Goal: Contribute content: Contribute content

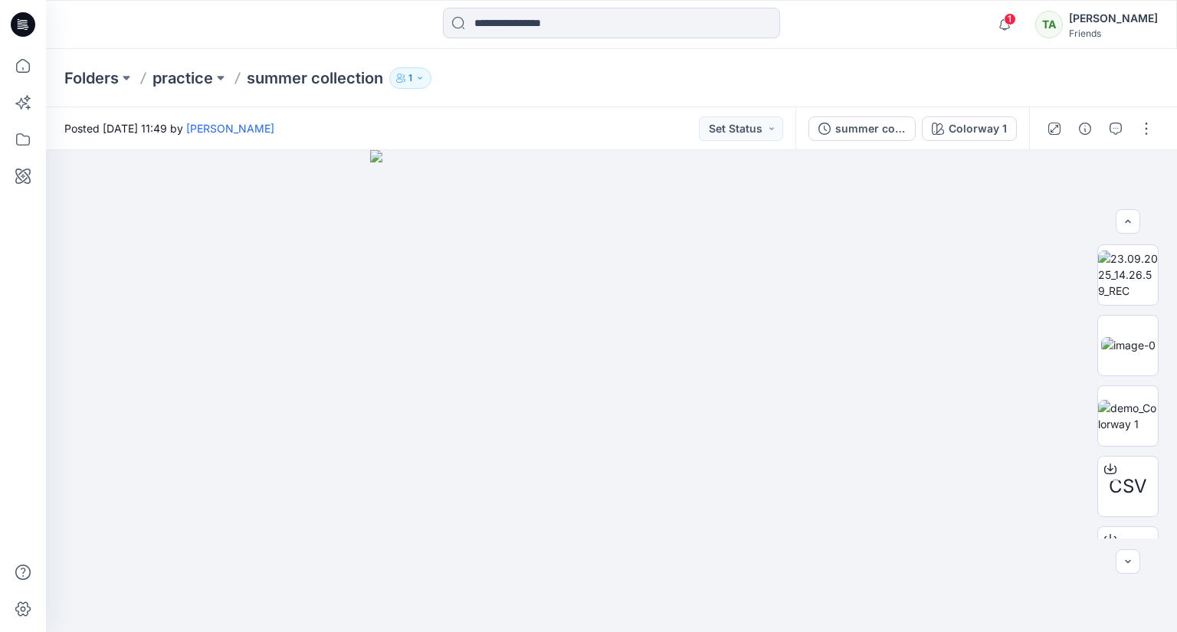
scroll to position [119, 0]
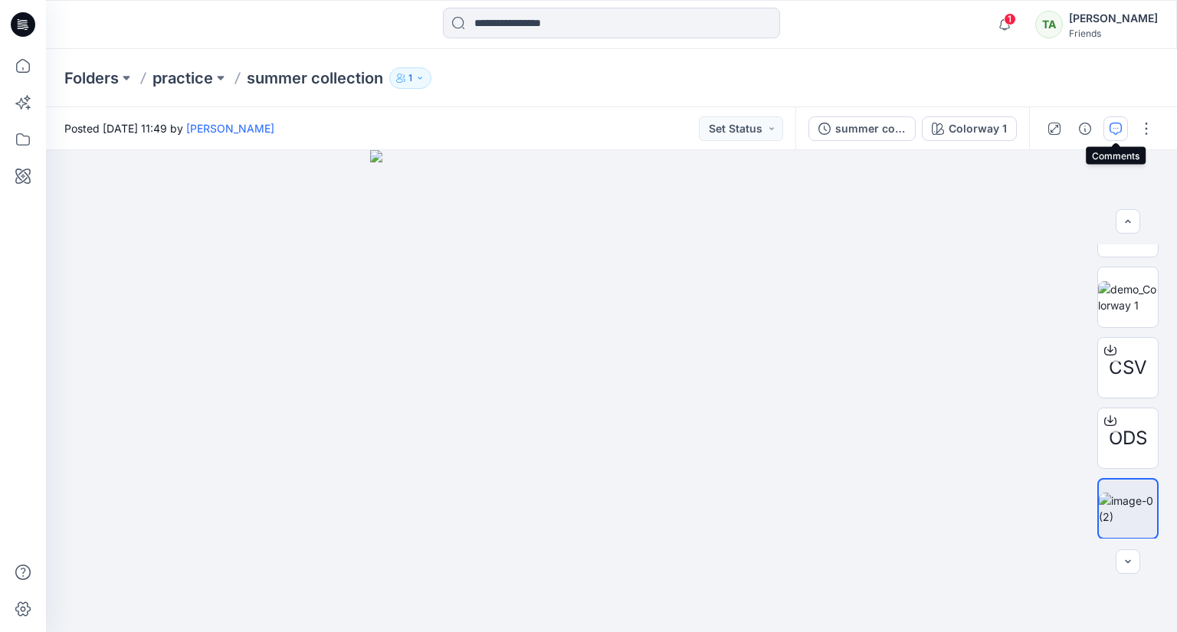
click at [1124, 133] on button "button" at bounding box center [1115, 128] width 25 height 25
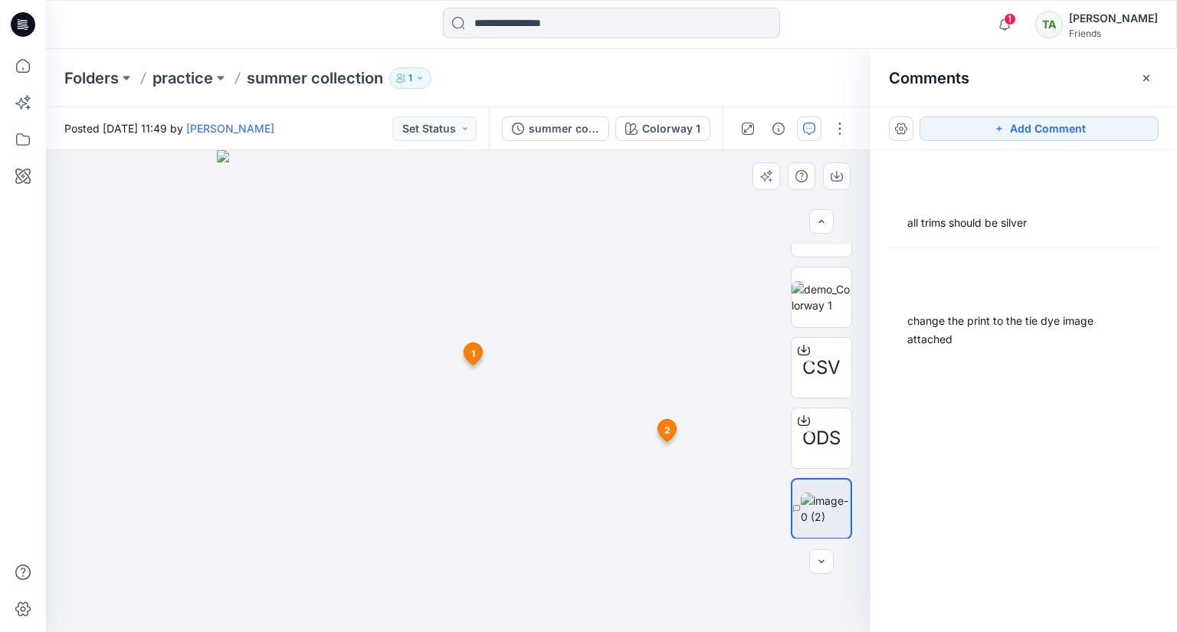
click at [667, 431] on span "2" at bounding box center [667, 431] width 6 height 14
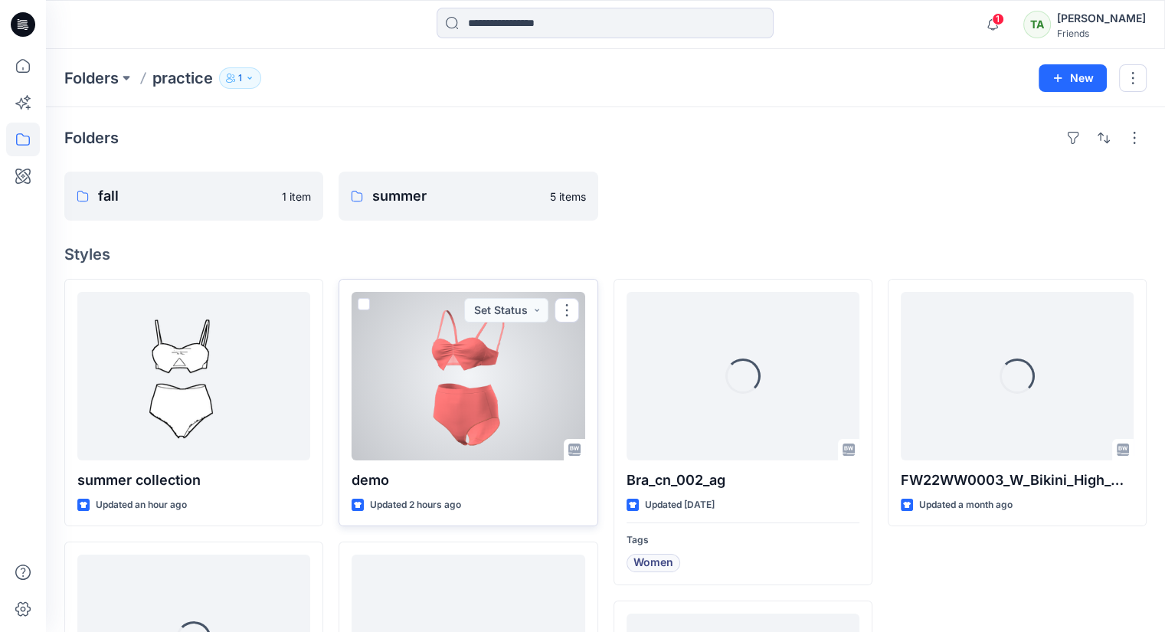
click at [489, 398] on div at bounding box center [468, 376] width 233 height 169
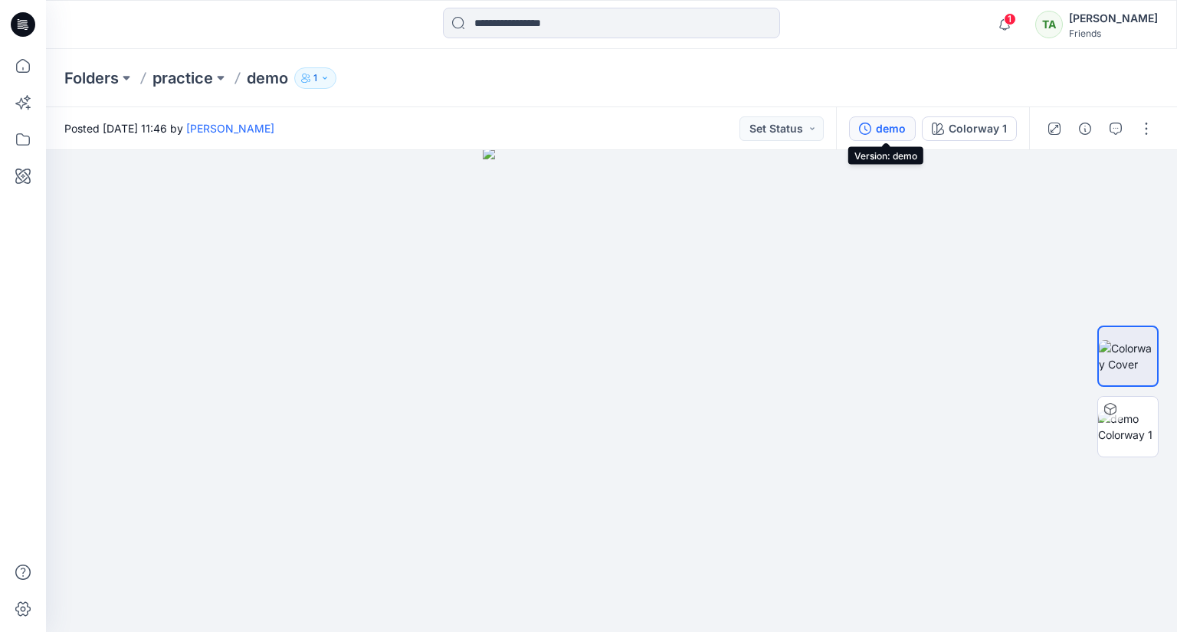
click at [879, 133] on div "demo" at bounding box center [891, 128] width 30 height 17
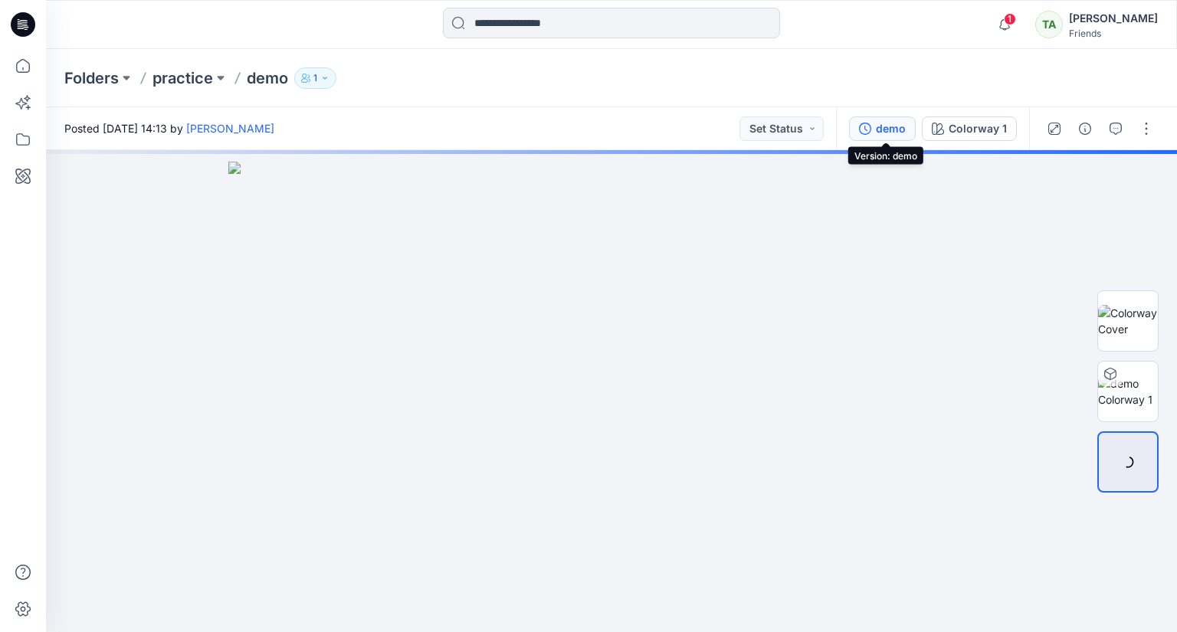
click at [886, 136] on div "demo" at bounding box center [891, 128] width 30 height 17
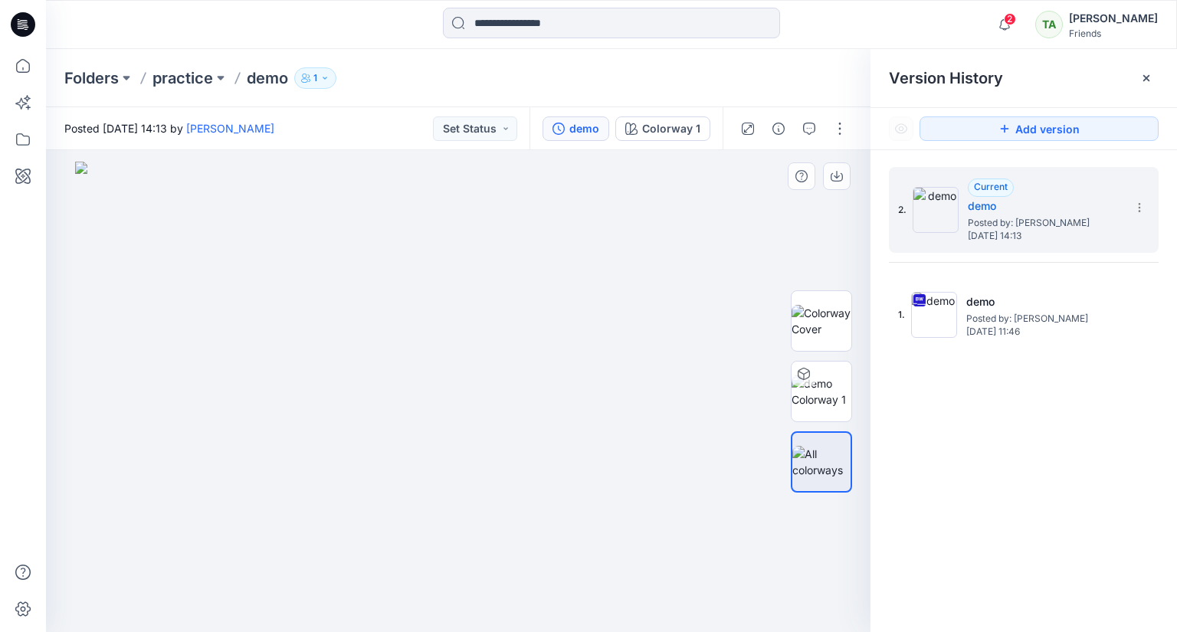
drag, startPoint x: 587, startPoint y: 447, endPoint x: 395, endPoint y: 382, distance: 202.3
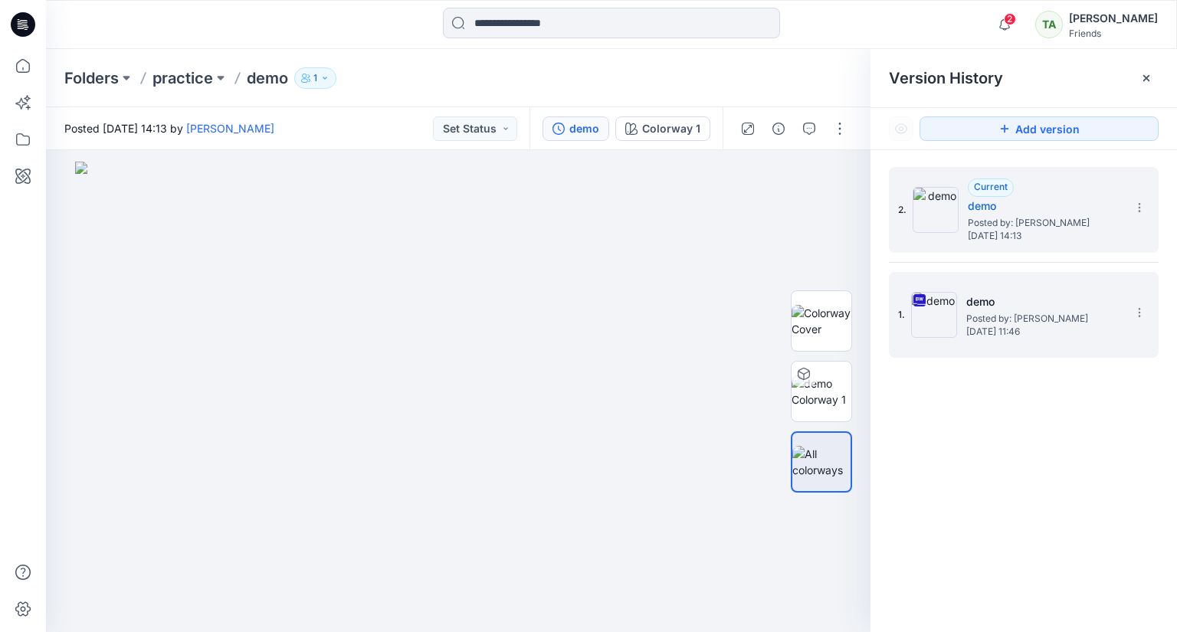
click at [1107, 314] on span "Posted by: [PERSON_NAME]" at bounding box center [1042, 318] width 153 height 15
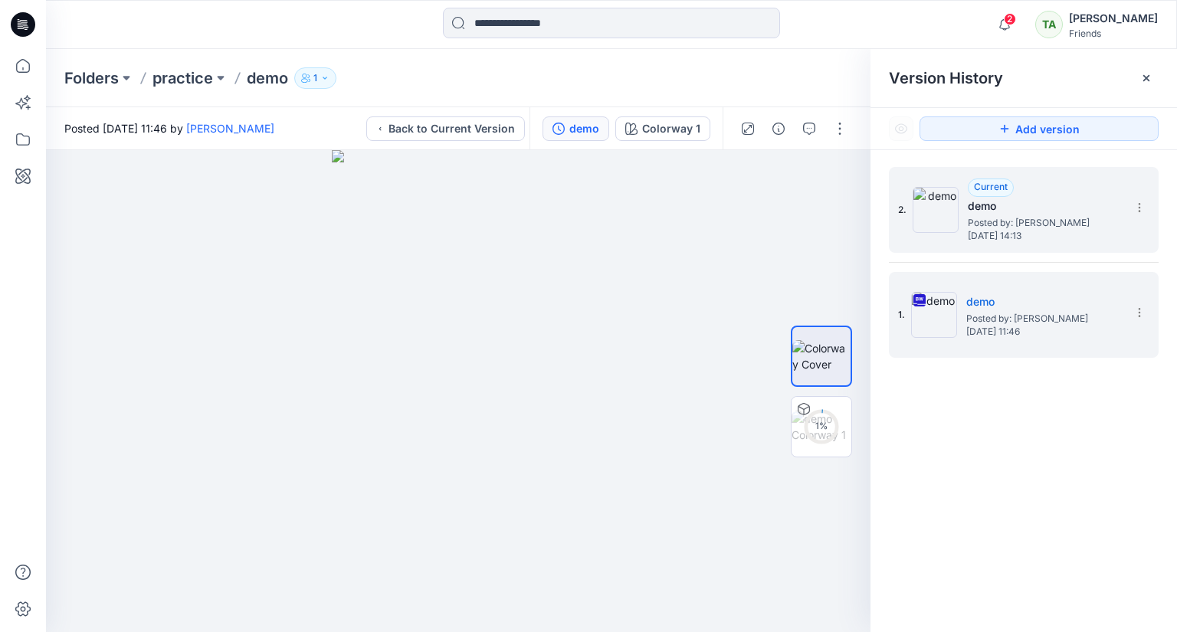
click at [1074, 217] on span "Posted by: [PERSON_NAME]" at bounding box center [1043, 222] width 153 height 15
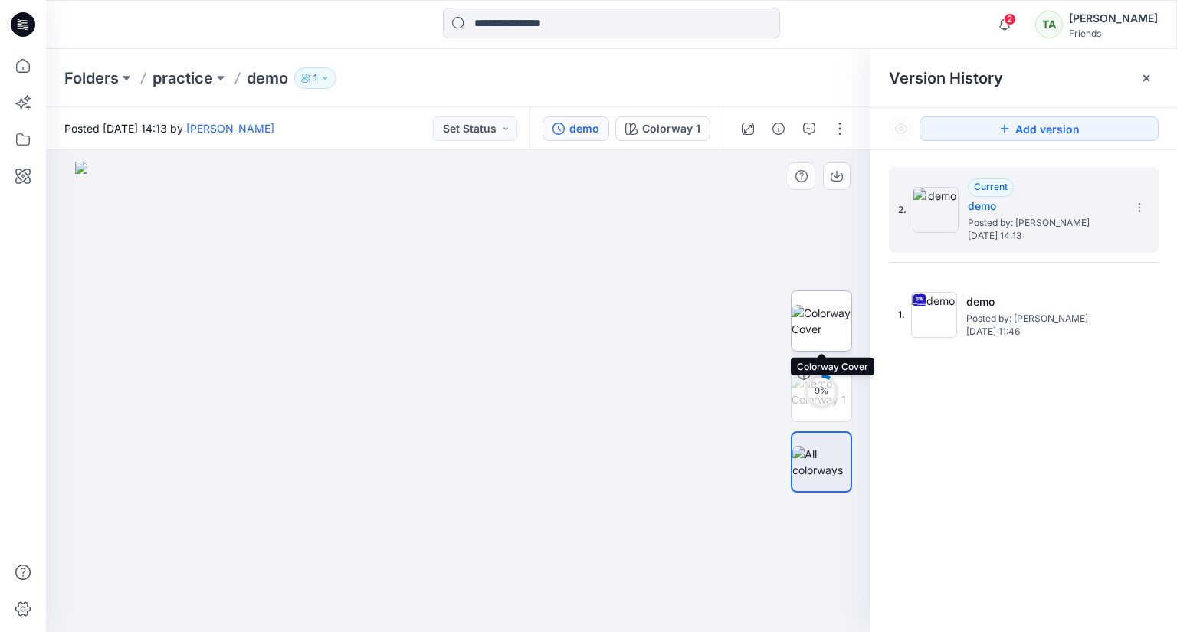
click at [843, 319] on img at bounding box center [821, 321] width 60 height 32
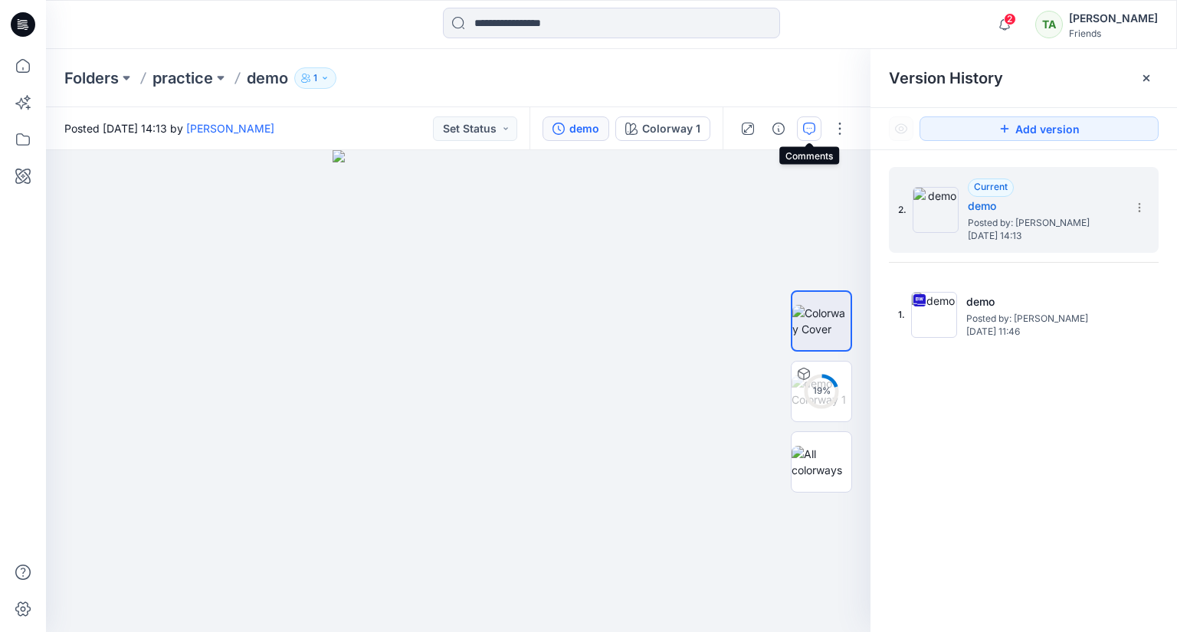
click at [809, 123] on icon "button" at bounding box center [809, 129] width 12 height 12
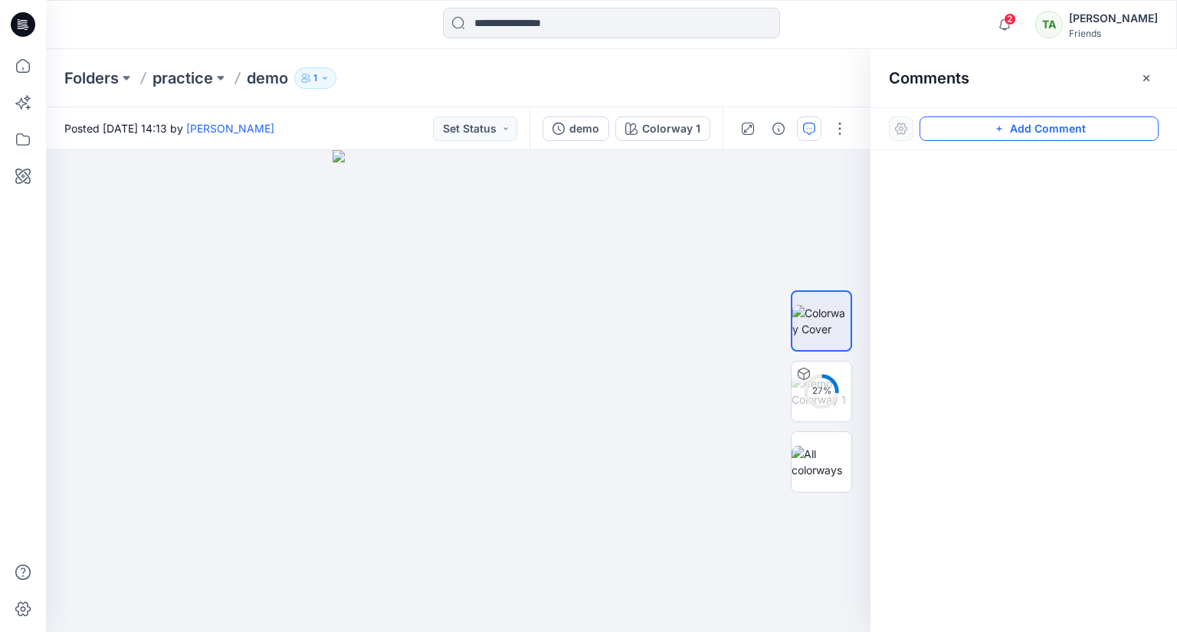
click at [1003, 133] on icon "button" at bounding box center [999, 129] width 12 height 12
click at [489, 242] on div "1" at bounding box center [458, 391] width 824 height 482
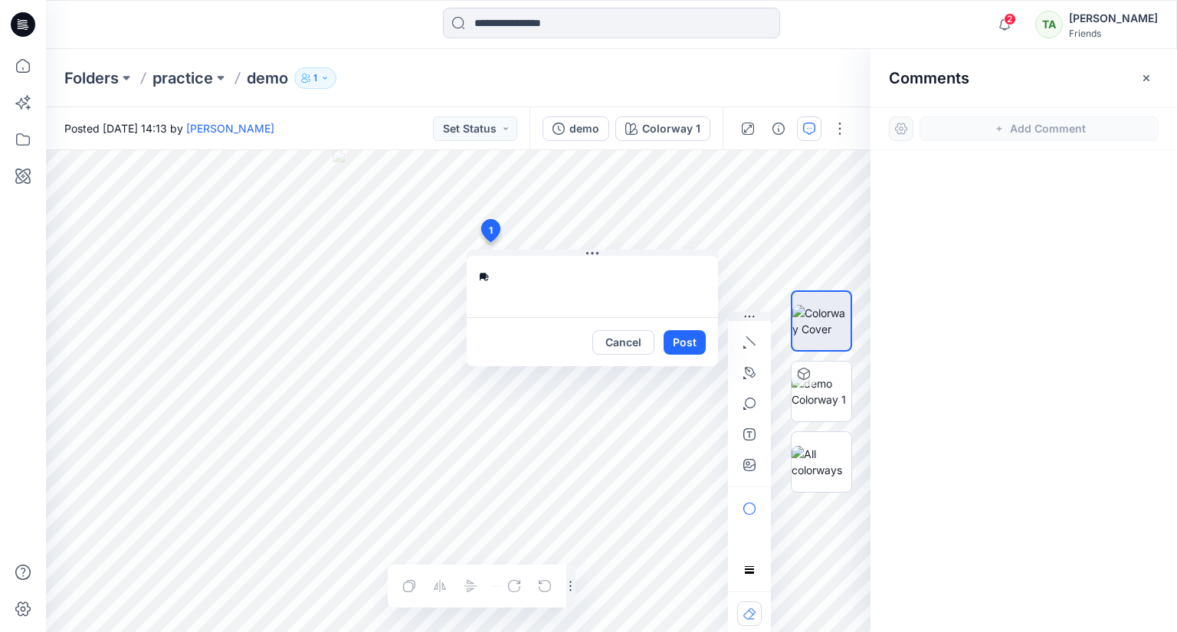
type textarea "*"
type textarea "**********"
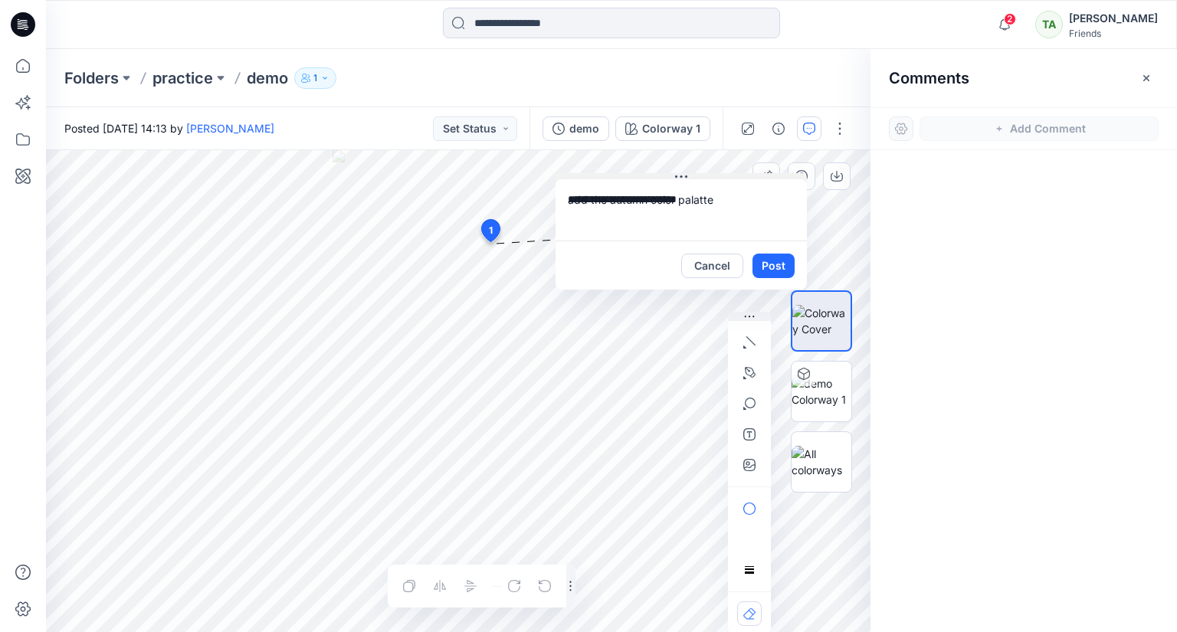
drag, startPoint x: 588, startPoint y: 254, endPoint x: 686, endPoint y: 165, distance: 132.3
click at [686, 171] on icon at bounding box center [681, 177] width 12 height 12
click at [784, 249] on div at bounding box center [821, 391] width 98 height 294
click at [777, 250] on div at bounding box center [821, 391] width 98 height 294
click at [774, 261] on div at bounding box center [821, 391] width 98 height 294
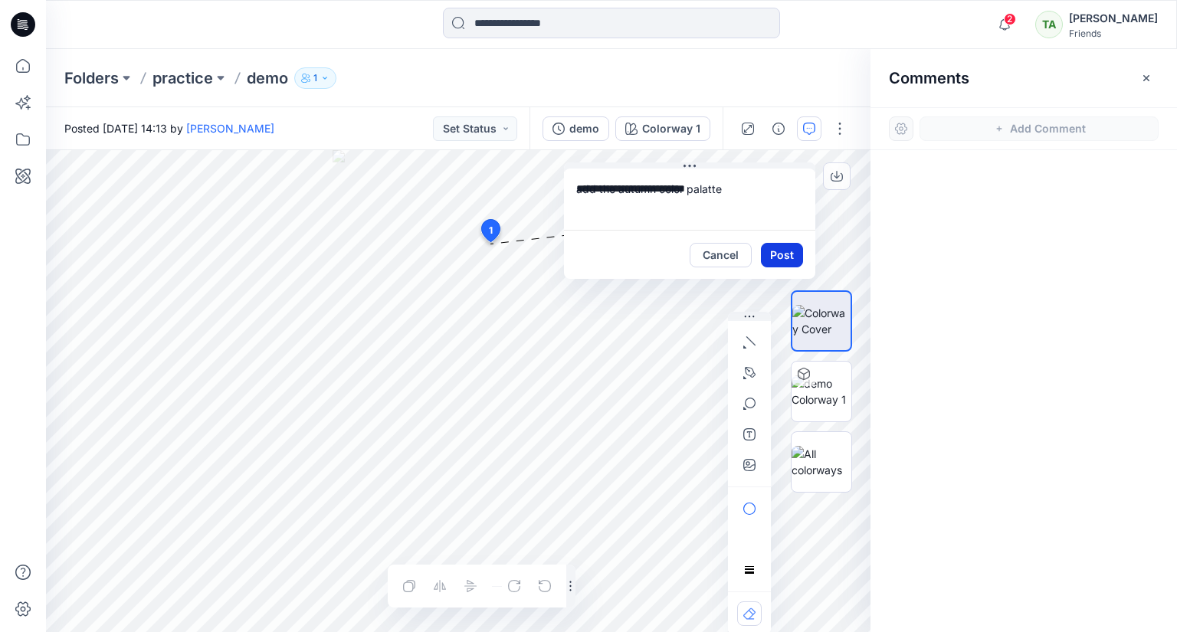
click at [769, 256] on button "Post" at bounding box center [782, 255] width 42 height 25
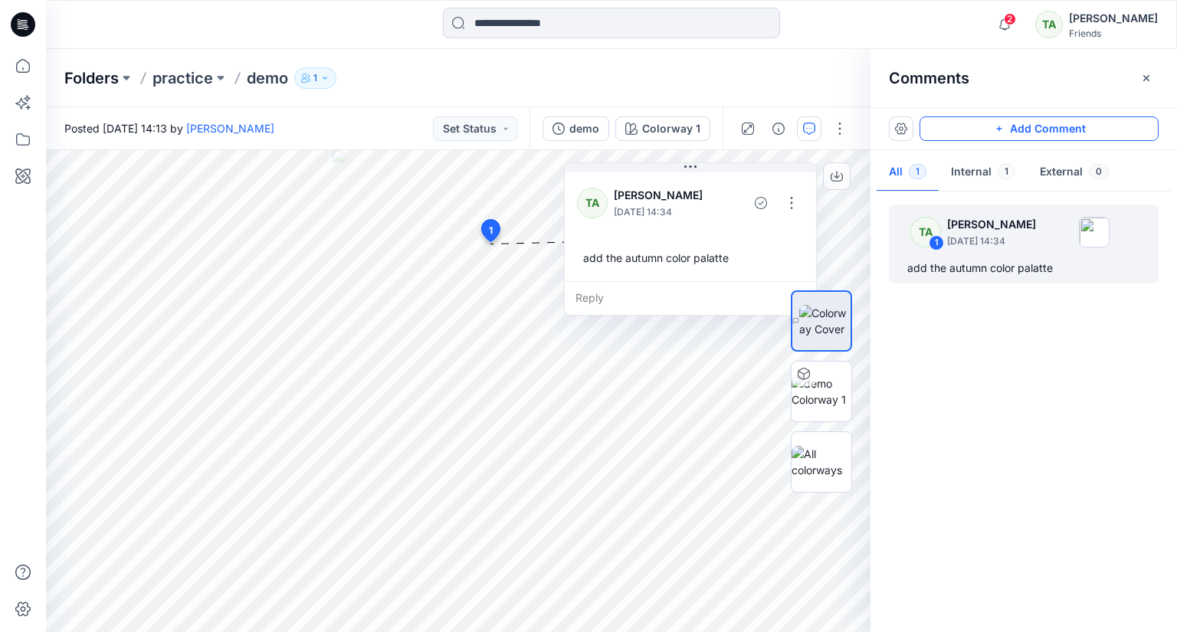
click at [83, 73] on p "Folders" at bounding box center [91, 77] width 54 height 21
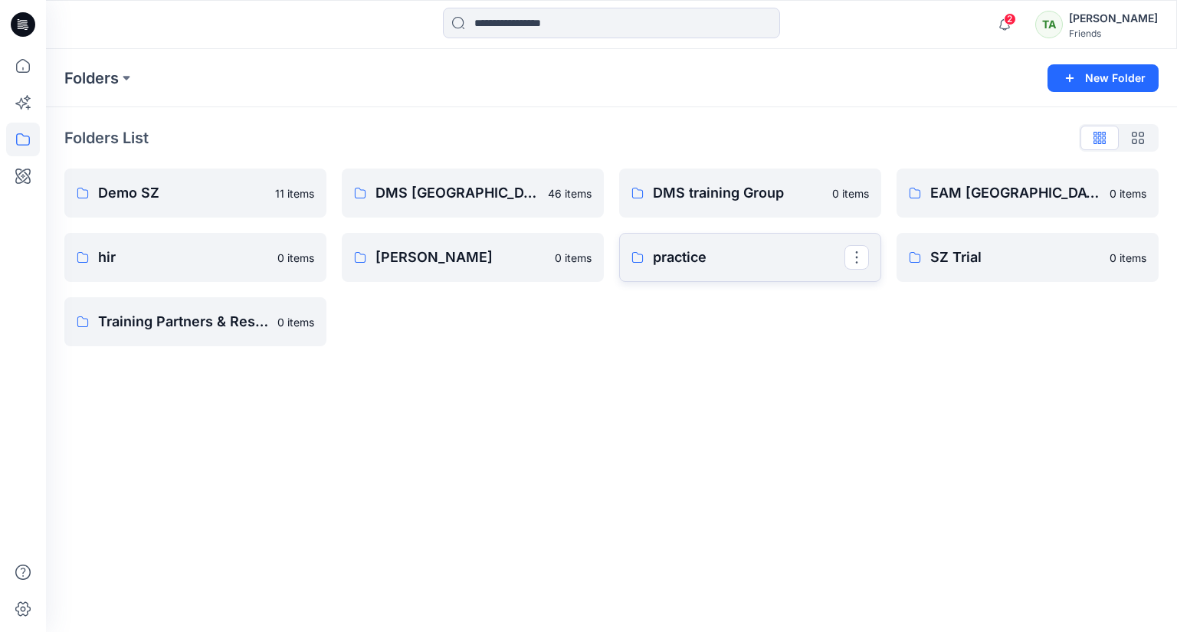
click at [712, 263] on p "practice" at bounding box center [749, 257] width 192 height 21
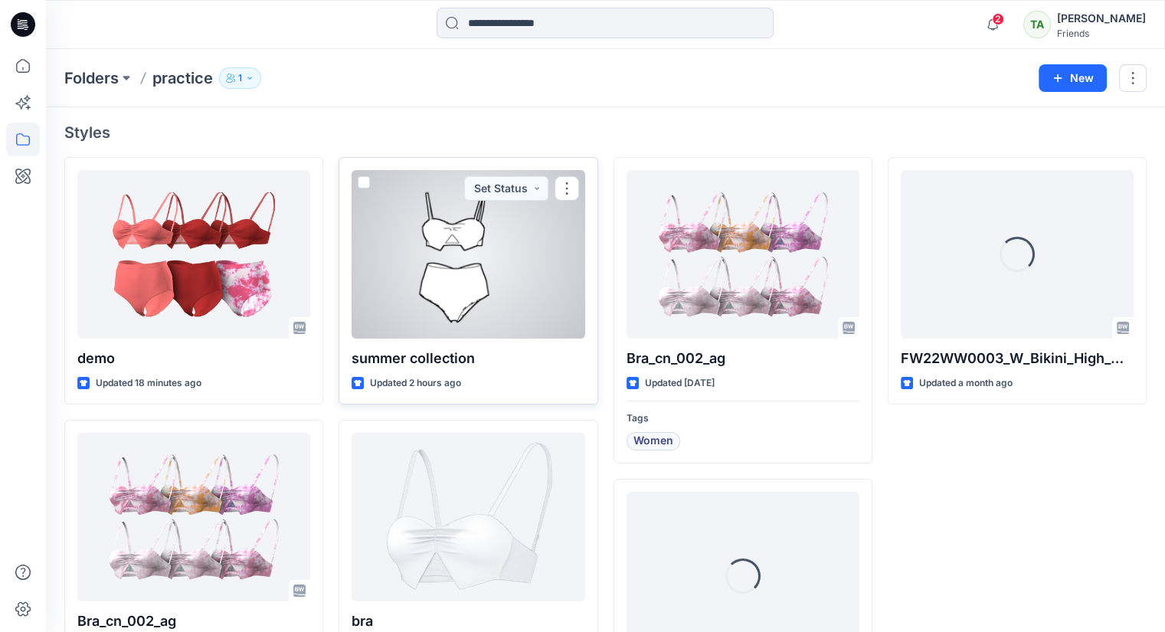
scroll to position [77, 0]
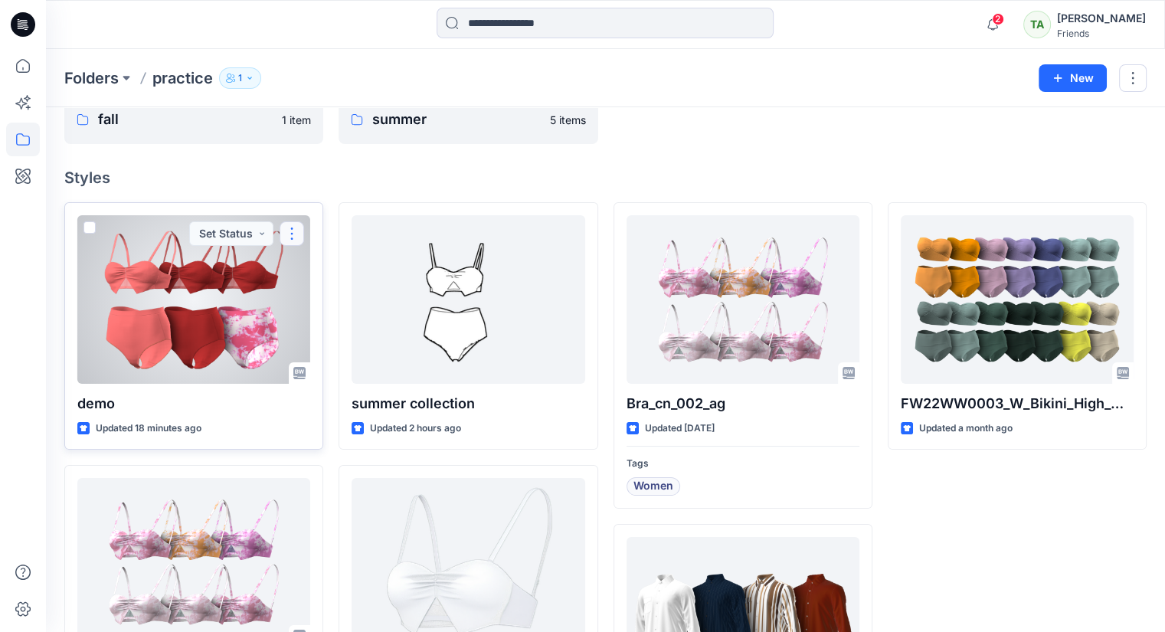
click at [292, 231] on button "button" at bounding box center [292, 233] width 25 height 25
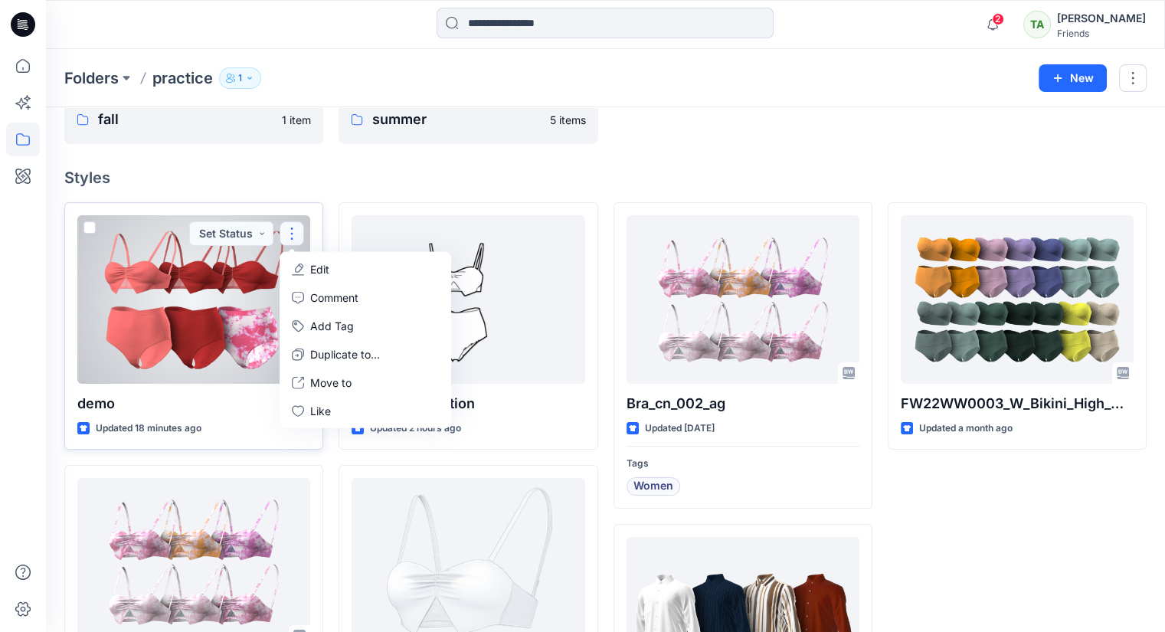
click at [127, 314] on div at bounding box center [193, 299] width 233 height 169
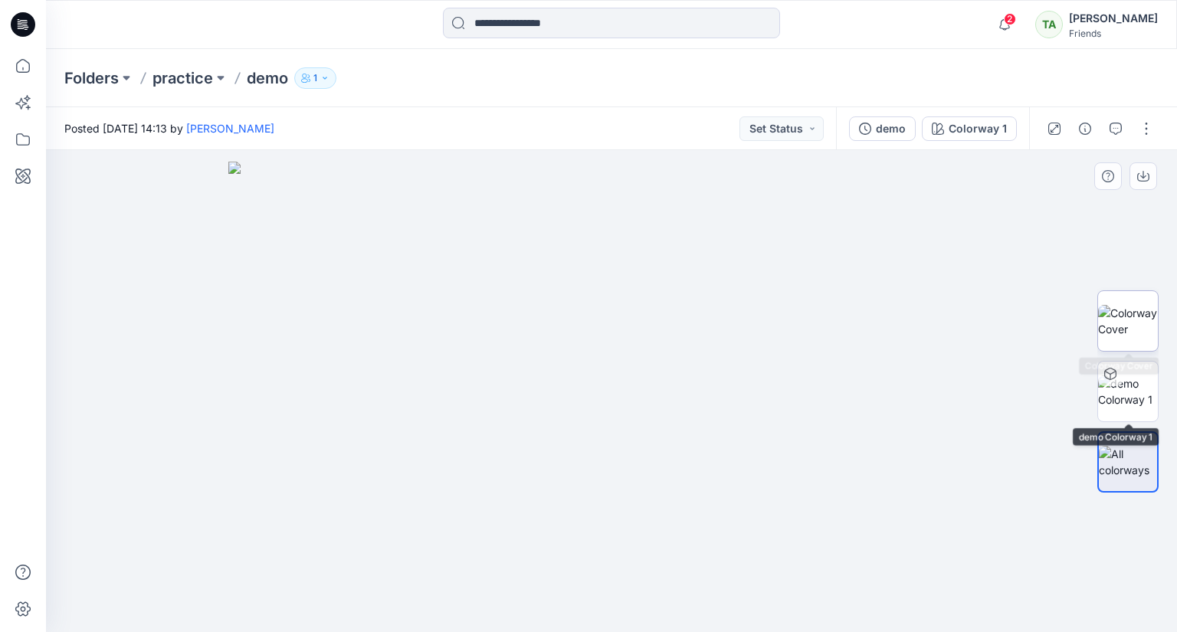
click at [1122, 314] on img at bounding box center [1128, 321] width 60 height 32
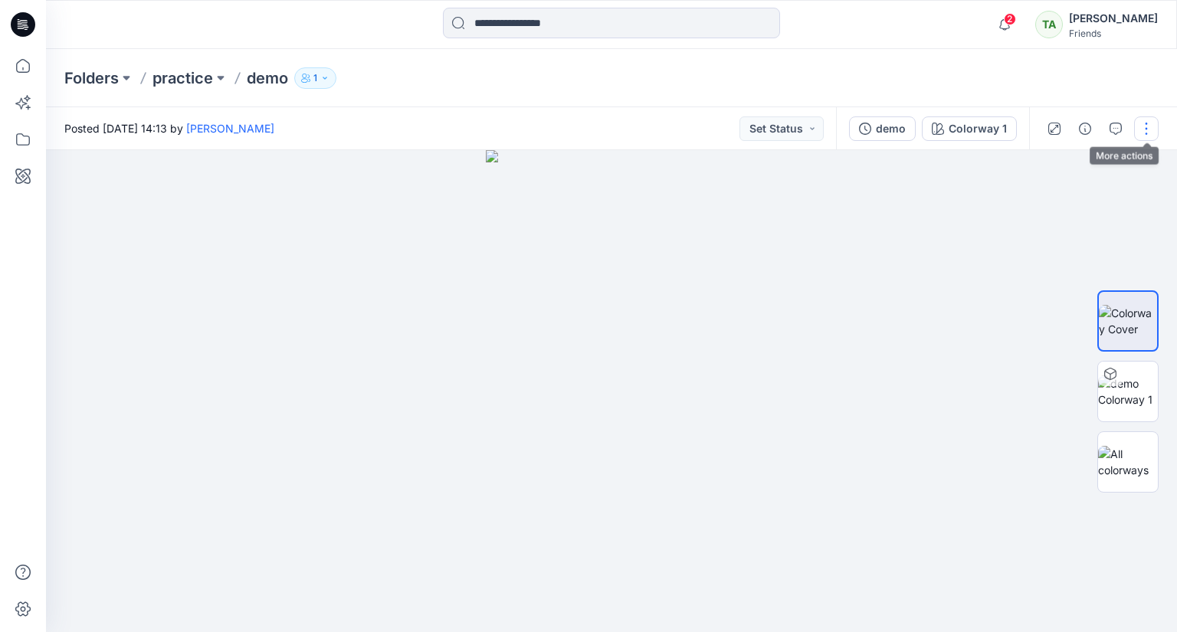
click at [1143, 129] on button "button" at bounding box center [1146, 128] width 25 height 25
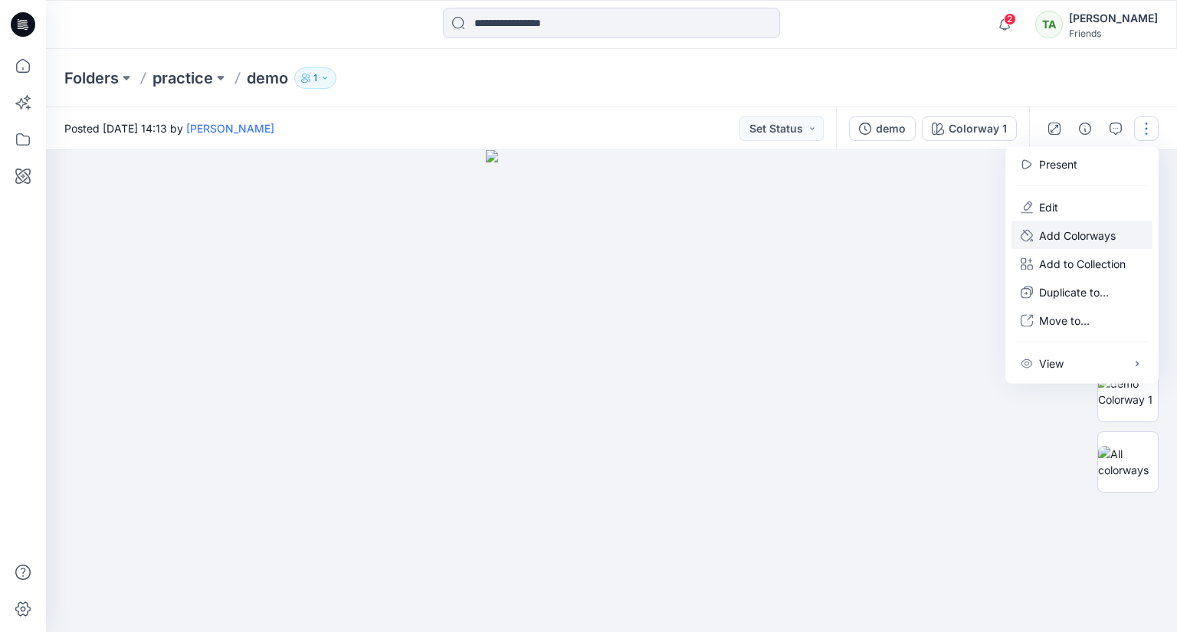
click at [1068, 238] on p "Add Colorways" at bounding box center [1077, 236] width 77 height 16
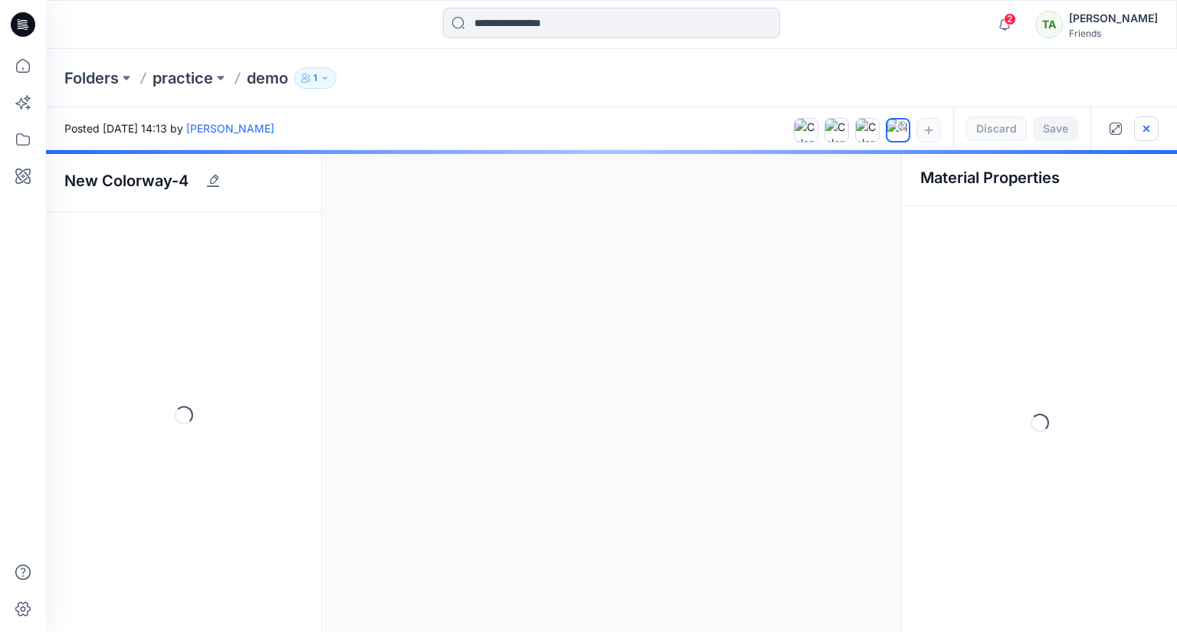
click at [1146, 129] on icon "button" at bounding box center [1146, 128] width 6 height 6
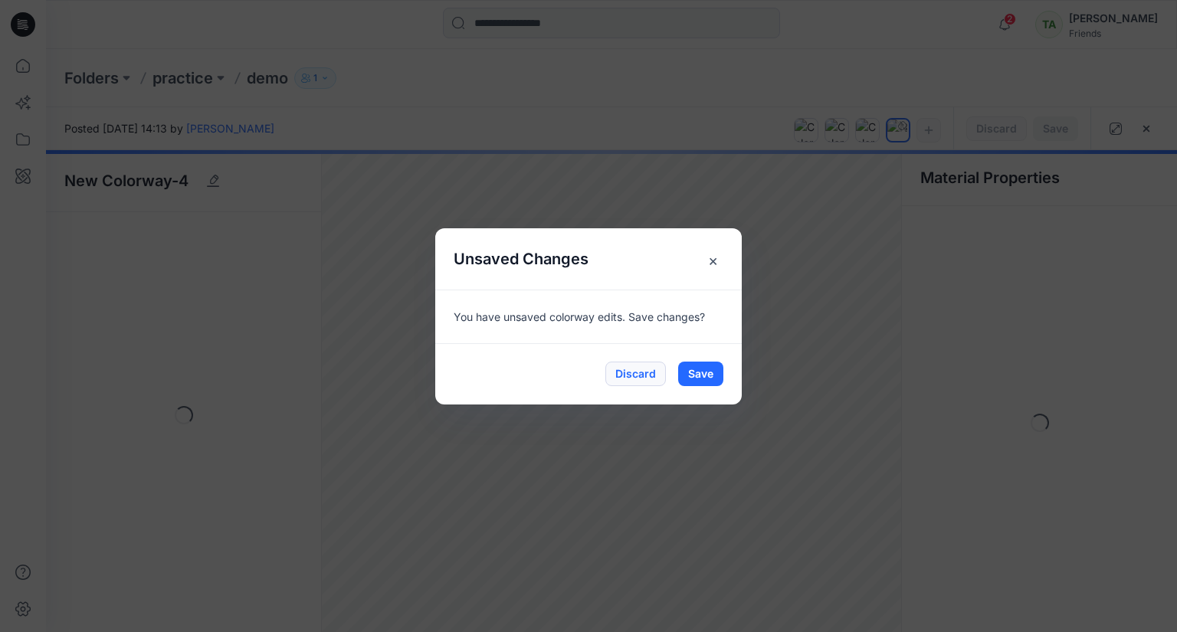
click at [656, 368] on button "Discard" at bounding box center [635, 374] width 61 height 25
click at [637, 379] on button "Discard" at bounding box center [635, 374] width 61 height 25
click at [712, 266] on span "×" at bounding box center [713, 261] width 28 height 28
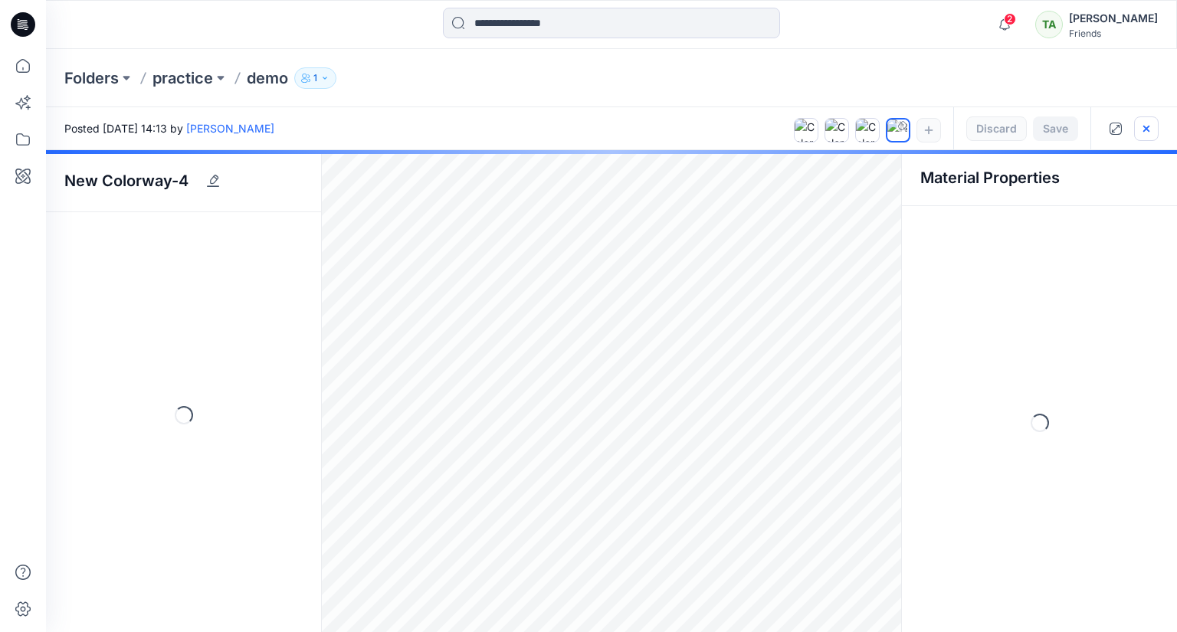
click at [1142, 129] on icon "button" at bounding box center [1146, 129] width 12 height 12
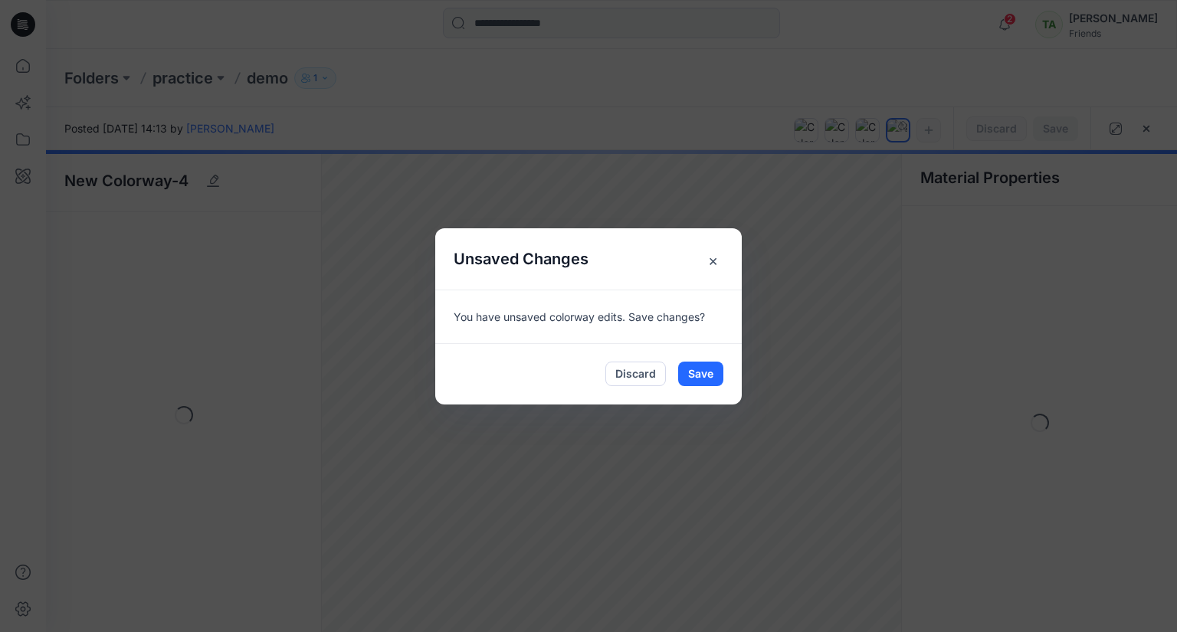
click at [712, 263] on span "×" at bounding box center [713, 261] width 28 height 28
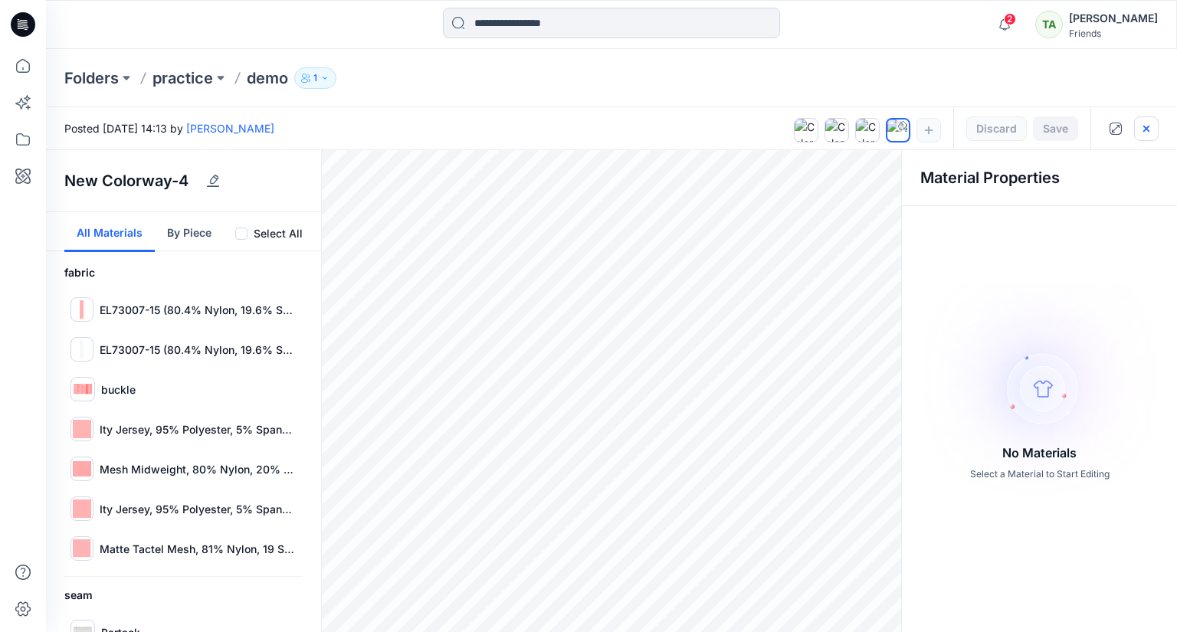
click at [1144, 126] on icon "button" at bounding box center [1146, 128] width 6 height 6
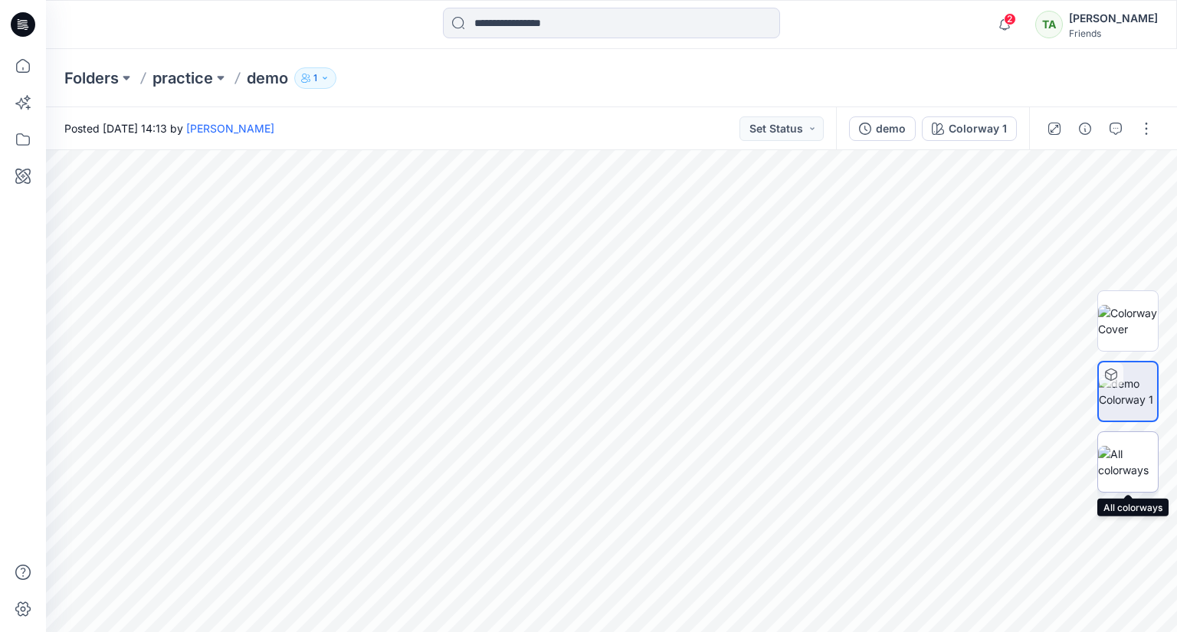
click at [1124, 470] on img at bounding box center [1128, 462] width 60 height 32
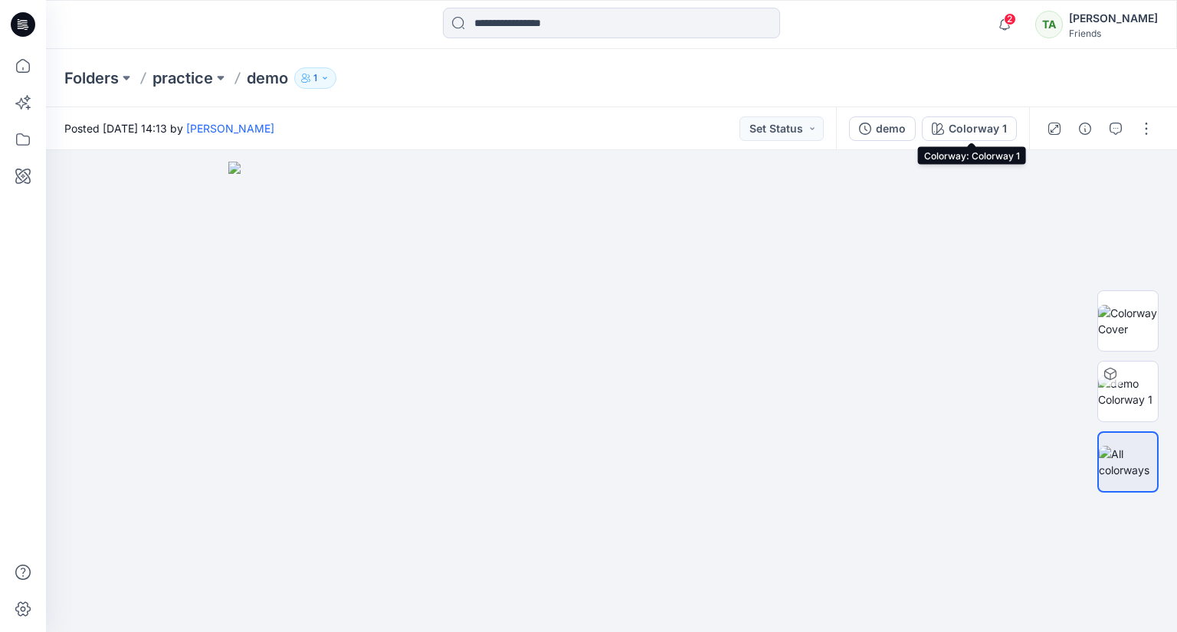
click at [966, 125] on div "Colorway 1" at bounding box center [977, 128] width 58 height 17
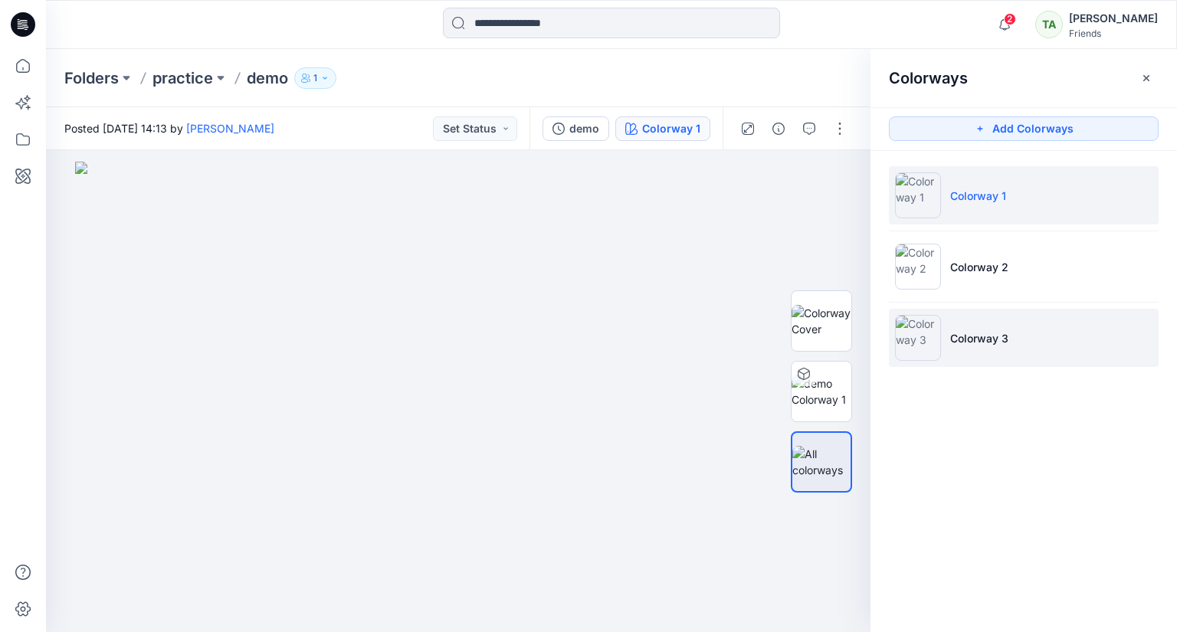
click at [1018, 328] on li "Colorway 3" at bounding box center [1024, 338] width 270 height 58
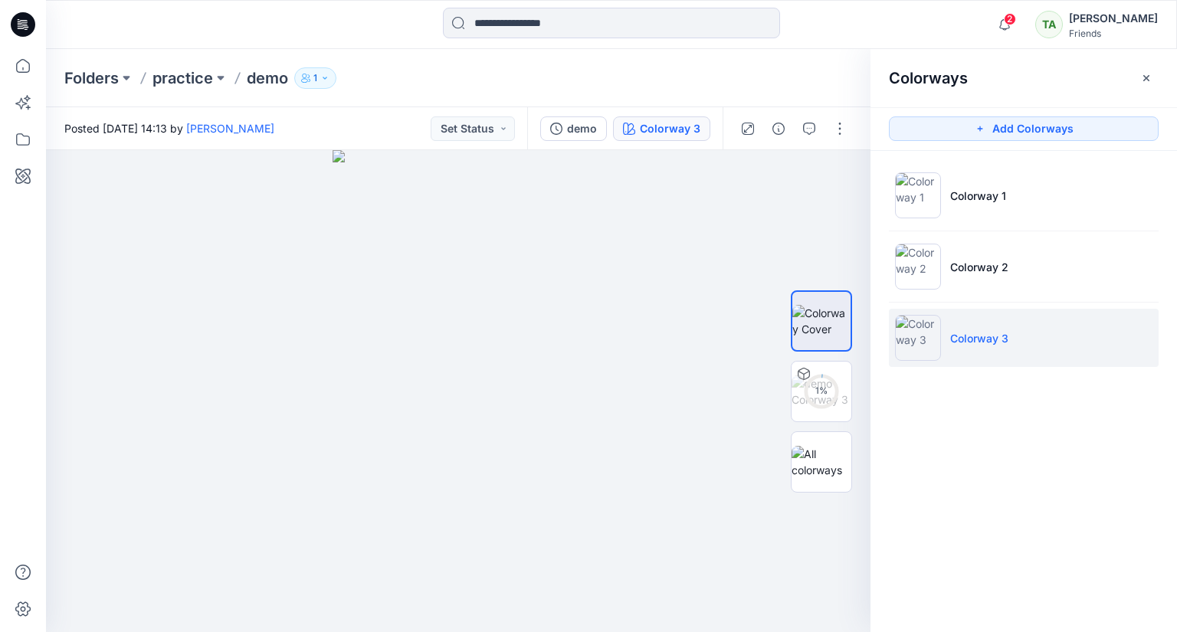
click at [1010, 340] on li "Colorway 3" at bounding box center [1024, 338] width 270 height 58
drag, startPoint x: 1046, startPoint y: 337, endPoint x: 1079, endPoint y: 344, distance: 33.7
click at [1079, 344] on li "Colorway 3" at bounding box center [1024, 338] width 270 height 58
click at [1004, 333] on p "Colorway 3" at bounding box center [979, 338] width 58 height 16
click at [963, 344] on p "Colorway 3" at bounding box center [979, 338] width 58 height 16
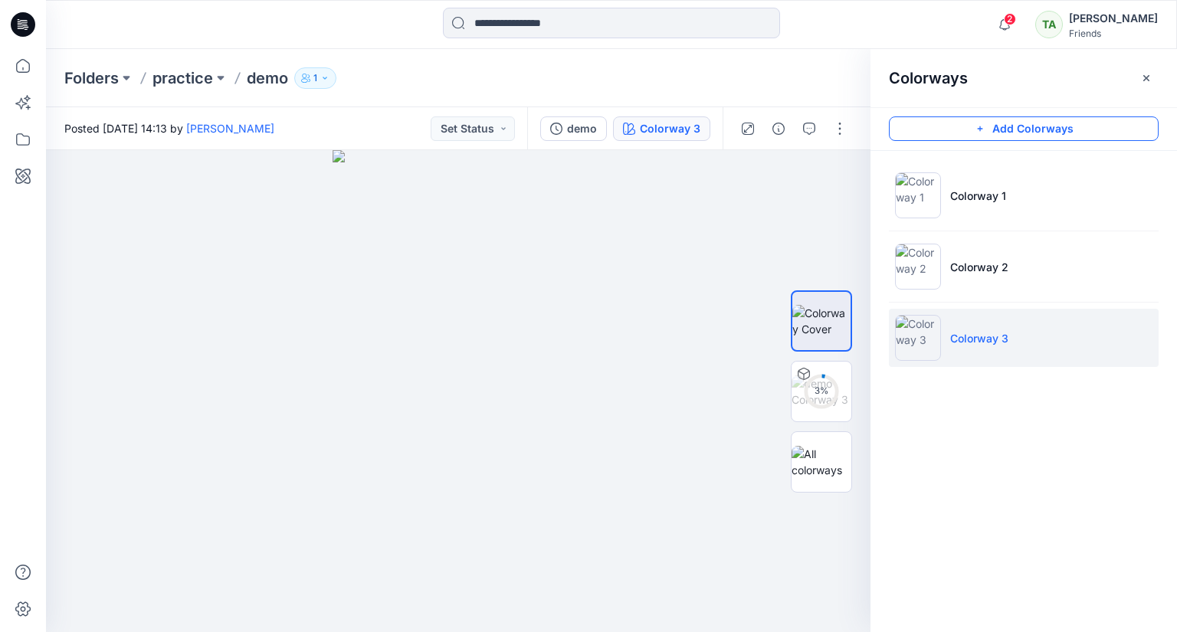
click at [1013, 135] on button "Add Colorways" at bounding box center [1024, 128] width 270 height 25
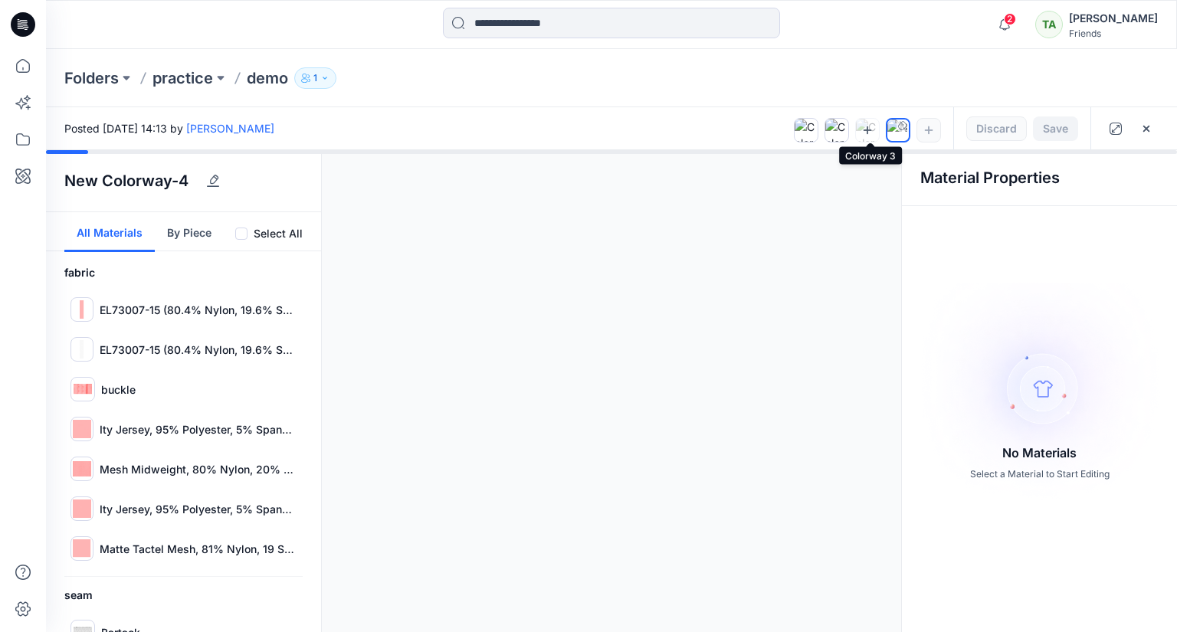
click at [871, 132] on icon at bounding box center [867, 130] width 12 height 12
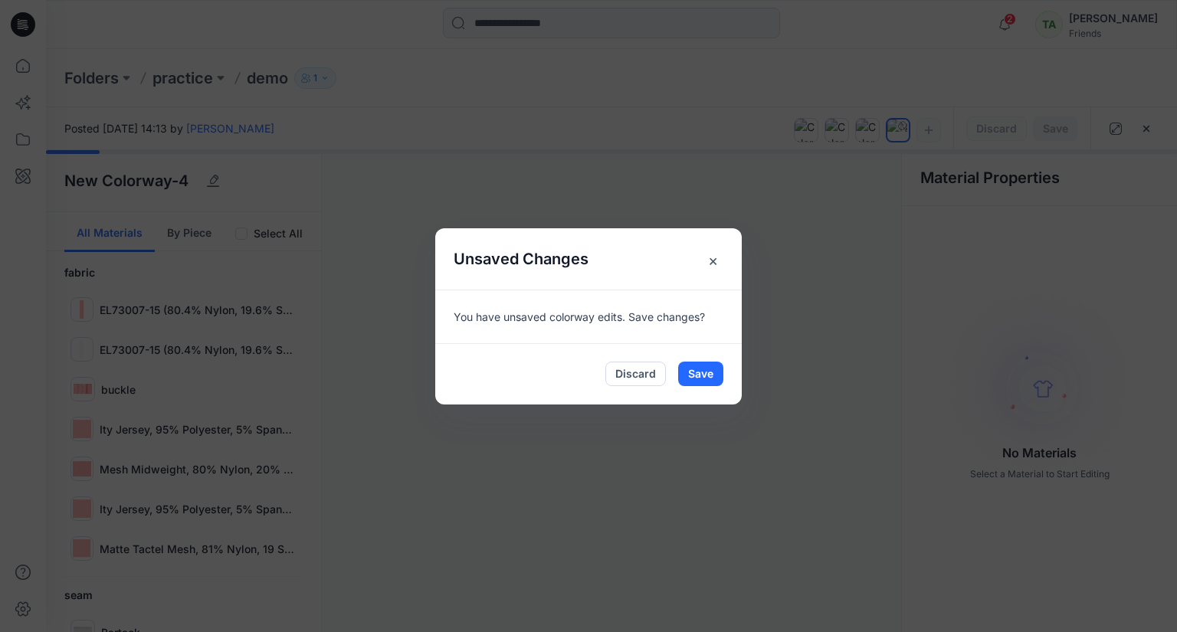
click at [718, 257] on span "×" at bounding box center [713, 261] width 28 height 28
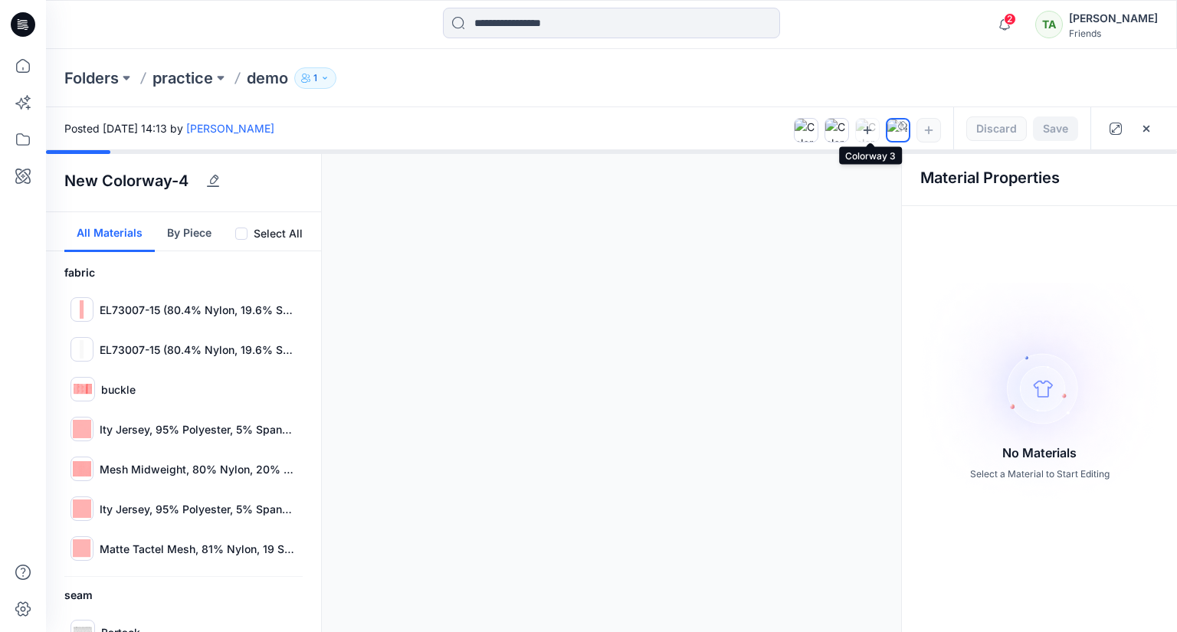
click at [870, 126] on icon at bounding box center [867, 130] width 12 height 12
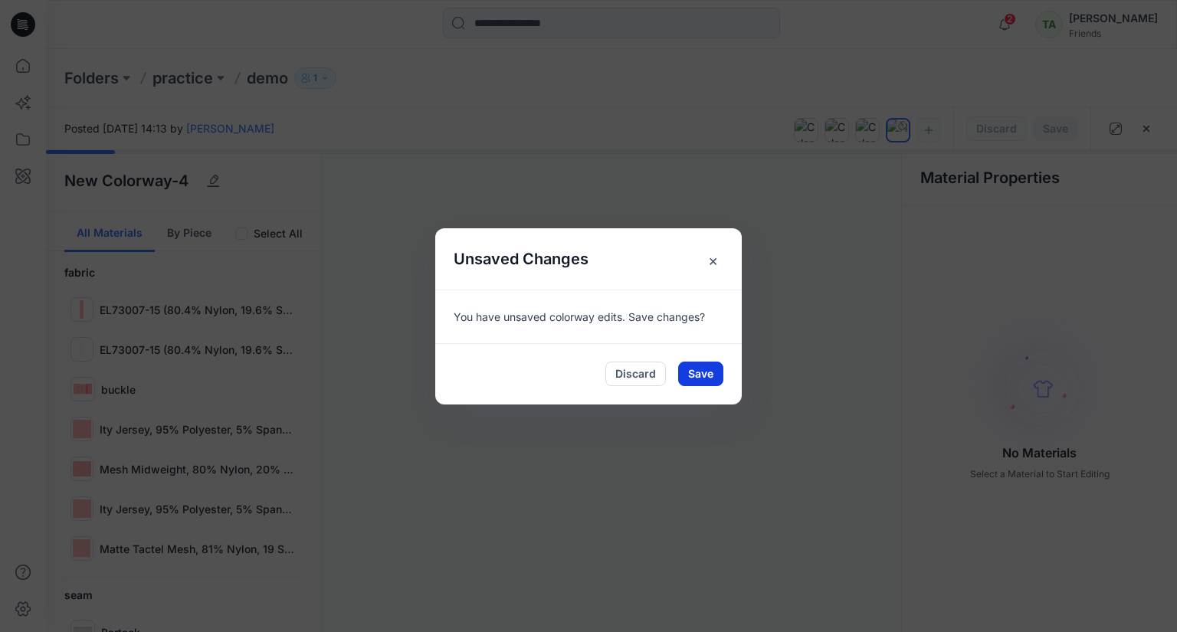
click at [705, 367] on button "Save" at bounding box center [700, 374] width 45 height 25
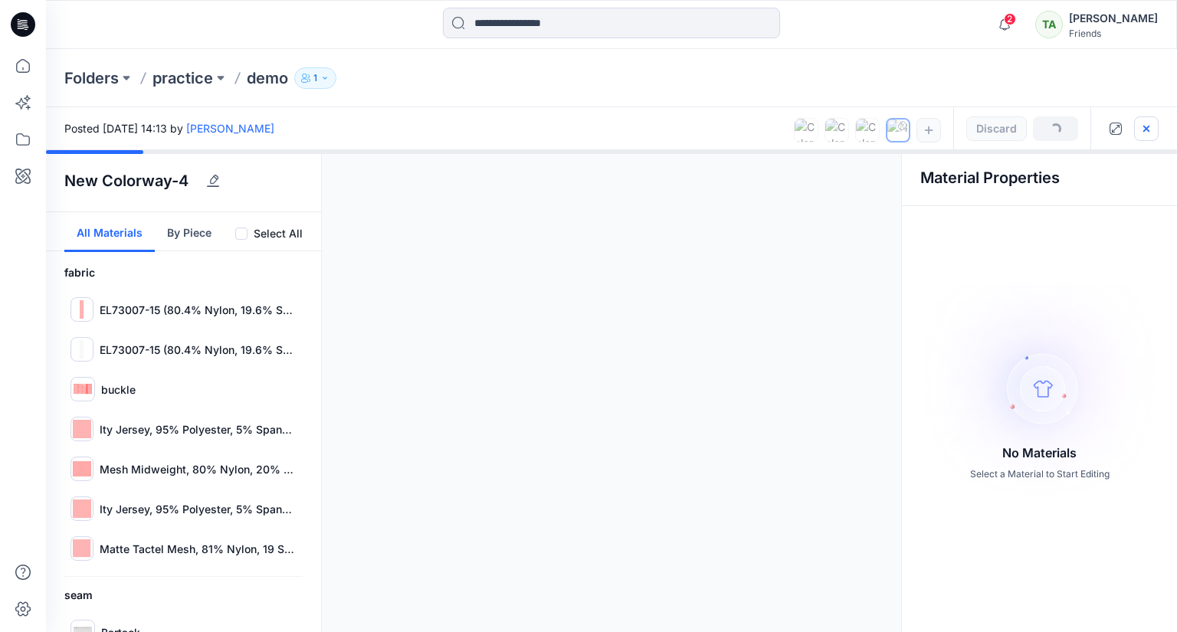
click at [1144, 128] on icon "button" at bounding box center [1146, 129] width 12 height 12
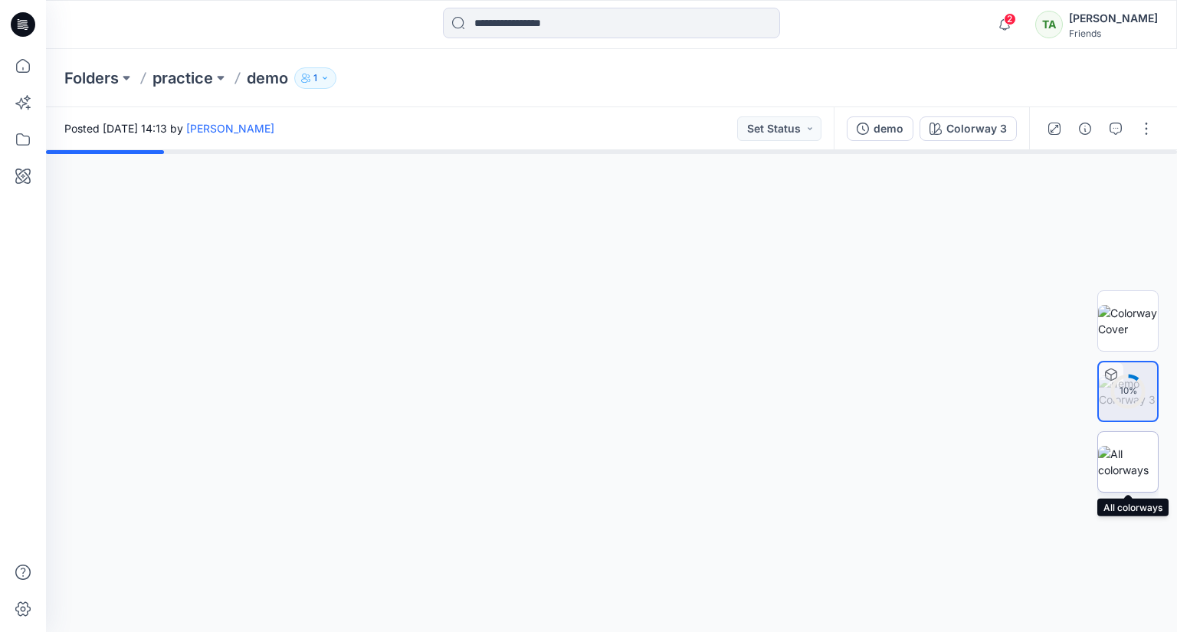
click at [1128, 464] on img at bounding box center [1128, 462] width 60 height 32
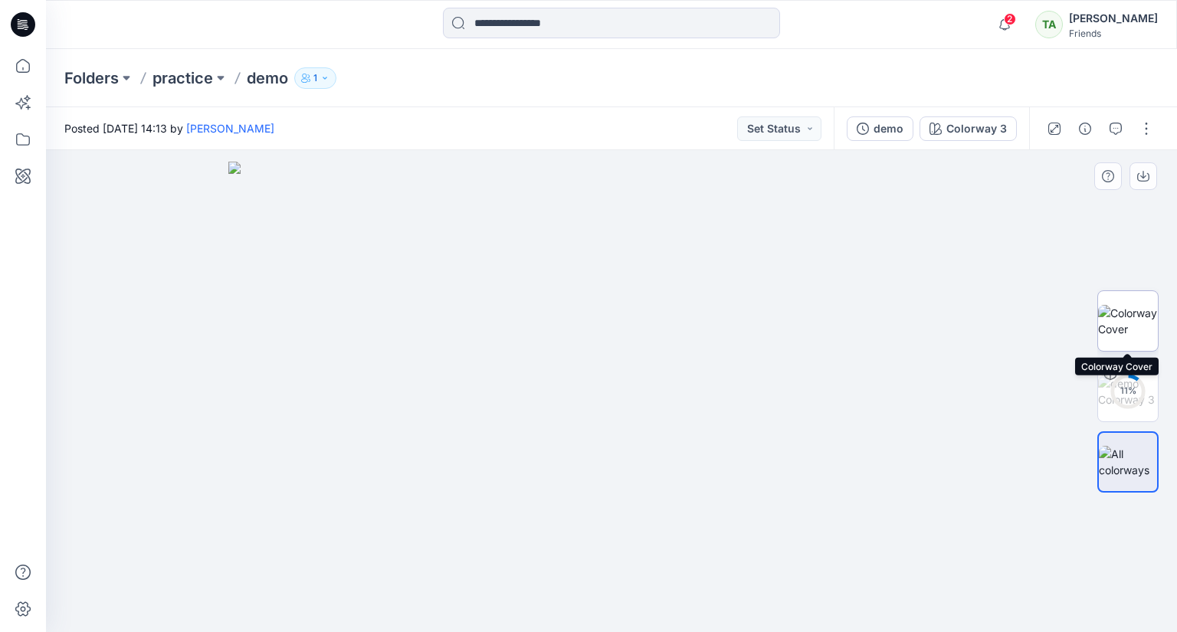
click at [1133, 313] on img at bounding box center [1128, 321] width 60 height 32
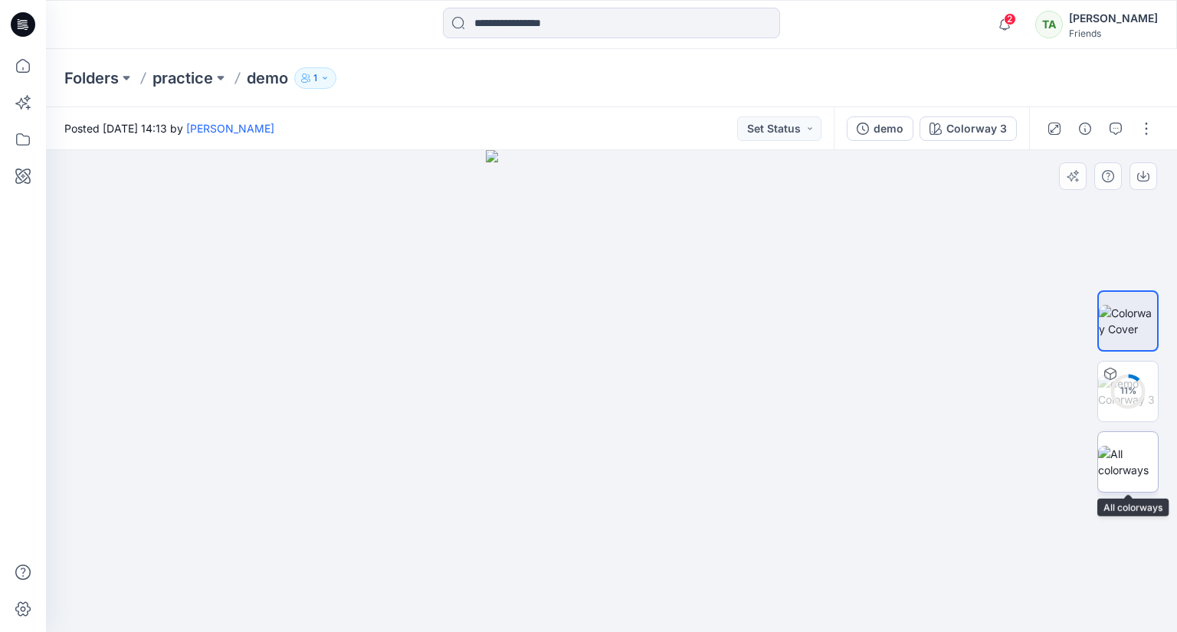
click at [1132, 457] on img at bounding box center [1128, 462] width 60 height 32
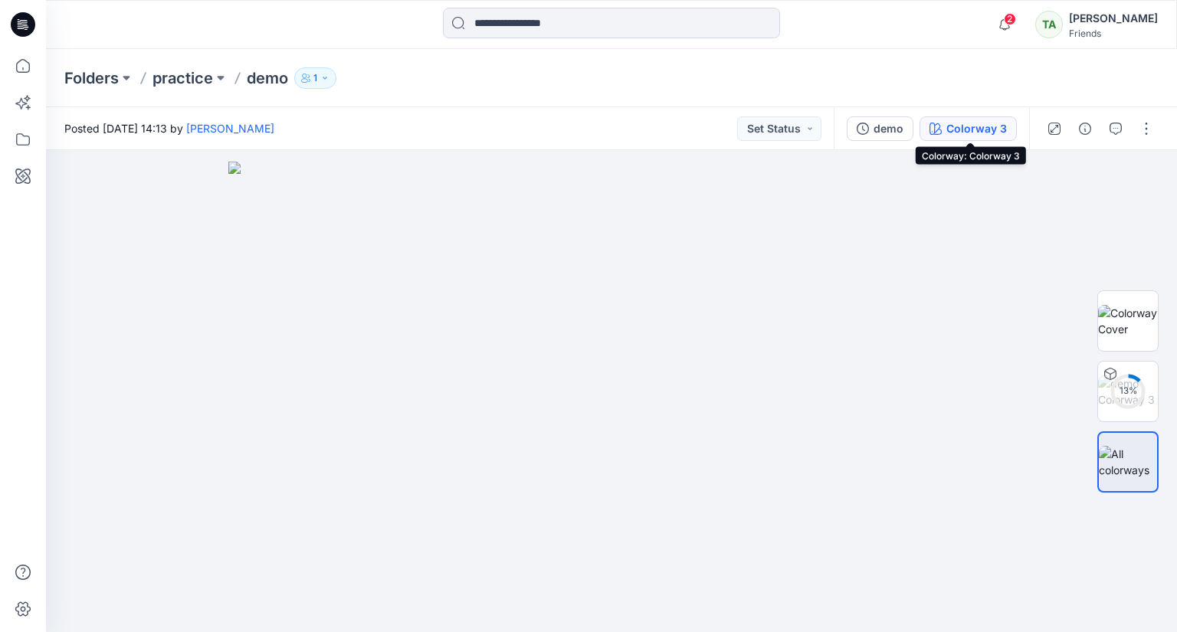
click at [961, 129] on div "Colorway 3" at bounding box center [976, 128] width 61 height 17
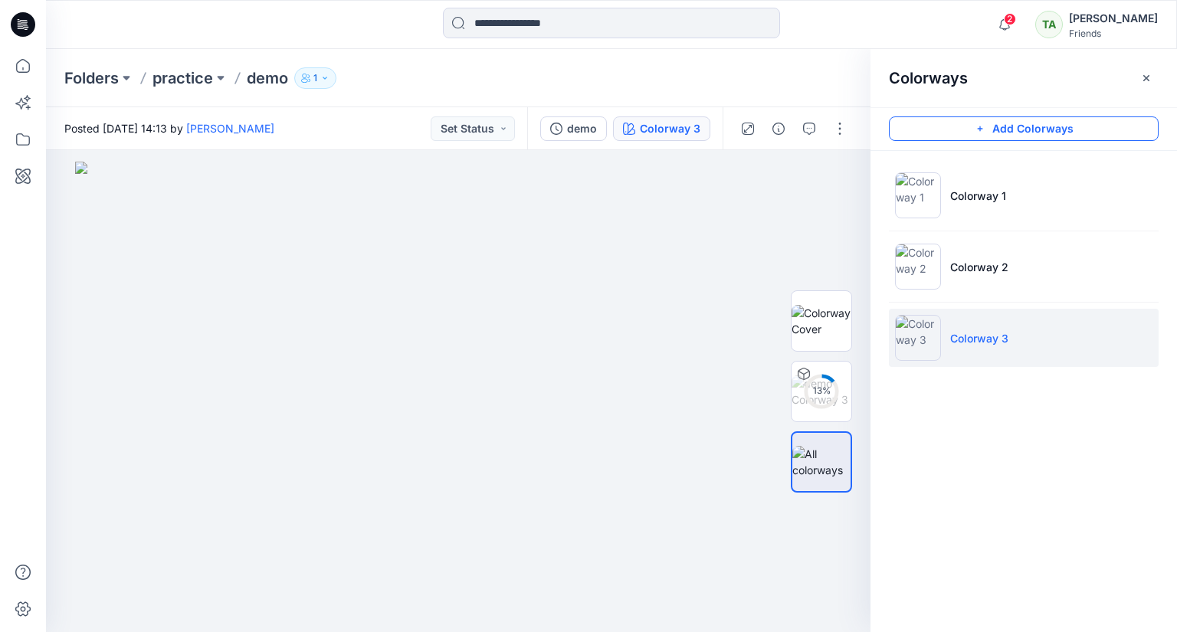
click at [1003, 136] on button "Add Colorways" at bounding box center [1024, 128] width 270 height 25
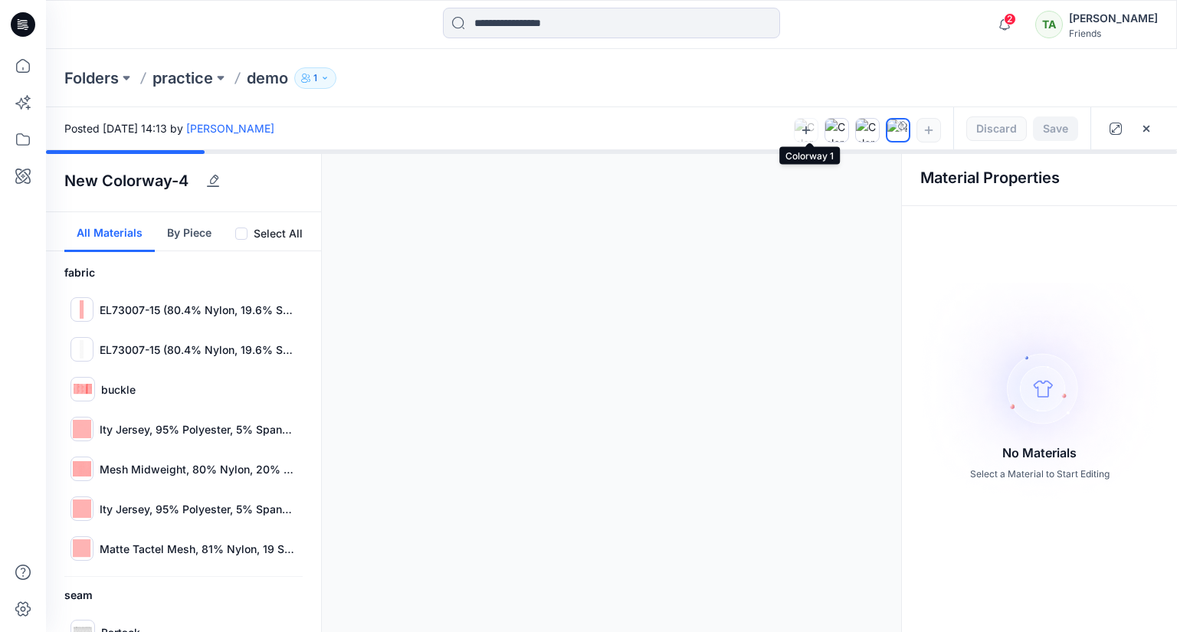
click at [807, 131] on icon at bounding box center [806, 130] width 12 height 12
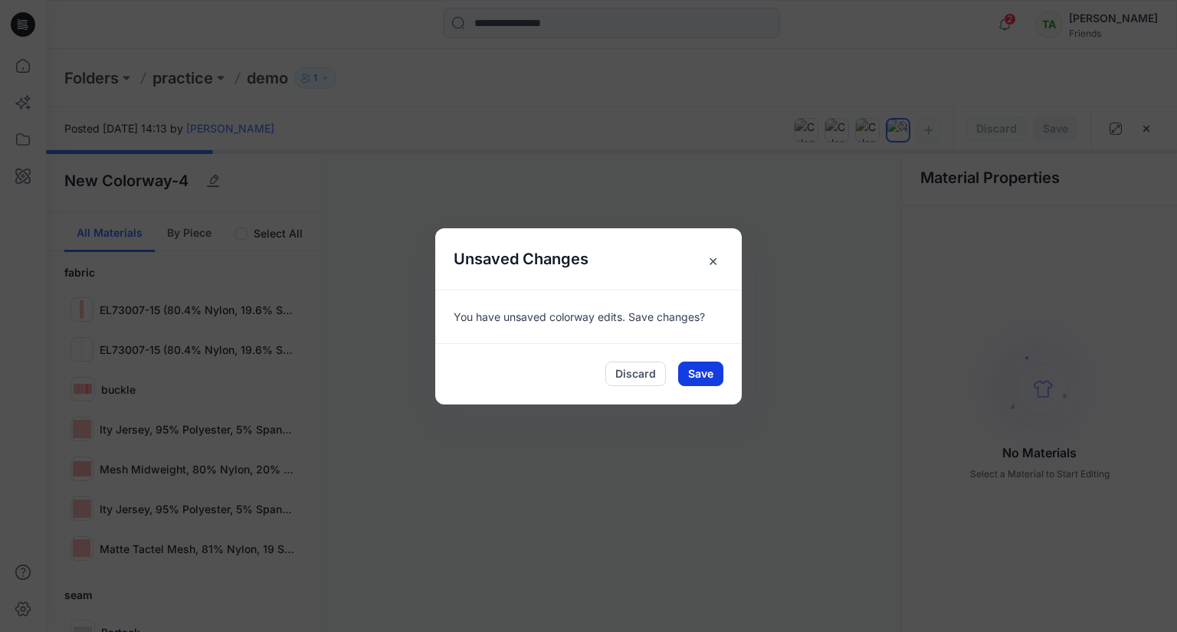
click at [719, 362] on button "Save" at bounding box center [700, 374] width 45 height 25
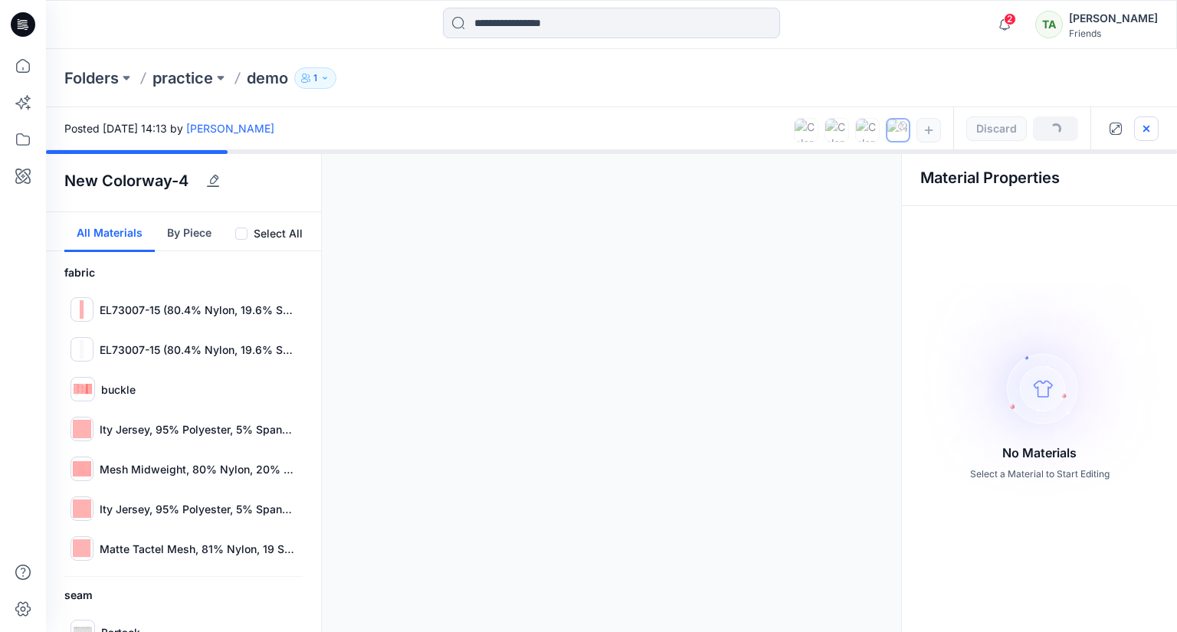
click at [1148, 129] on icon "button" at bounding box center [1146, 129] width 12 height 12
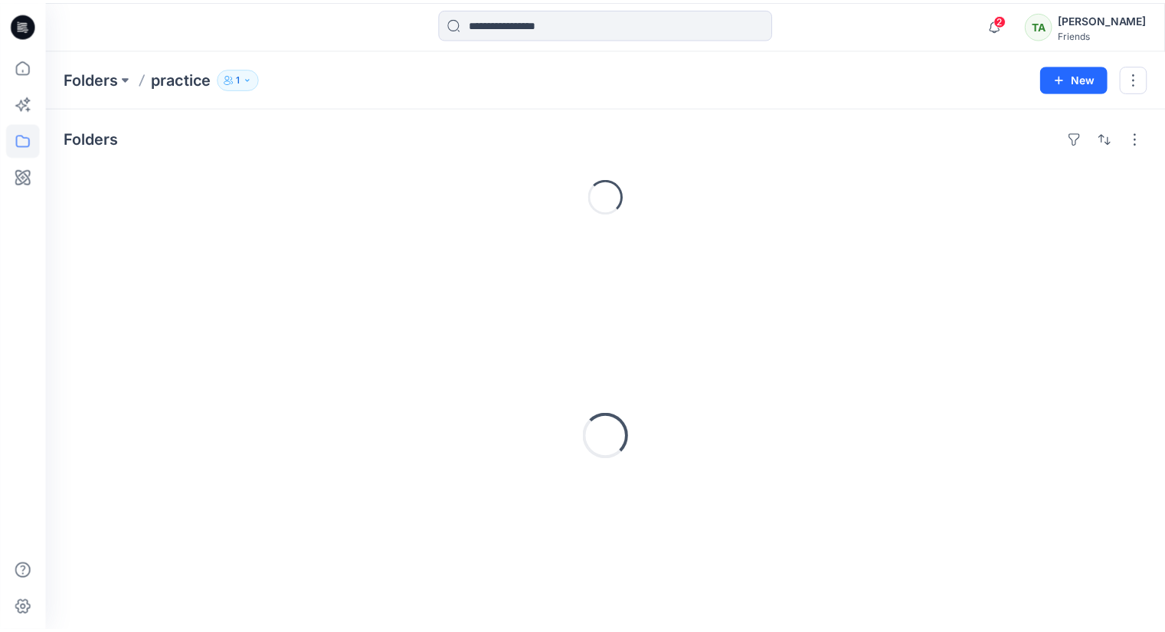
scroll to position [14, 0]
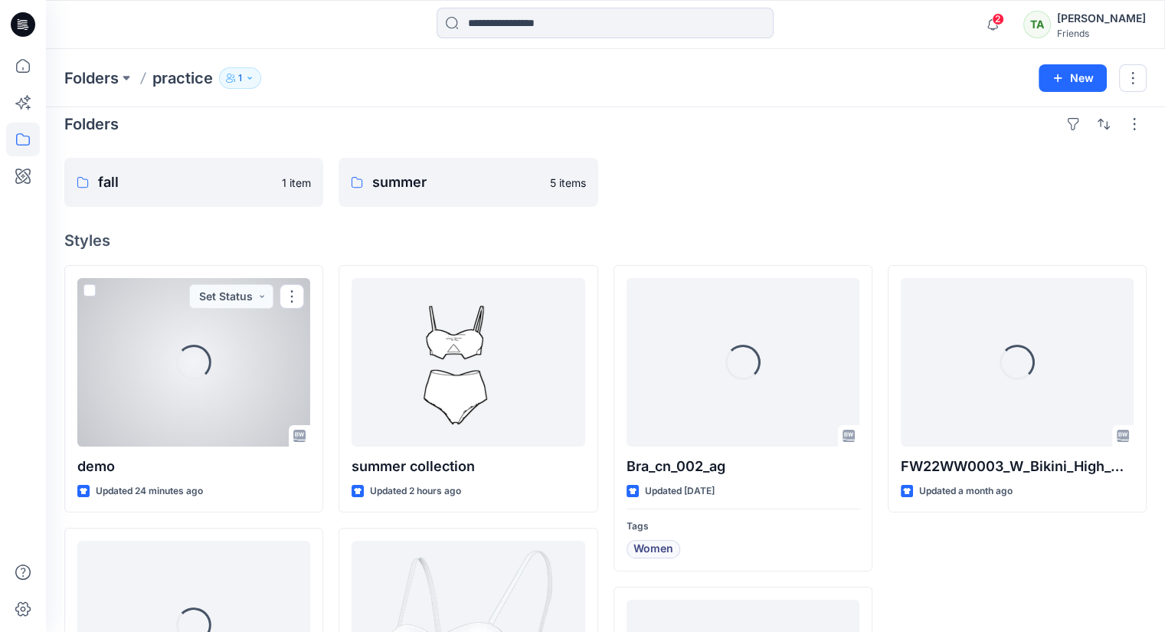
click at [189, 390] on div "Loading..." at bounding box center [193, 362] width 233 height 169
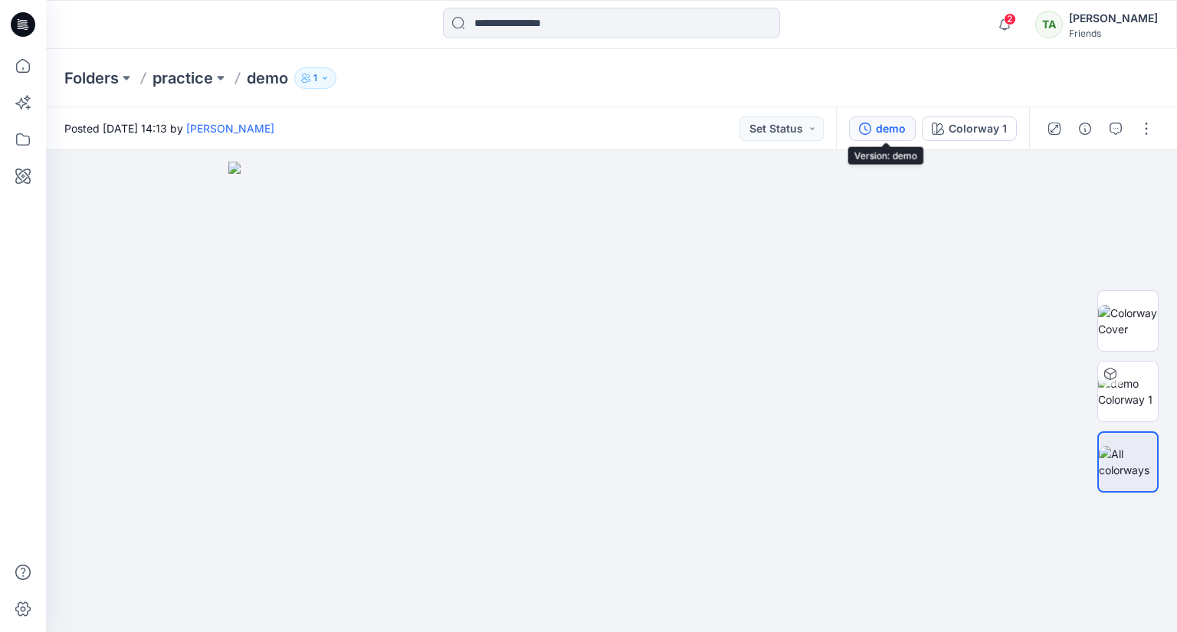
click at [863, 138] on button "demo" at bounding box center [882, 128] width 67 height 25
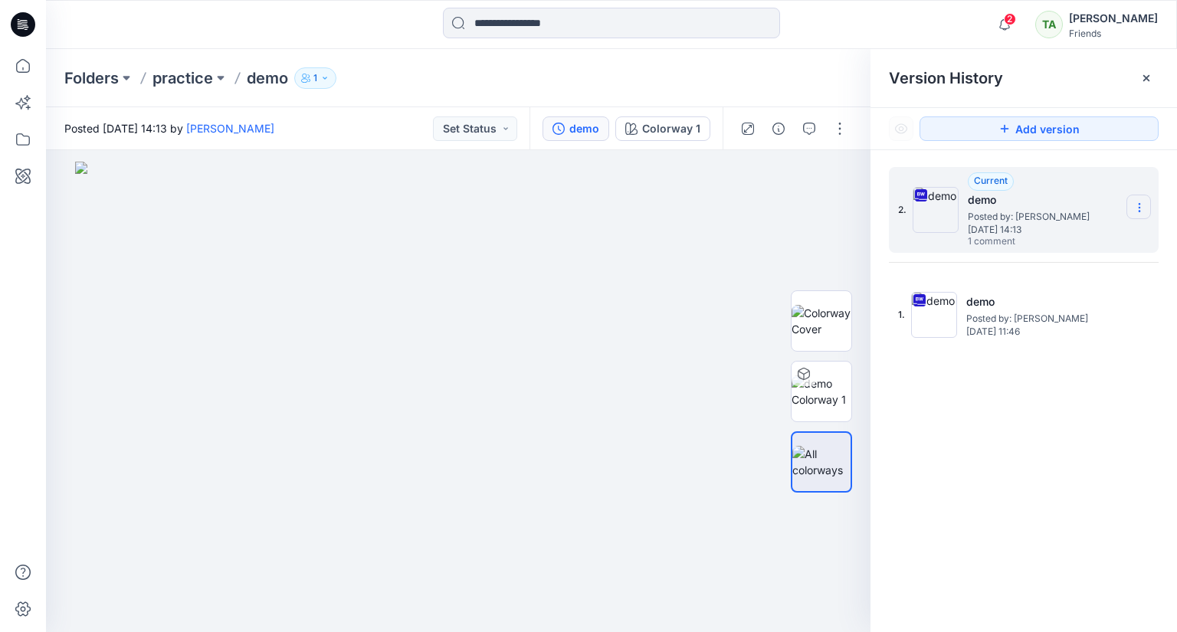
click at [1139, 204] on icon at bounding box center [1138, 204] width 1 height 1
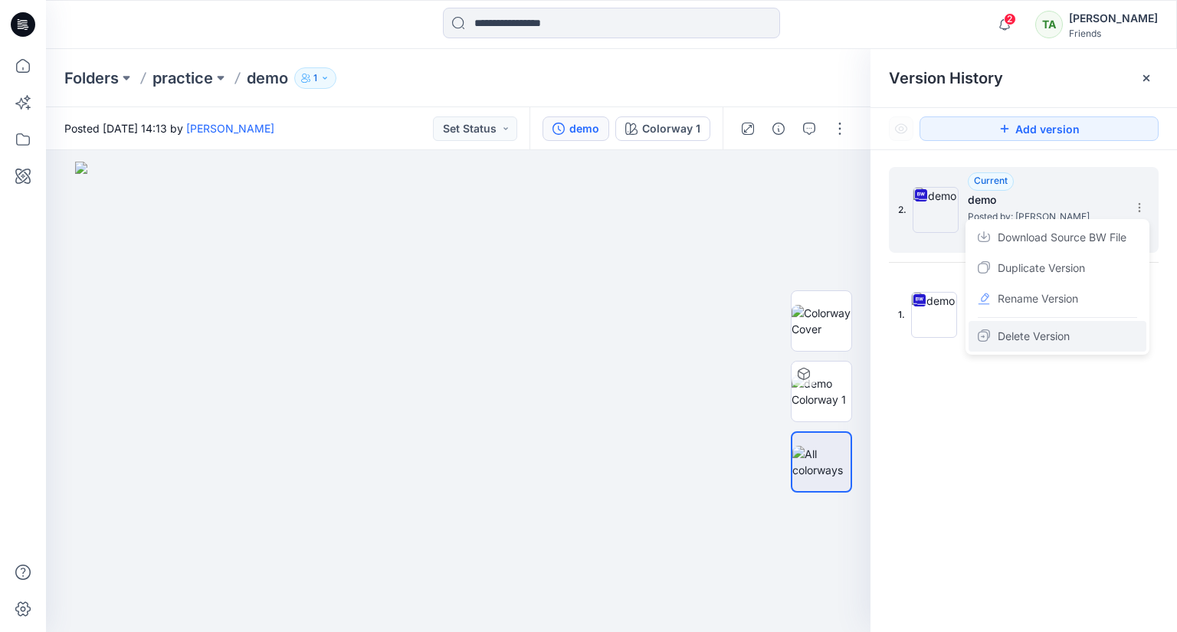
click at [1103, 325] on div "Delete Version" at bounding box center [1057, 336] width 178 height 31
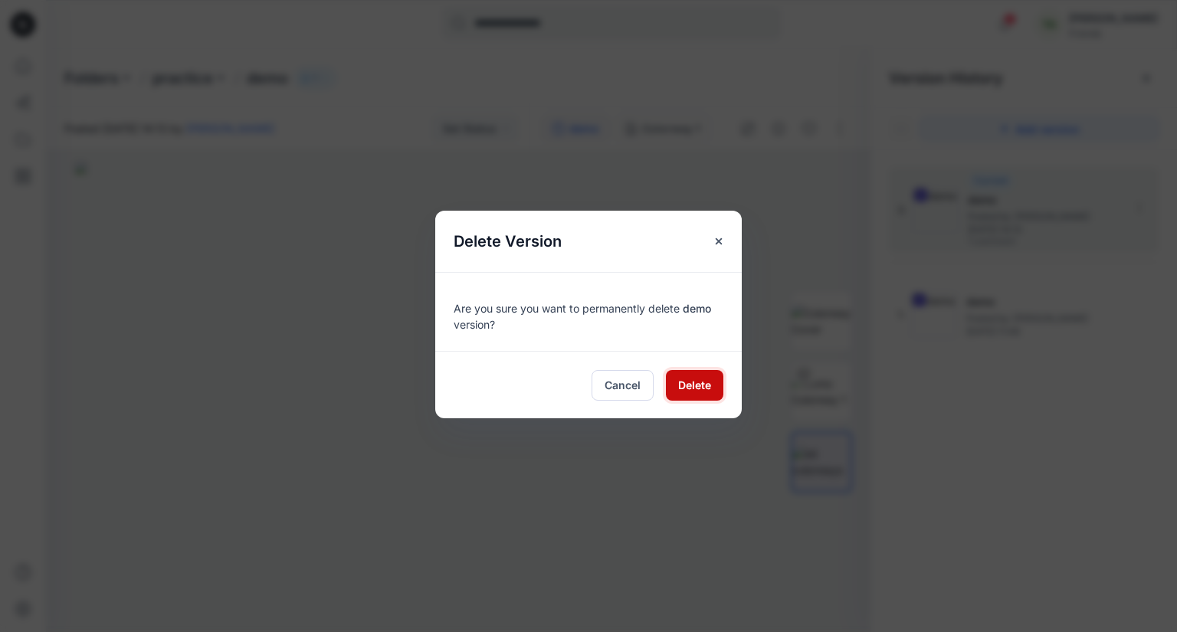
click at [671, 381] on button "Delete" at bounding box center [694, 385] width 57 height 31
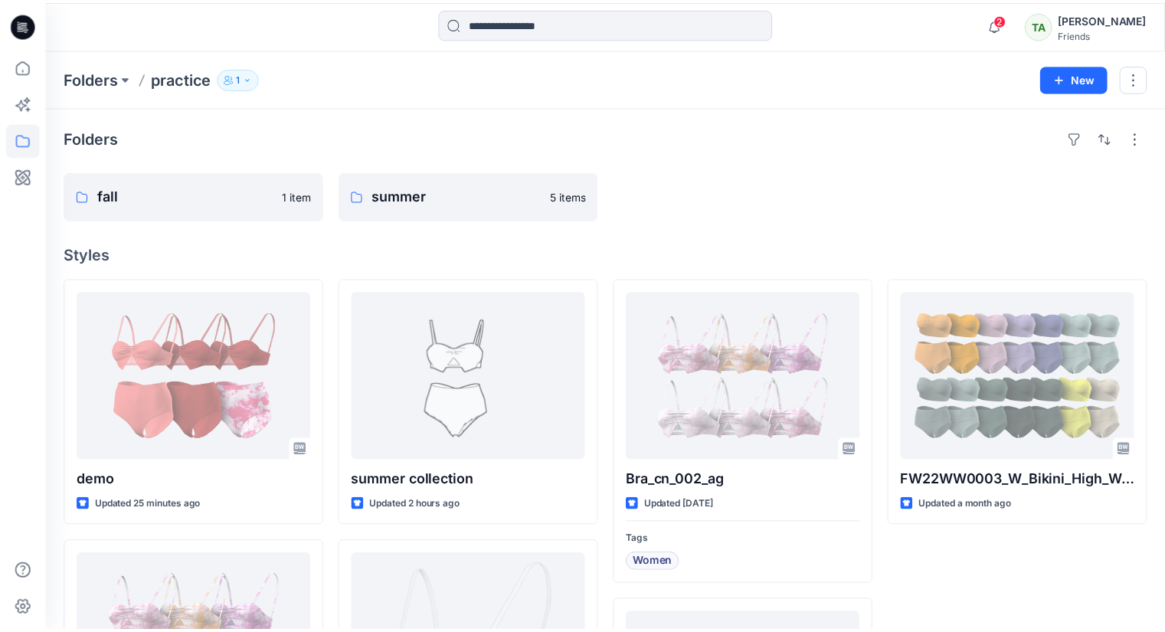
scroll to position [14, 0]
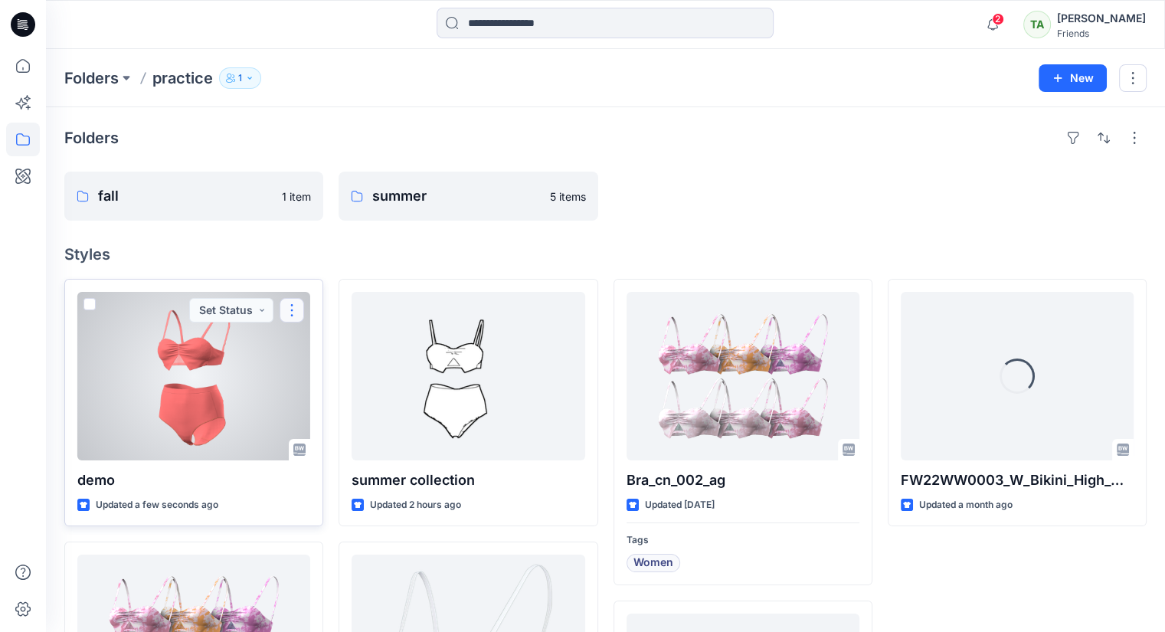
click at [293, 309] on button "button" at bounding box center [292, 310] width 25 height 25
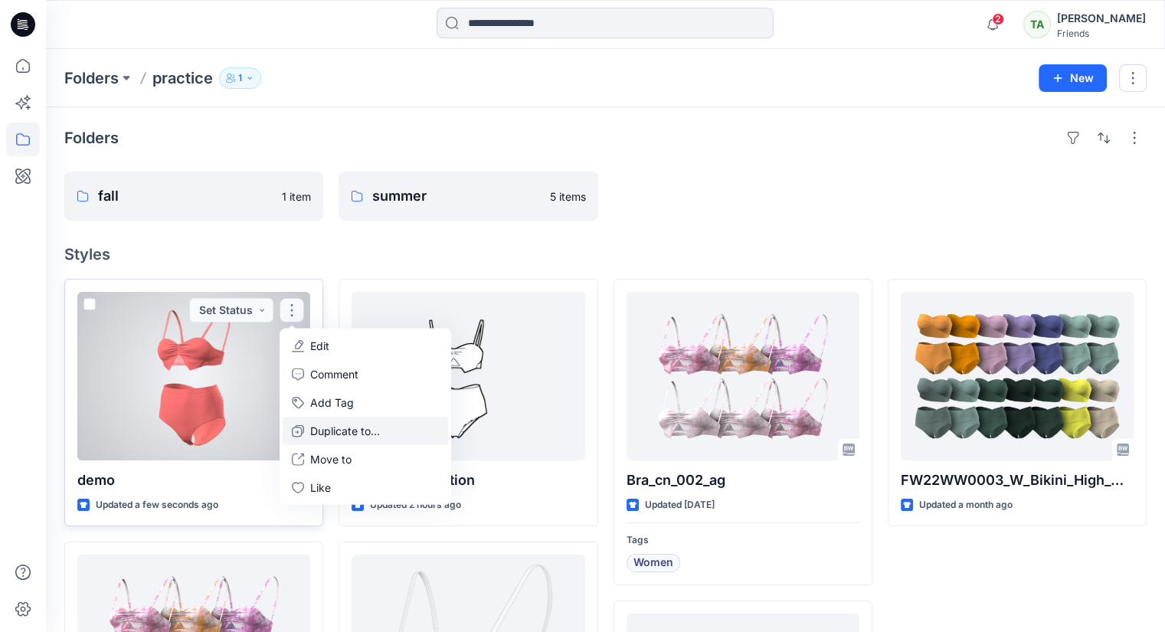
click at [365, 439] on button "Duplicate to..." at bounding box center [365, 431] width 165 height 28
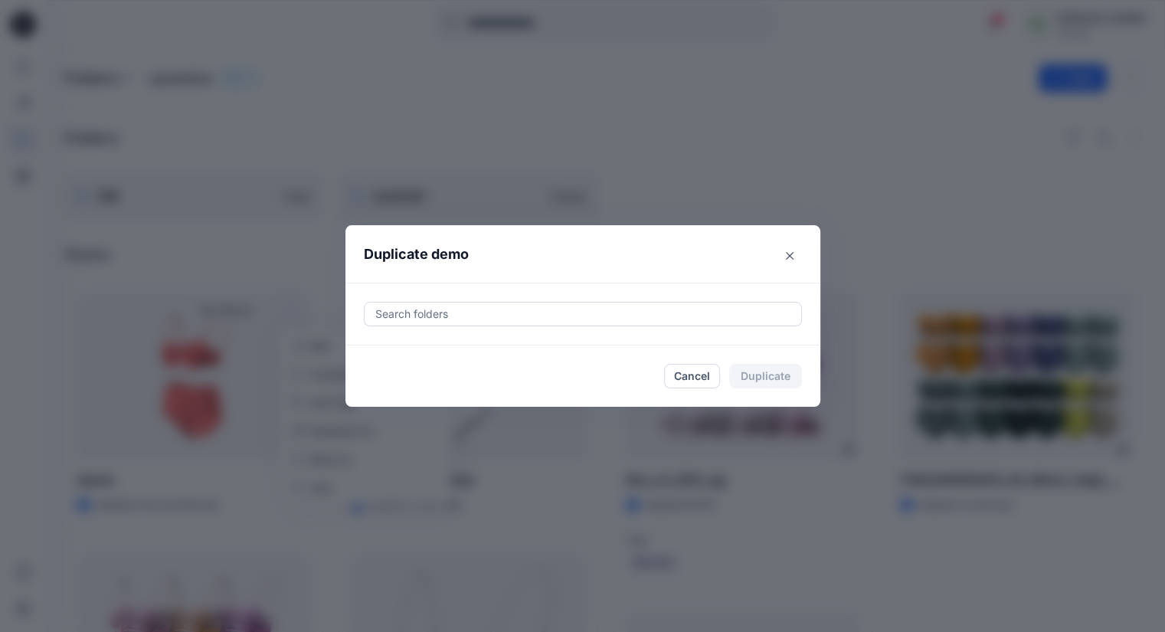
click at [408, 321] on div at bounding box center [583, 314] width 418 height 18
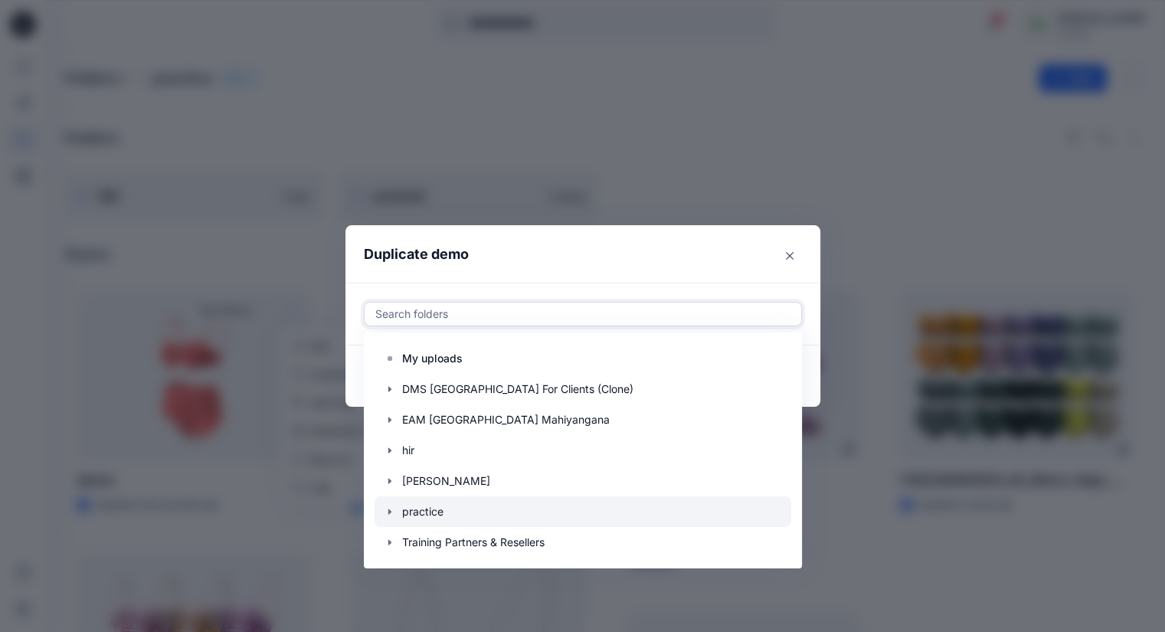
click at [480, 516] on div at bounding box center [583, 511] width 417 height 31
click at [739, 257] on header "Duplicate demo" at bounding box center [567, 254] width 444 height 58
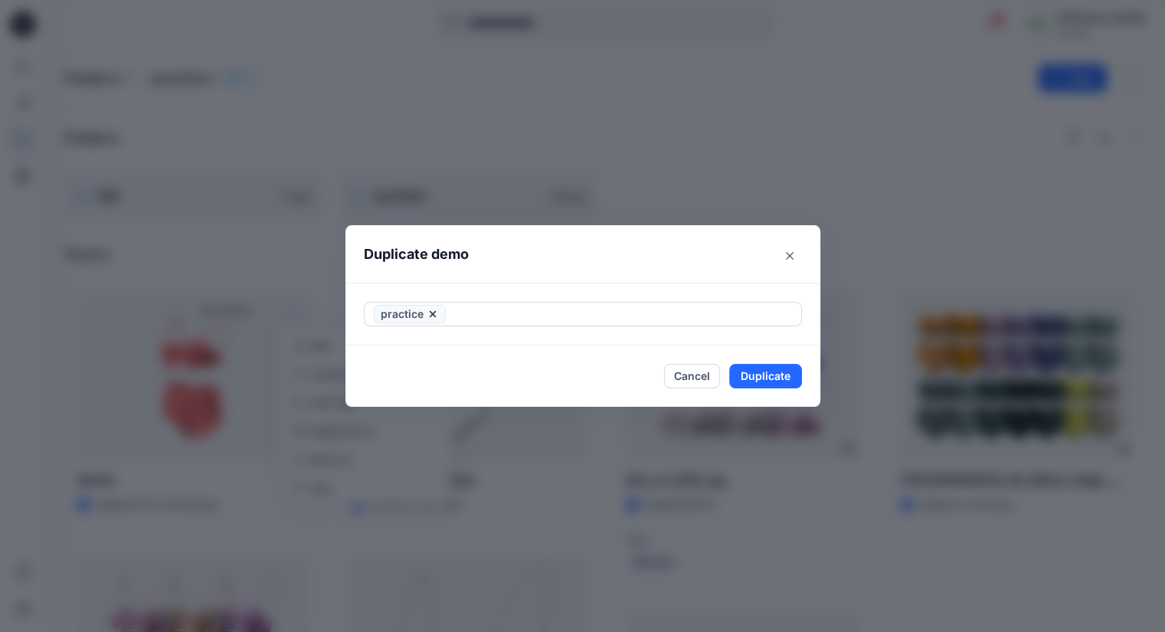
click at [787, 363] on footer "Cancel Duplicate" at bounding box center [582, 375] width 475 height 61
click at [781, 382] on button "Duplicate" at bounding box center [765, 376] width 73 height 25
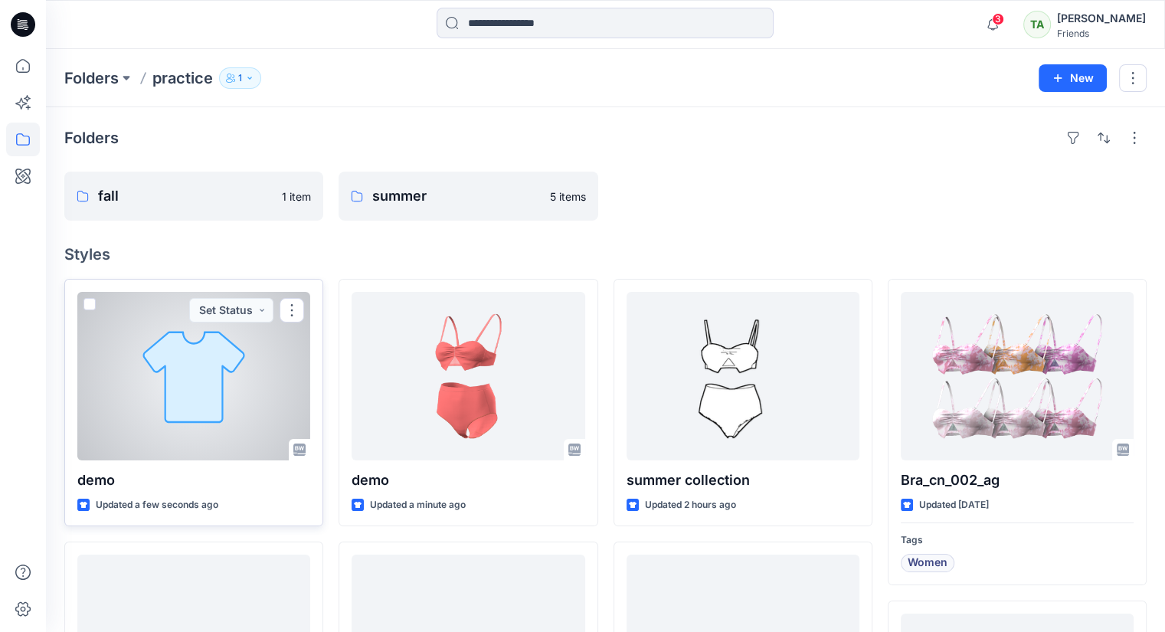
click at [259, 372] on div at bounding box center [193, 376] width 233 height 169
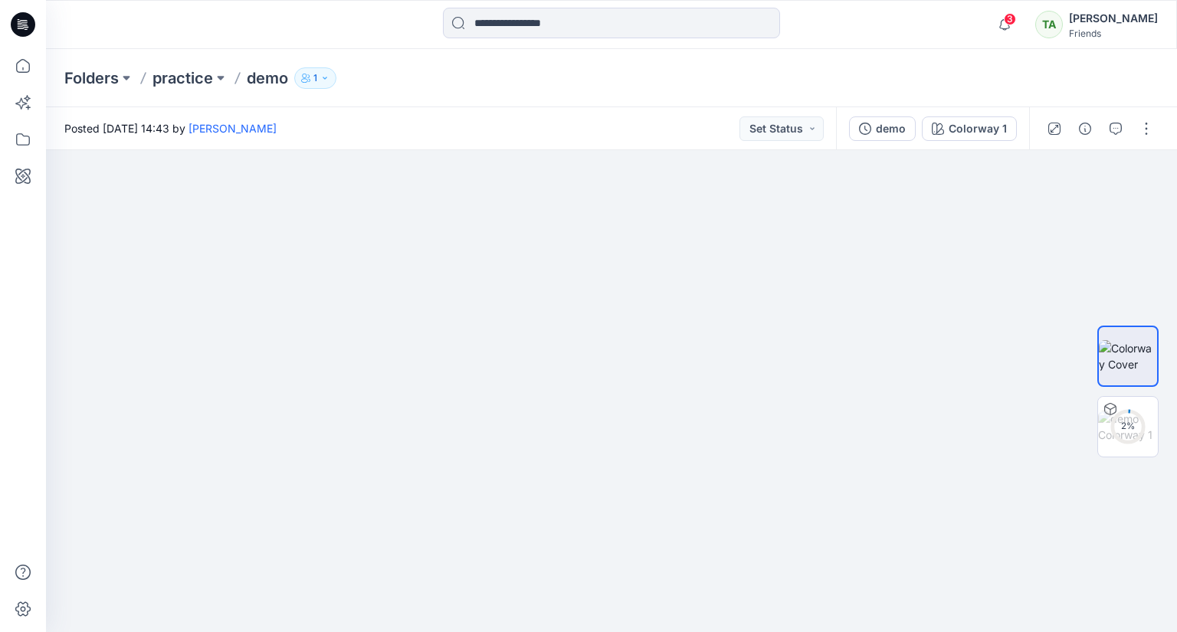
click at [274, 80] on p "demo" at bounding box center [267, 77] width 41 height 21
click at [274, 77] on p "demo" at bounding box center [267, 77] width 41 height 21
click at [1134, 131] on button "button" at bounding box center [1146, 128] width 25 height 25
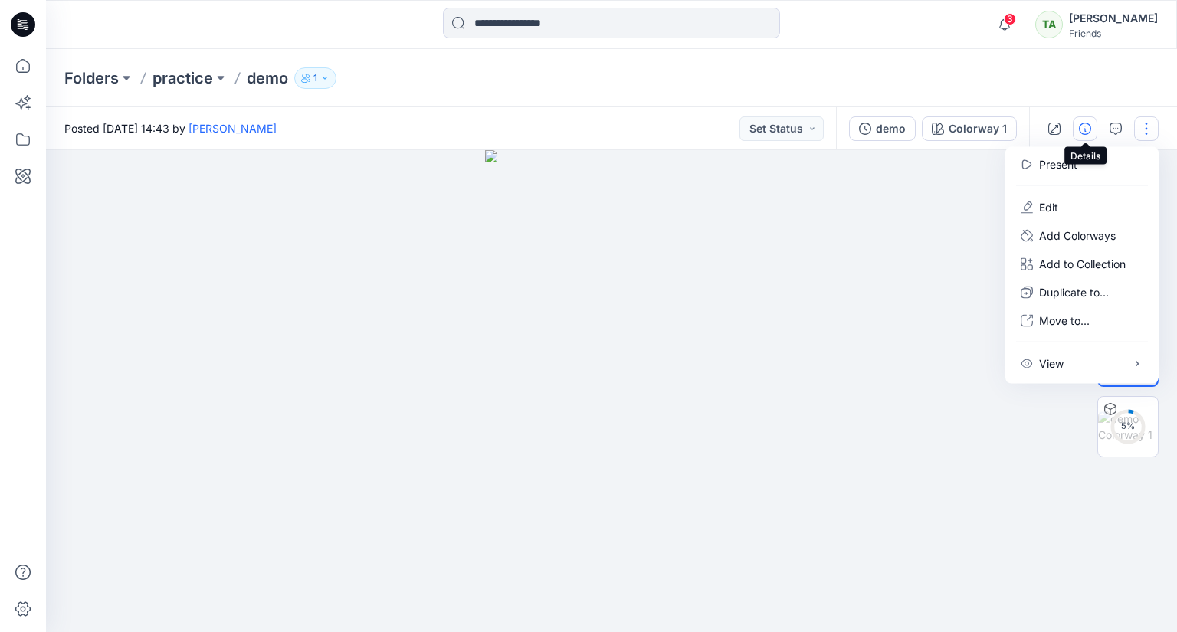
click at [1080, 139] on button "button" at bounding box center [1084, 128] width 25 height 25
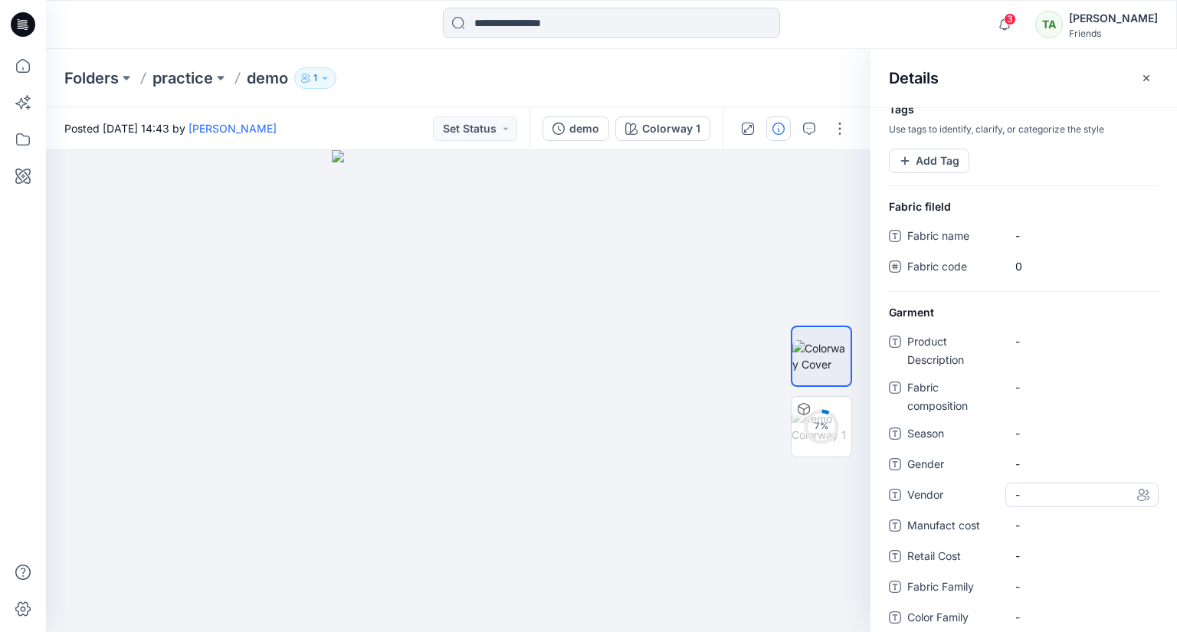
scroll to position [107, 0]
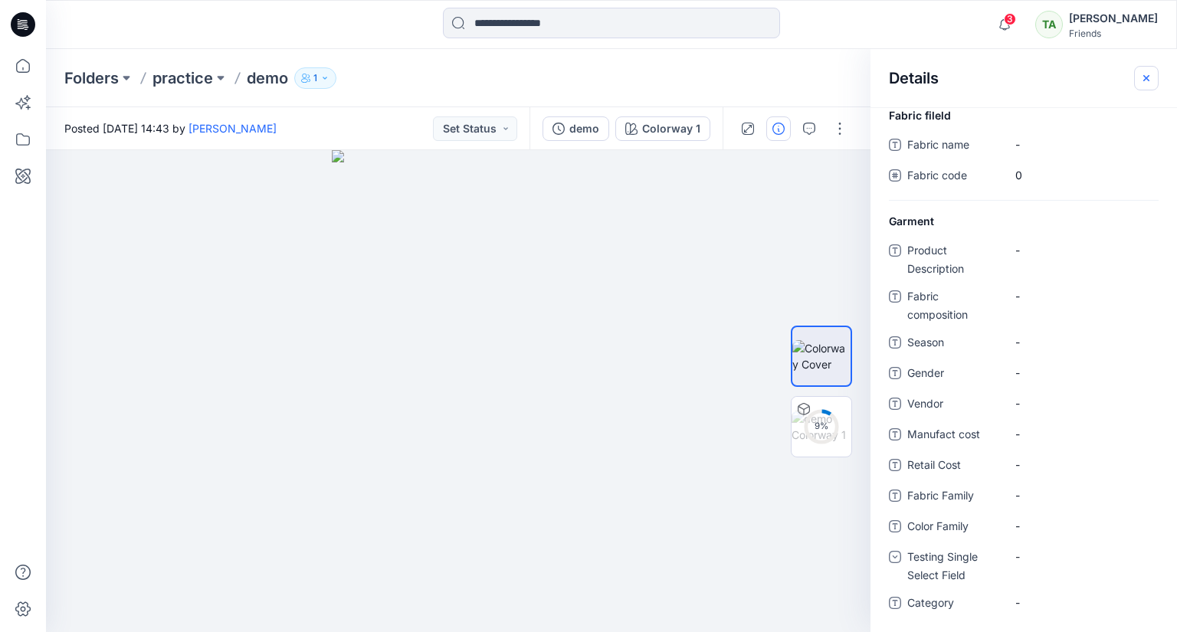
click at [1147, 80] on icon "button" at bounding box center [1146, 78] width 12 height 12
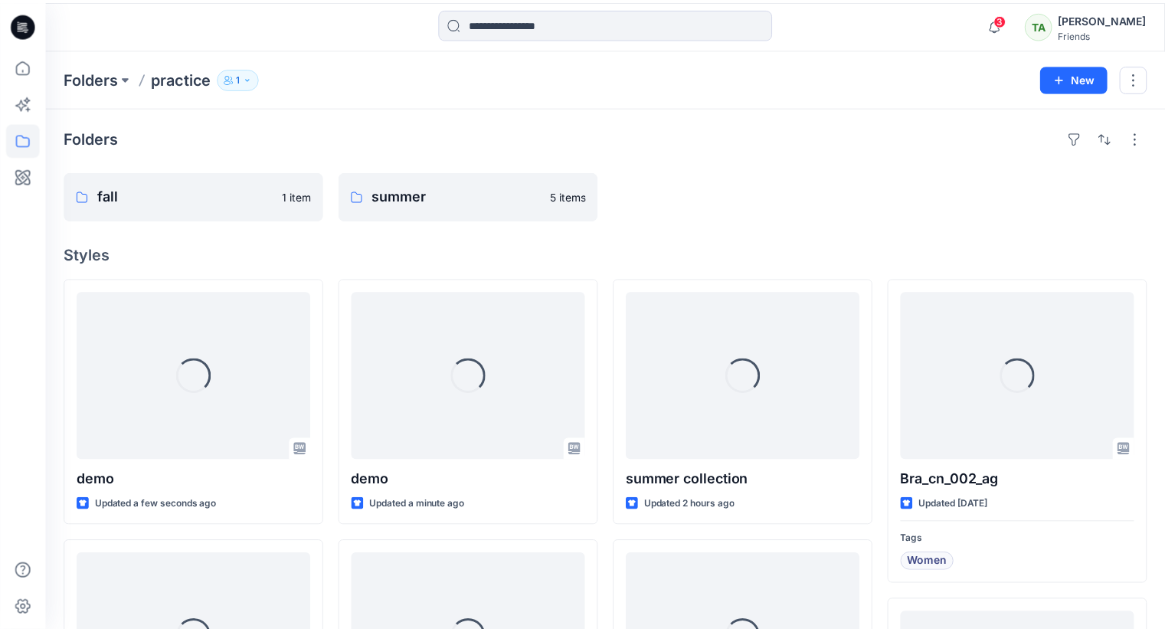
scroll to position [14, 0]
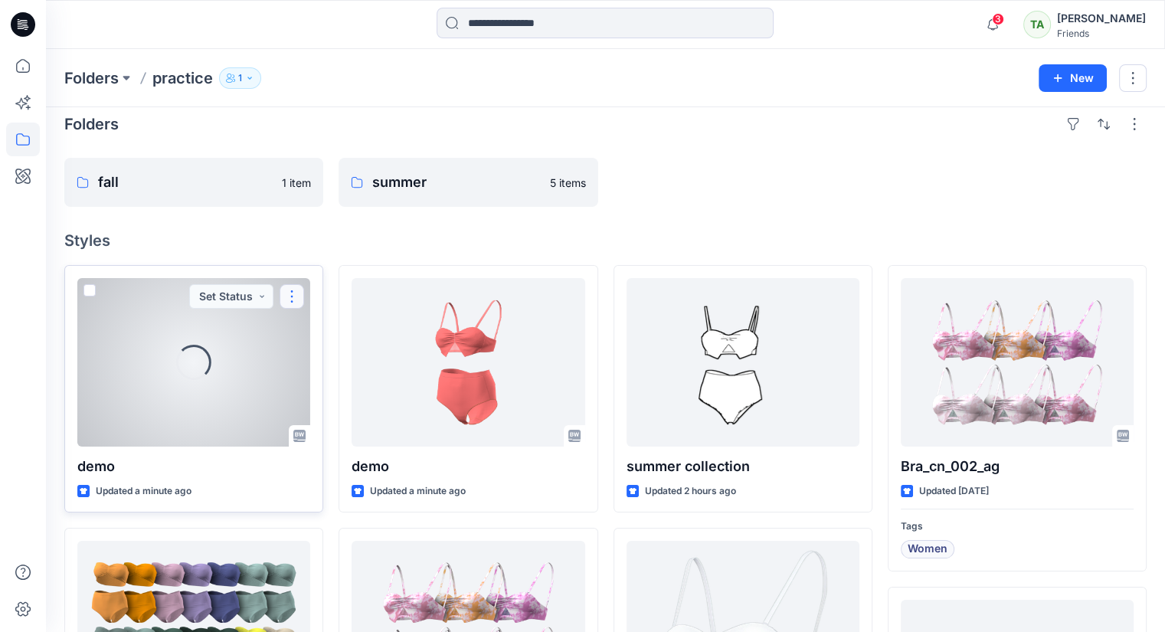
click at [296, 289] on button "button" at bounding box center [292, 296] width 25 height 25
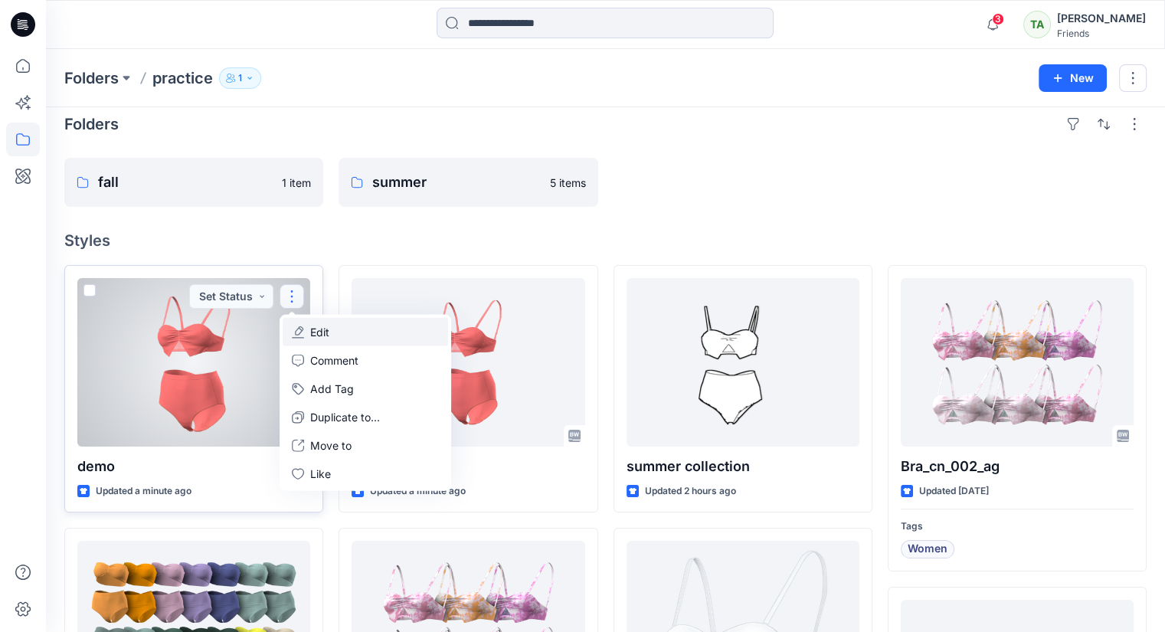
click at [331, 335] on button "Edit" at bounding box center [365, 332] width 165 height 28
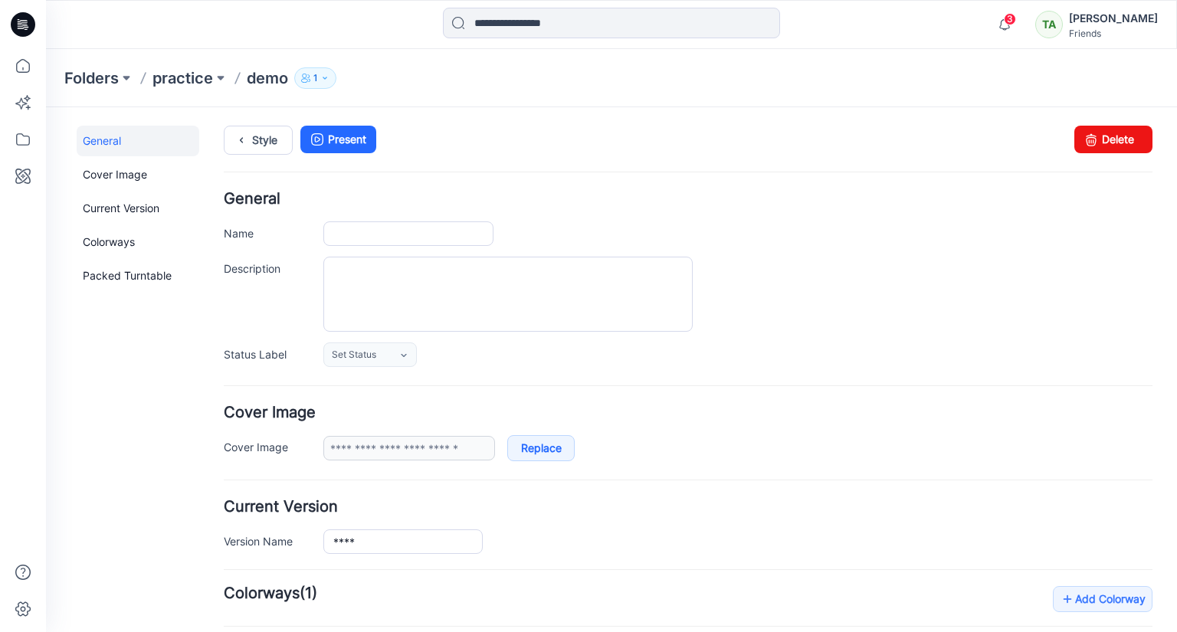
type input "****"
type input "**********"
click at [388, 238] on input "****" at bounding box center [408, 233] width 170 height 25
type input "******"
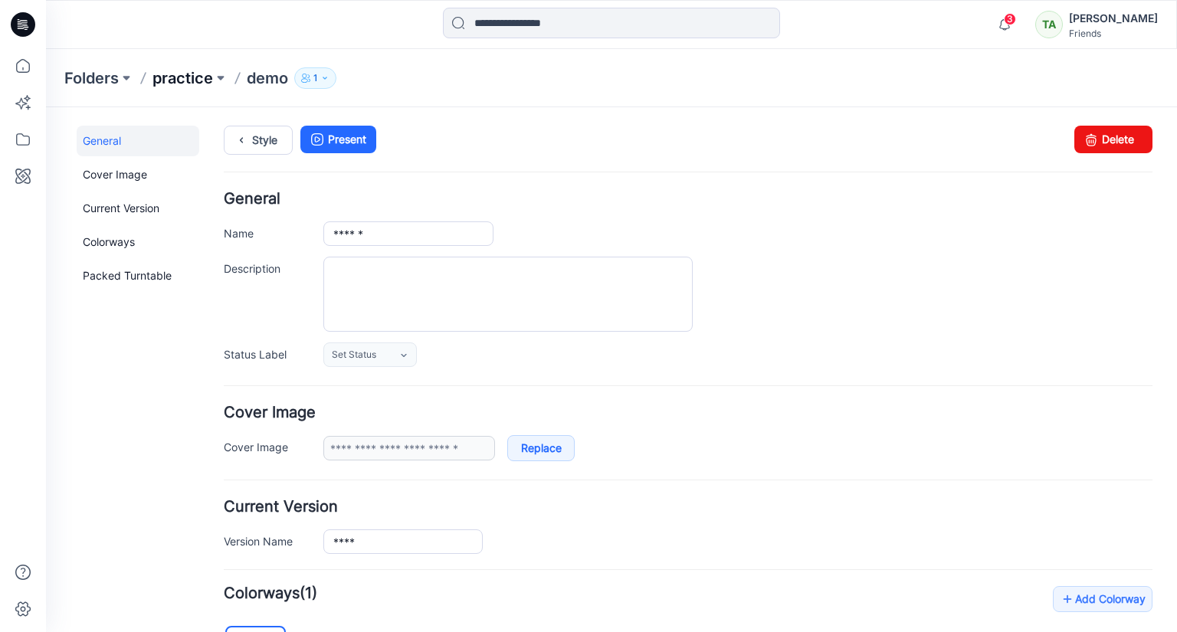
click at [208, 77] on p "practice" at bounding box center [182, 77] width 61 height 21
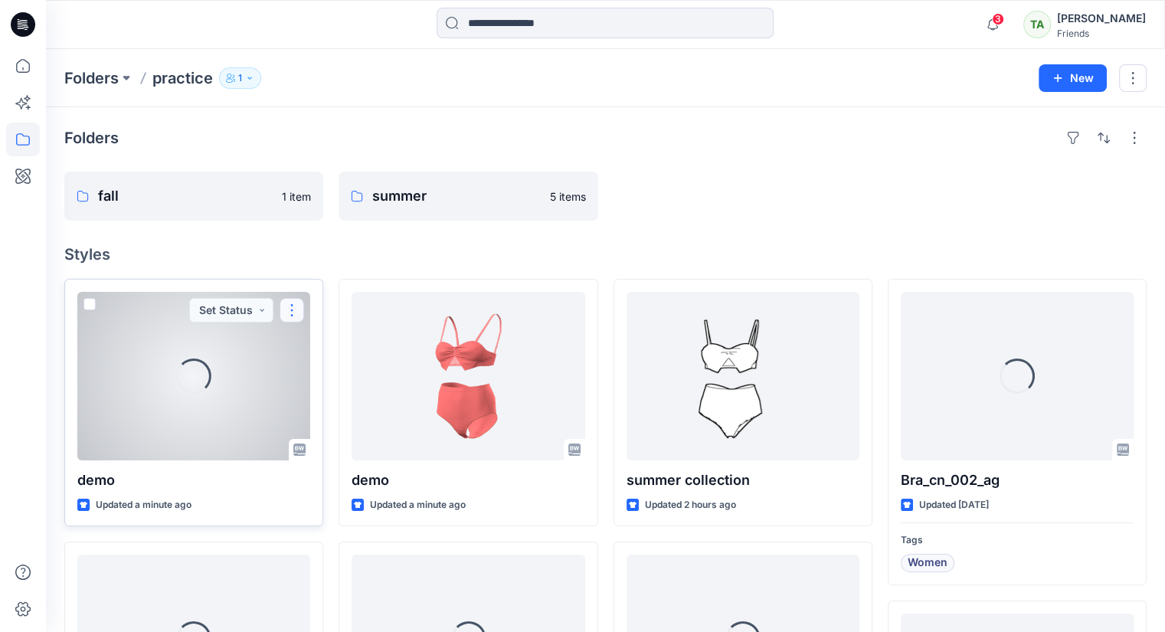
click at [299, 303] on button "button" at bounding box center [292, 310] width 25 height 25
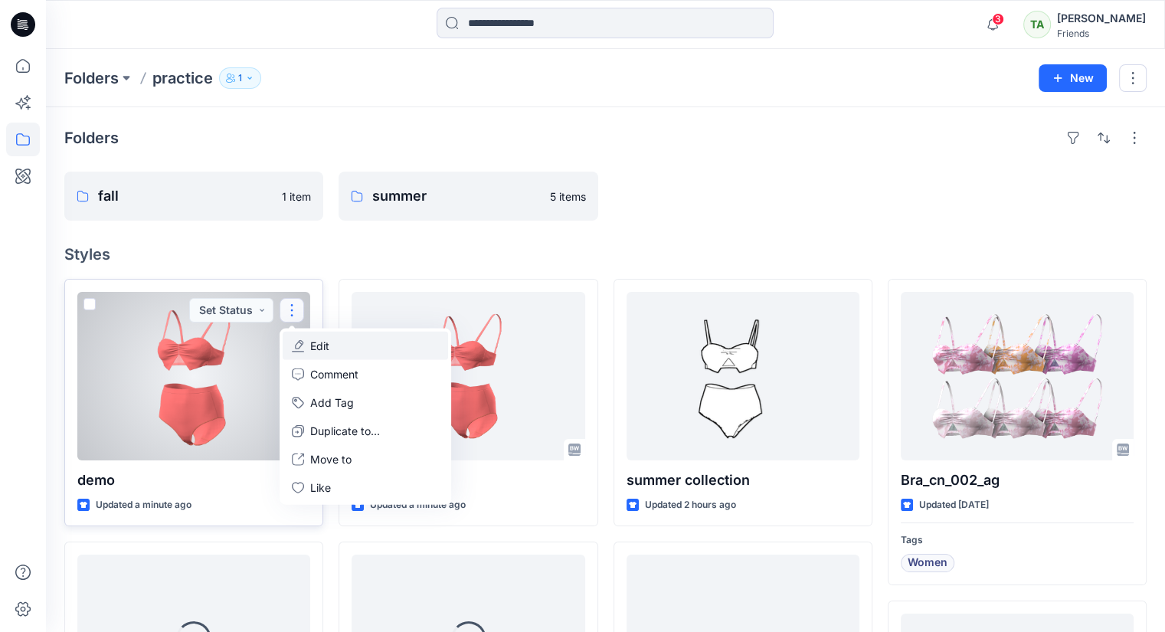
click at [341, 345] on button "Edit" at bounding box center [365, 346] width 165 height 28
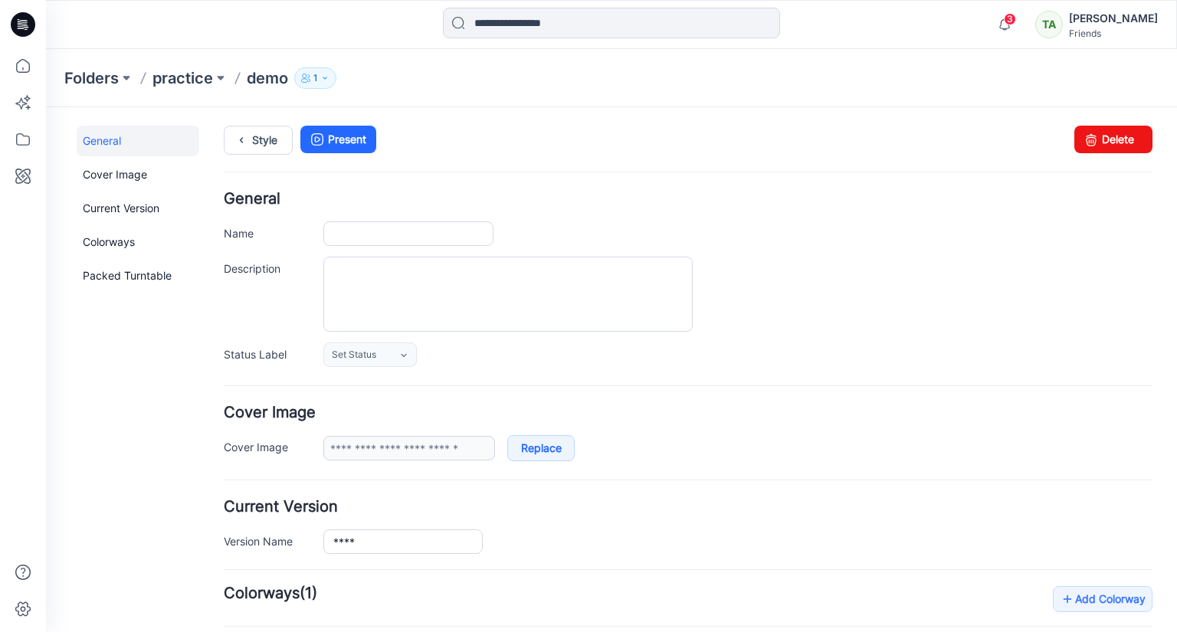
type input "****"
type input "**********"
click at [405, 231] on input "****" at bounding box center [408, 233] width 170 height 25
type input "******"
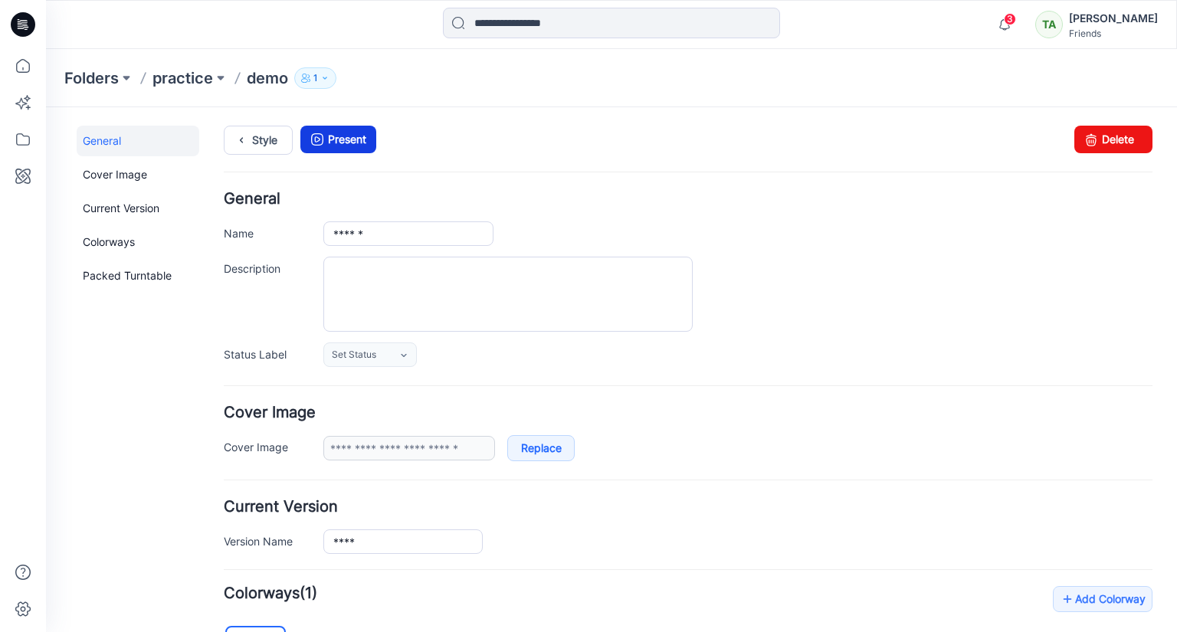
click at [330, 144] on link "Present" at bounding box center [338, 140] width 76 height 28
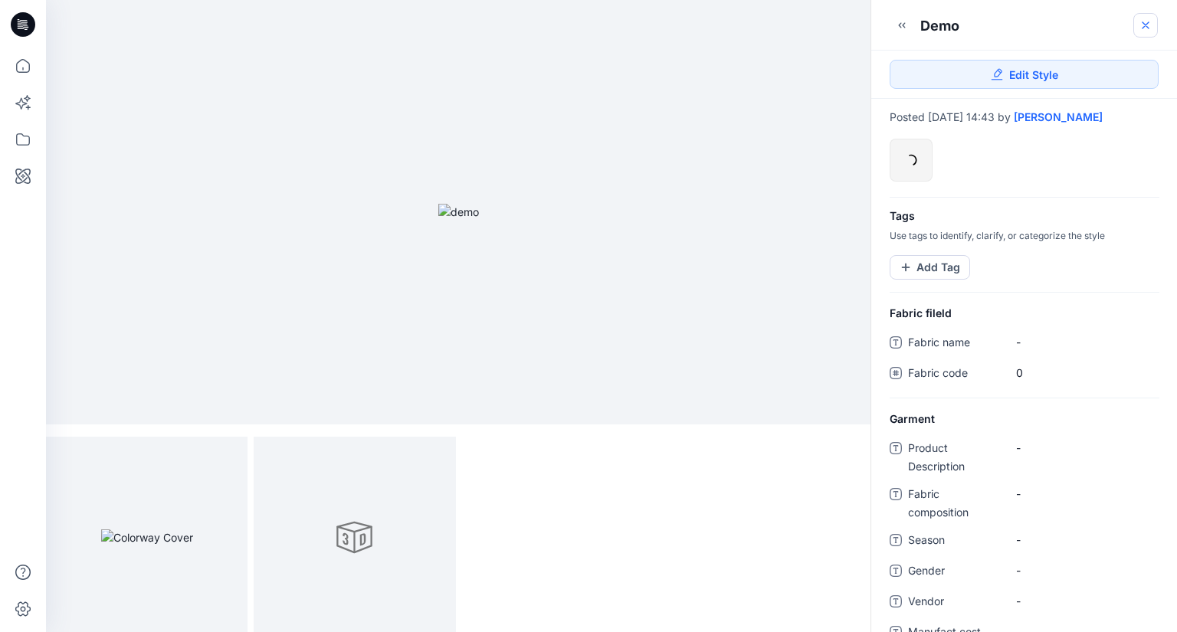
click at [1141, 23] on icon at bounding box center [1145, 25] width 12 height 12
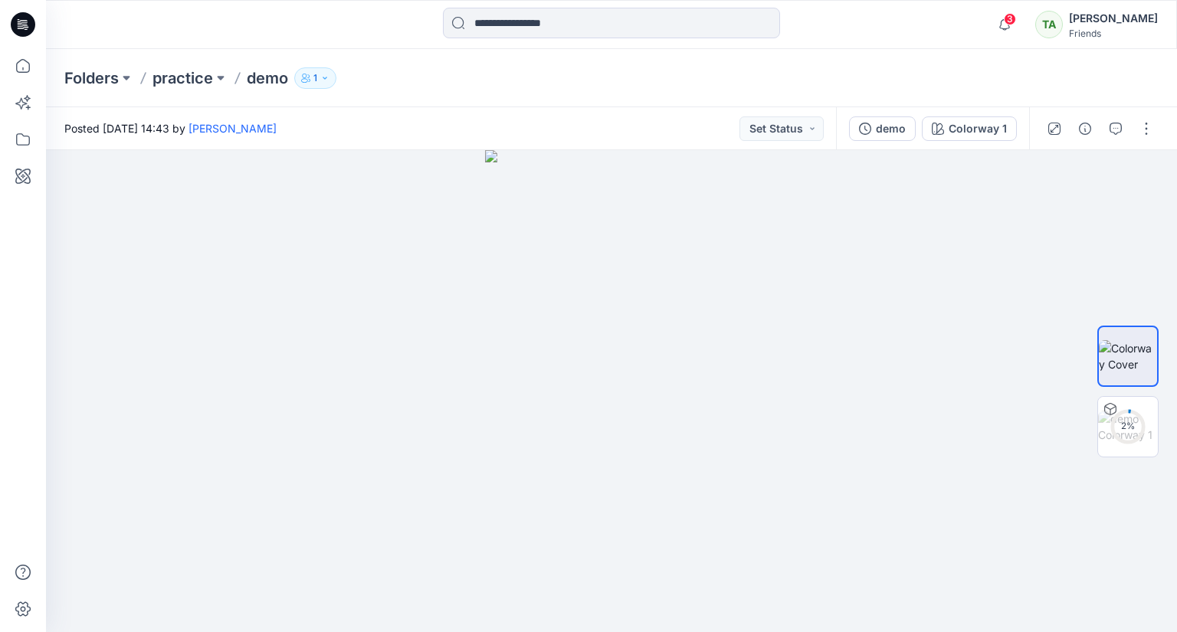
click at [267, 80] on p "demo" at bounding box center [267, 77] width 41 height 21
click at [900, 133] on div "demo" at bounding box center [891, 128] width 30 height 17
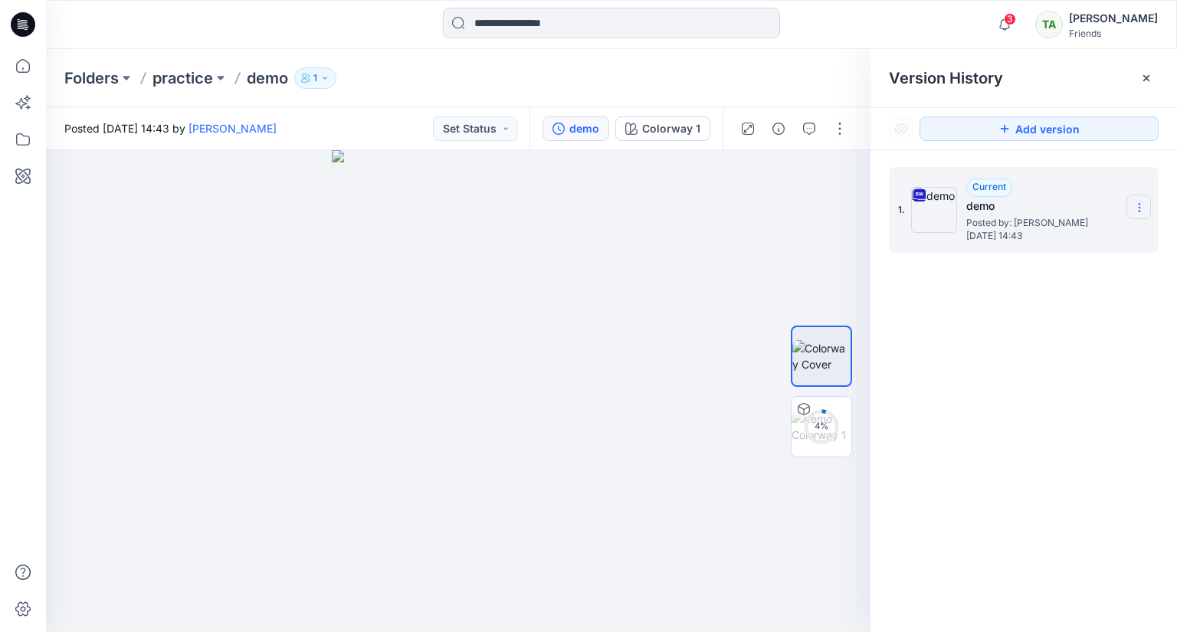
click at [1135, 209] on icon at bounding box center [1139, 207] width 12 height 12
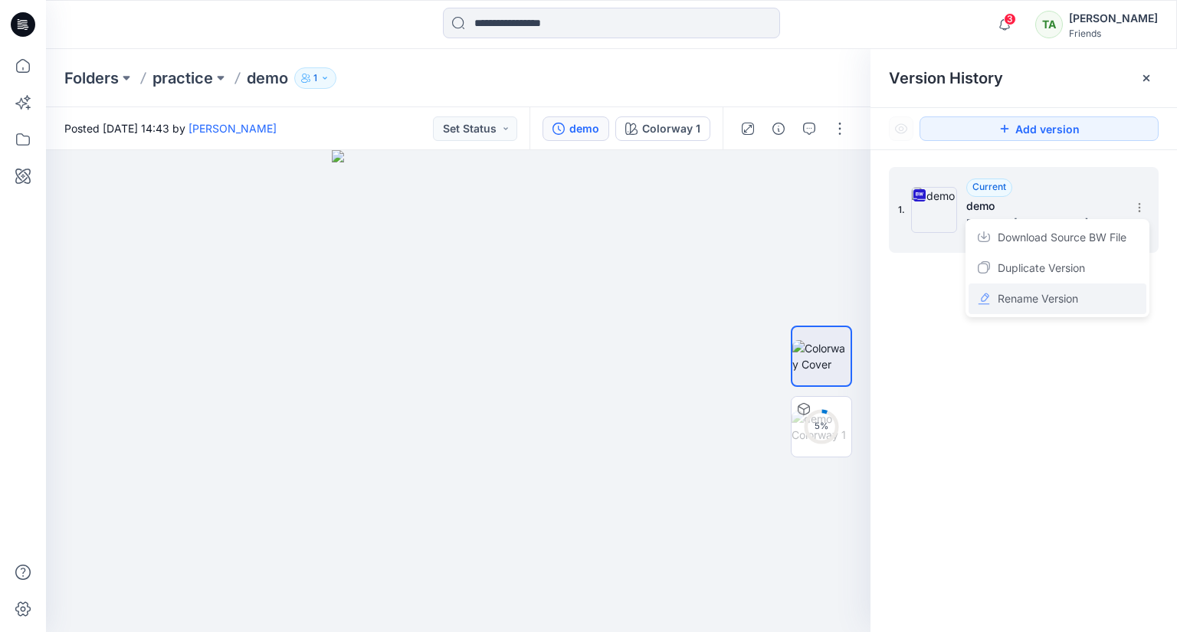
click at [1112, 309] on div "Rename Version" at bounding box center [1057, 298] width 178 height 31
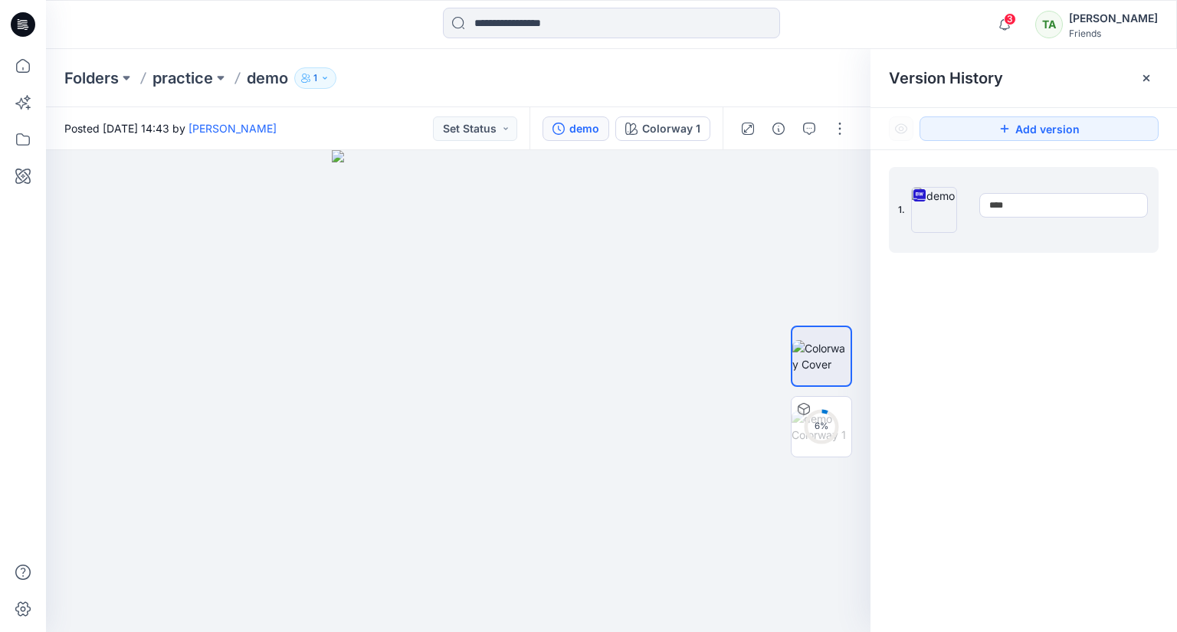
click at [1051, 205] on input "****" at bounding box center [1063, 205] width 169 height 25
type input "******"
click at [188, 77] on p "practice" at bounding box center [182, 77] width 61 height 21
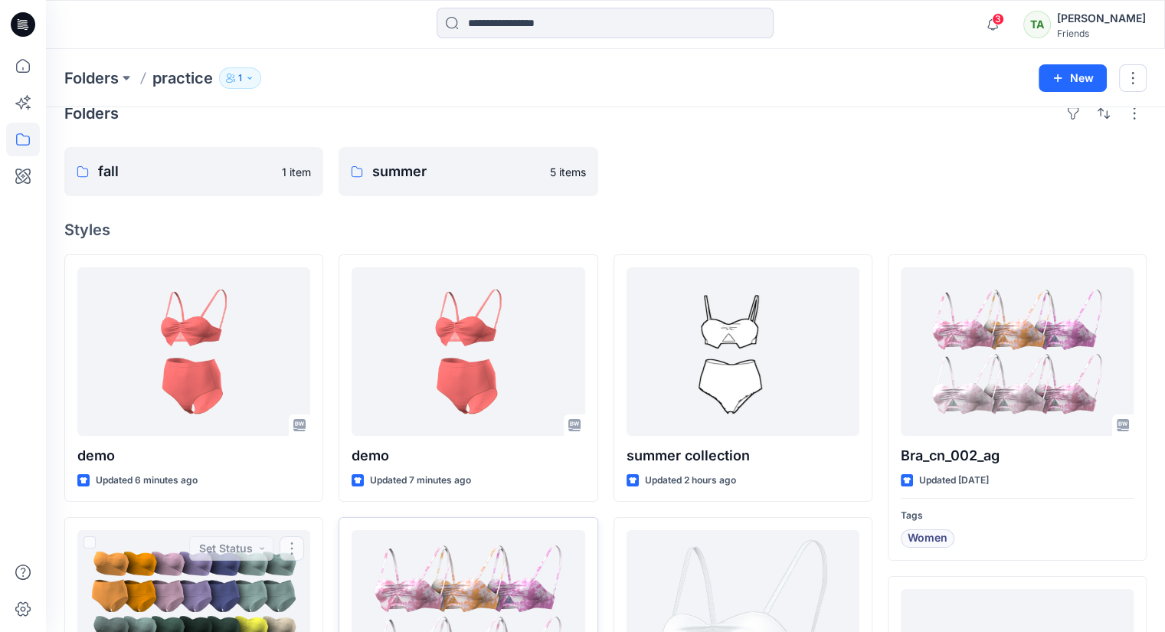
scroll to position [25, 0]
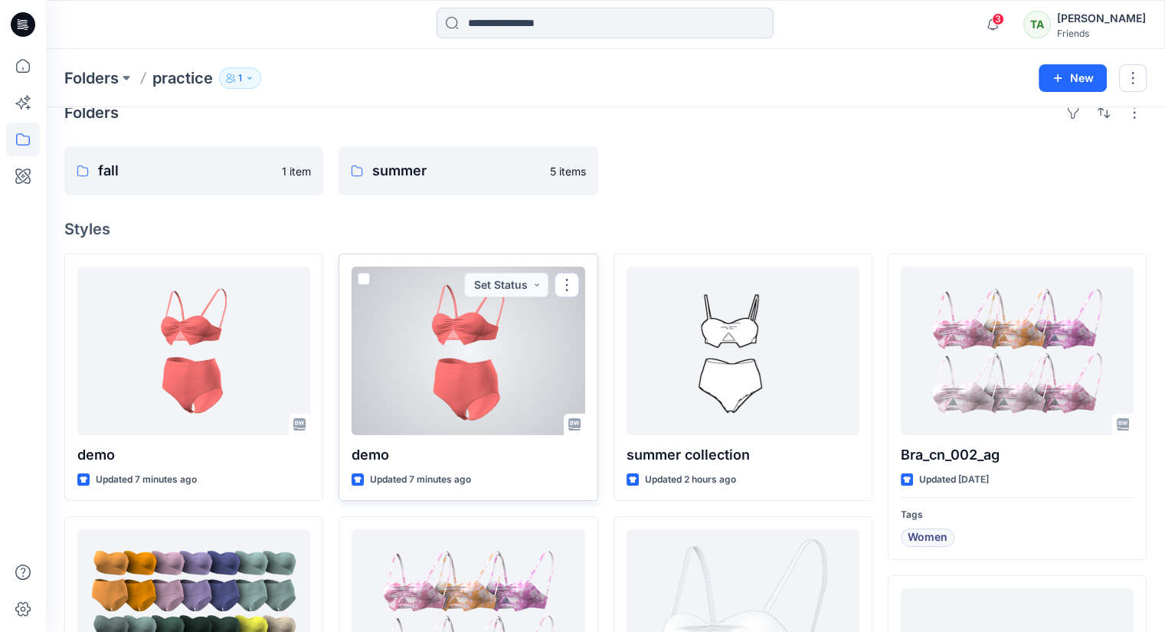
click at [359, 277] on span at bounding box center [364, 279] width 12 height 12
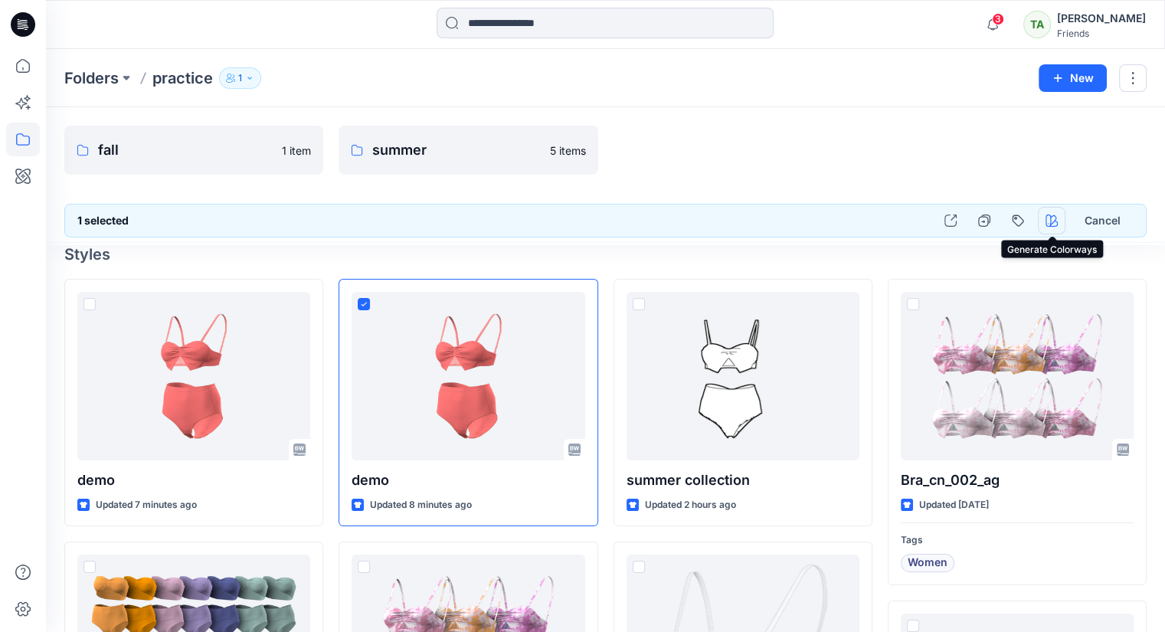
click at [1049, 219] on icon "button" at bounding box center [1052, 220] width 12 height 12
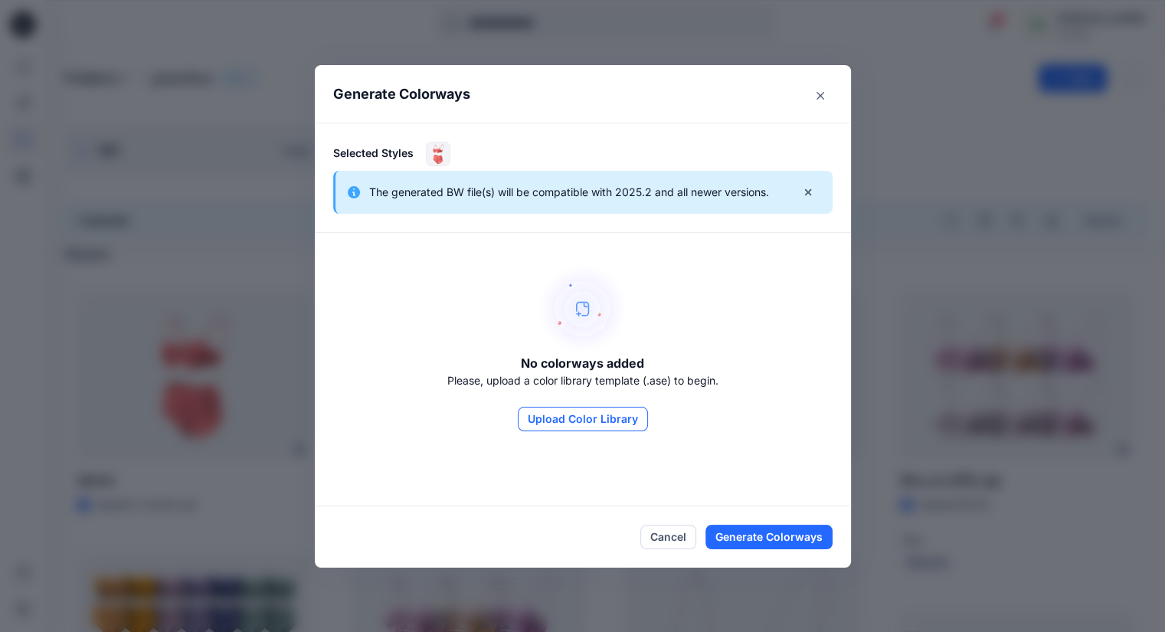
click at [633, 422] on button "Upload Color Library" at bounding box center [583, 419] width 130 height 25
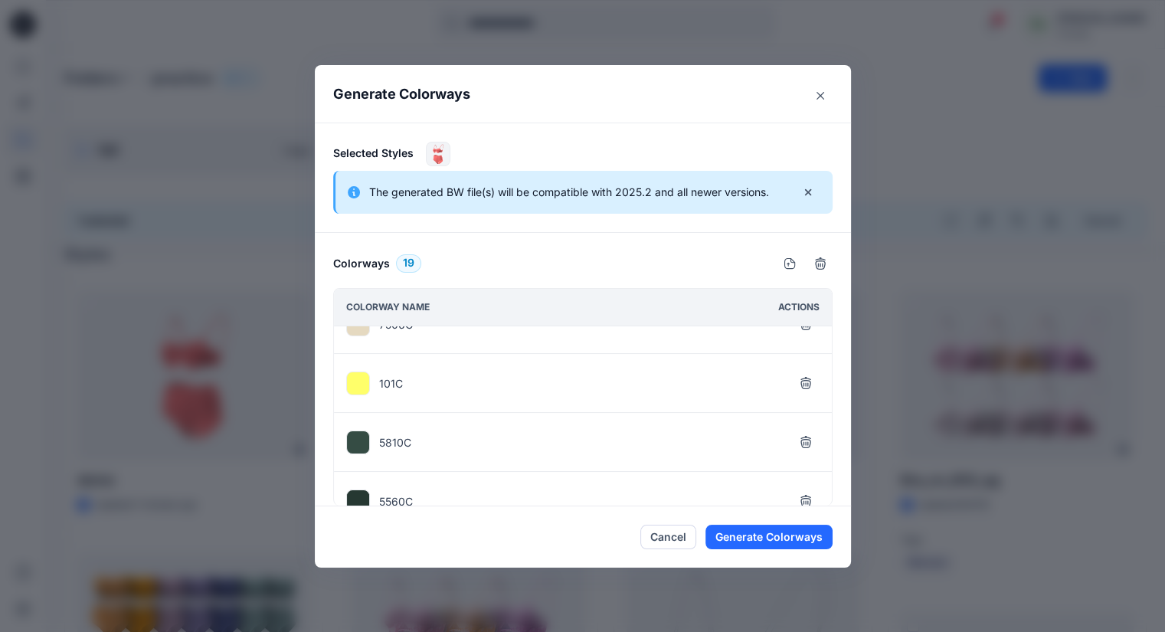
scroll to position [383, 0]
click at [812, 379] on icon "button" at bounding box center [806, 385] width 12 height 12
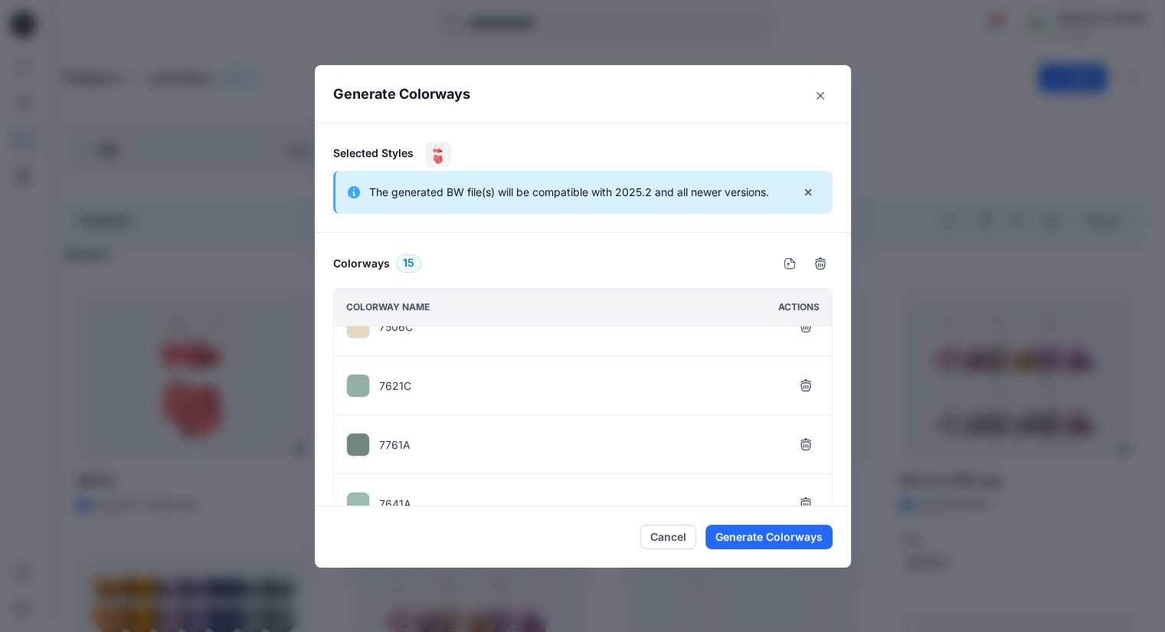
click at [812, 379] on icon "button" at bounding box center [806, 385] width 12 height 12
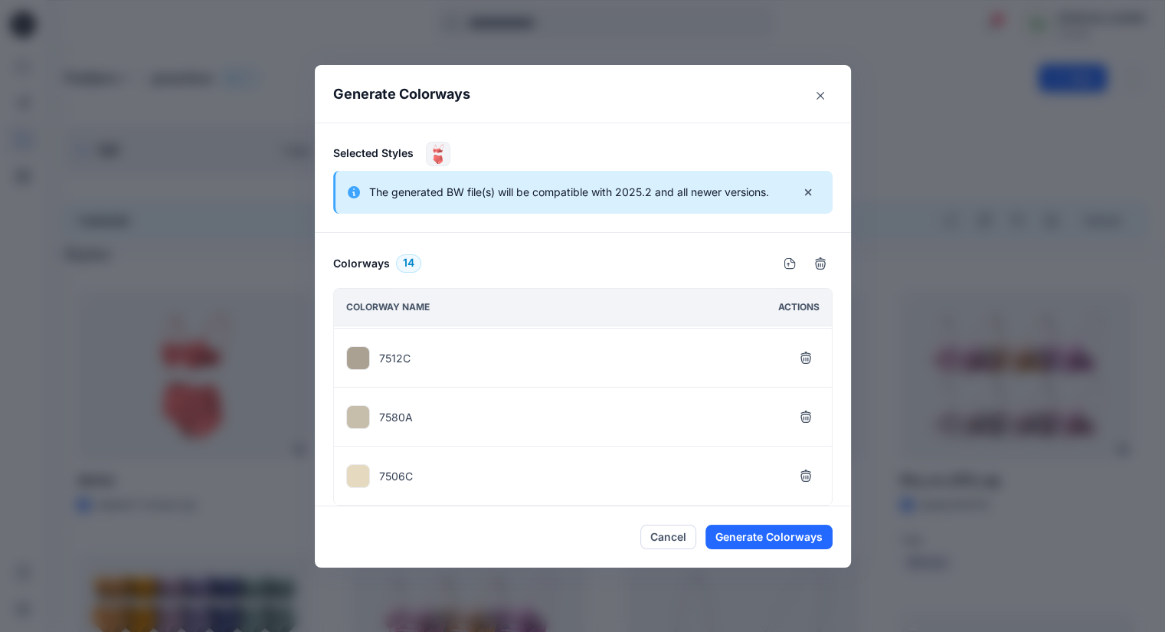
scroll to position [230, 0]
click at [810, 358] on icon "button" at bounding box center [805, 362] width 10 height 9
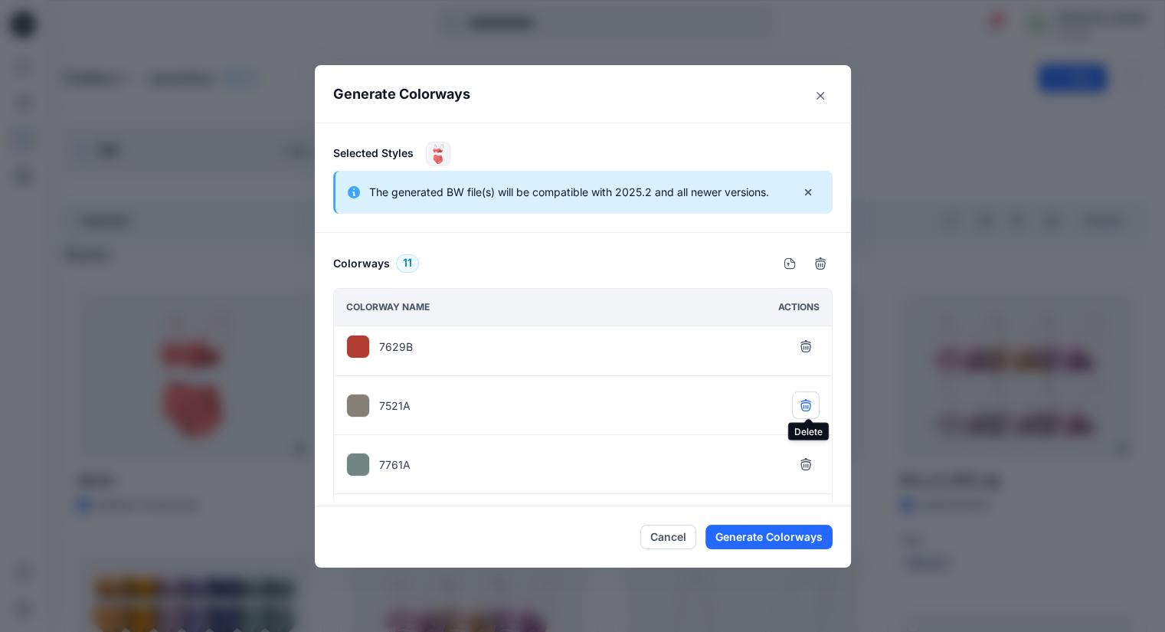
click at [812, 401] on icon "button" at bounding box center [806, 405] width 12 height 12
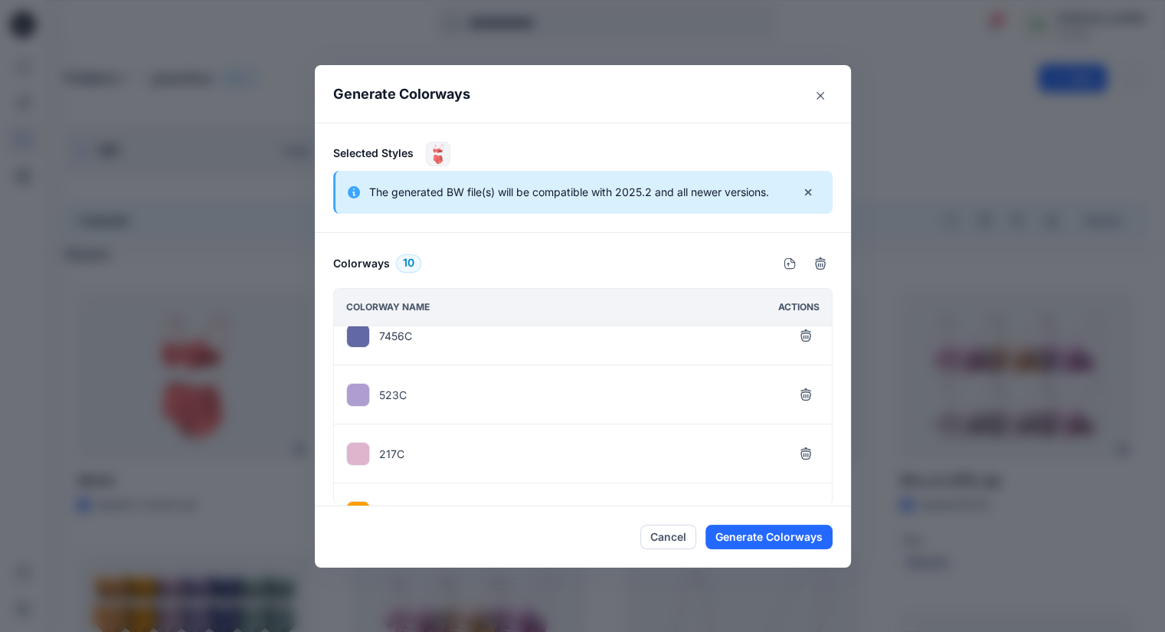
scroll to position [383, 0]
click at [817, 378] on button "button" at bounding box center [806, 386] width 28 height 28
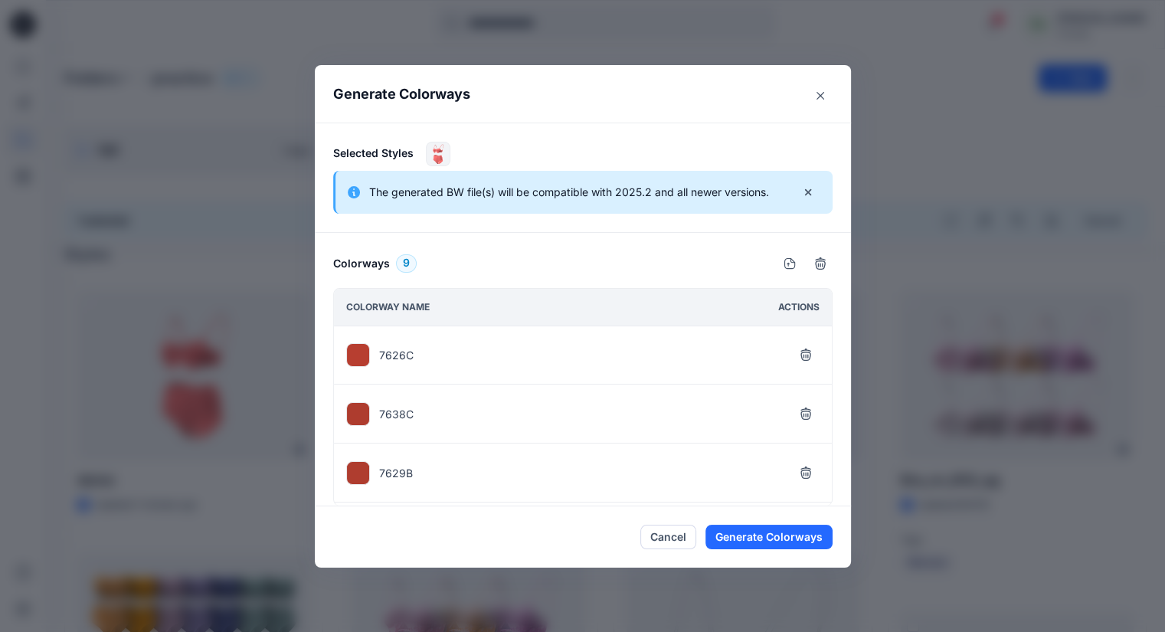
scroll to position [0, 0]
click at [823, 260] on icon "button" at bounding box center [820, 263] width 12 height 12
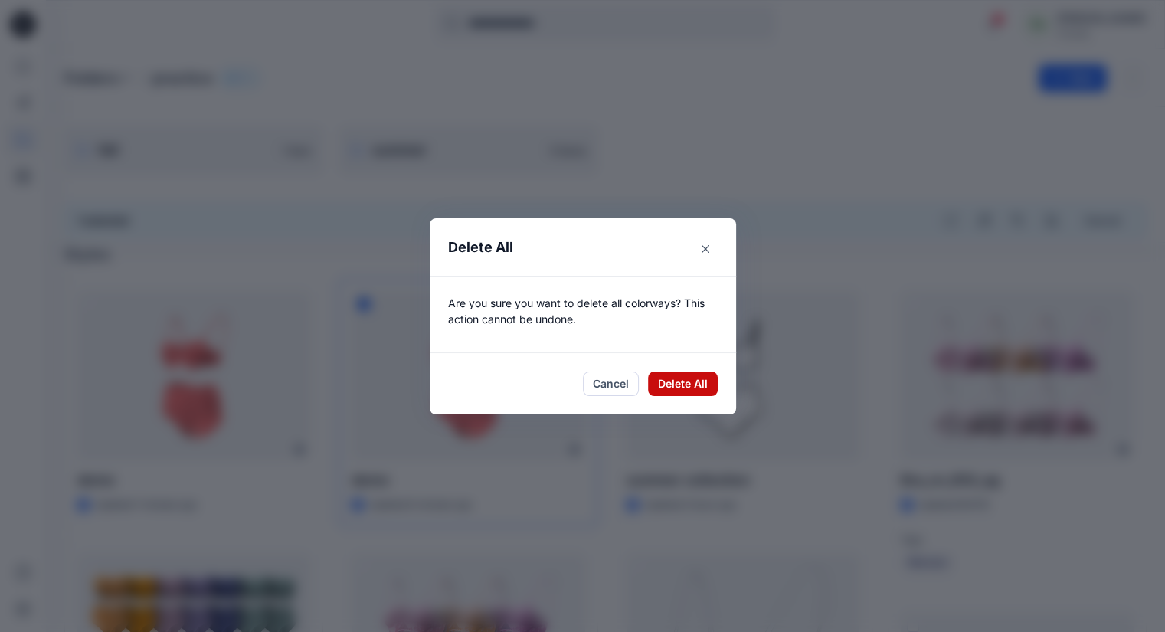
click at [684, 372] on button "Delete All" at bounding box center [683, 384] width 70 height 25
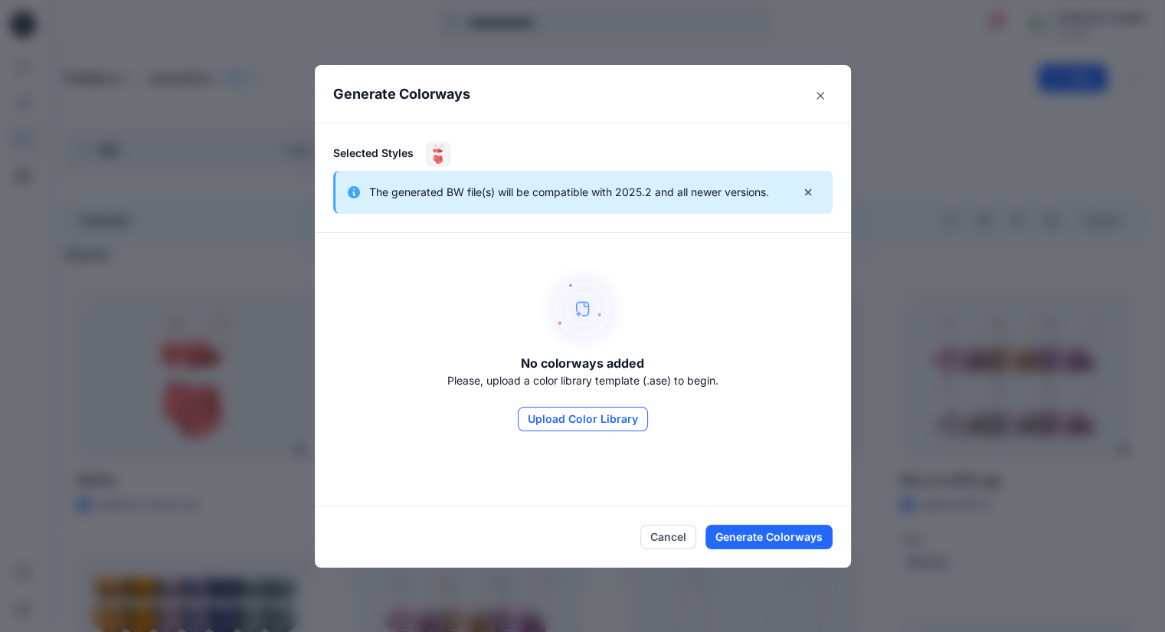
click at [608, 419] on button "Upload Color Library" at bounding box center [583, 419] width 130 height 25
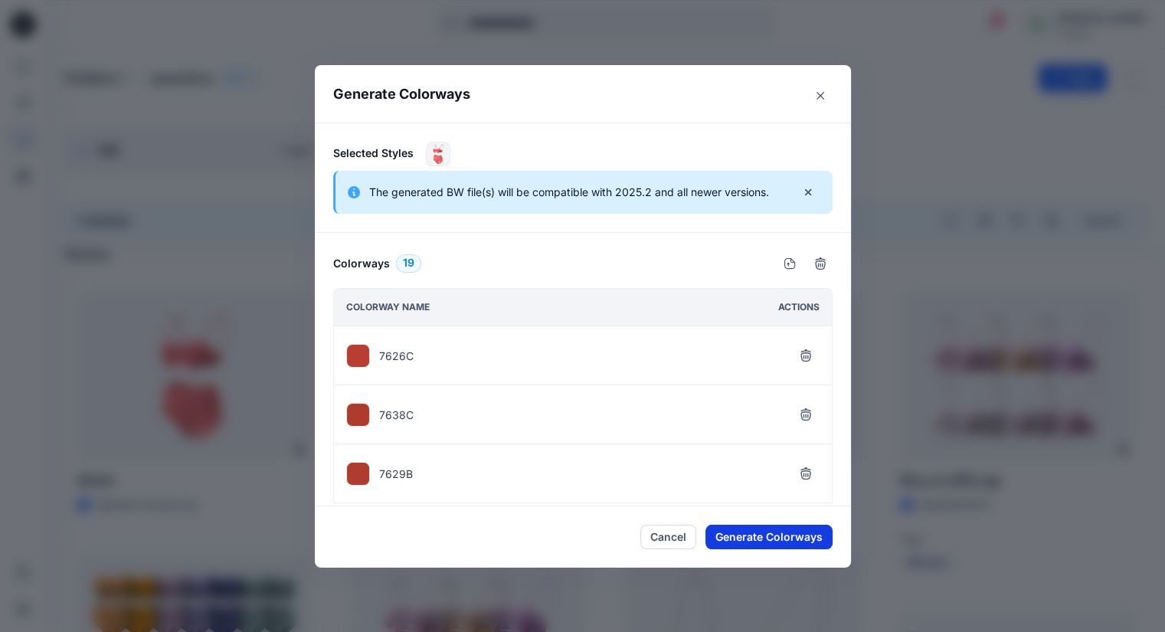
click at [738, 537] on button "Generate Colorways" at bounding box center [768, 537] width 127 height 25
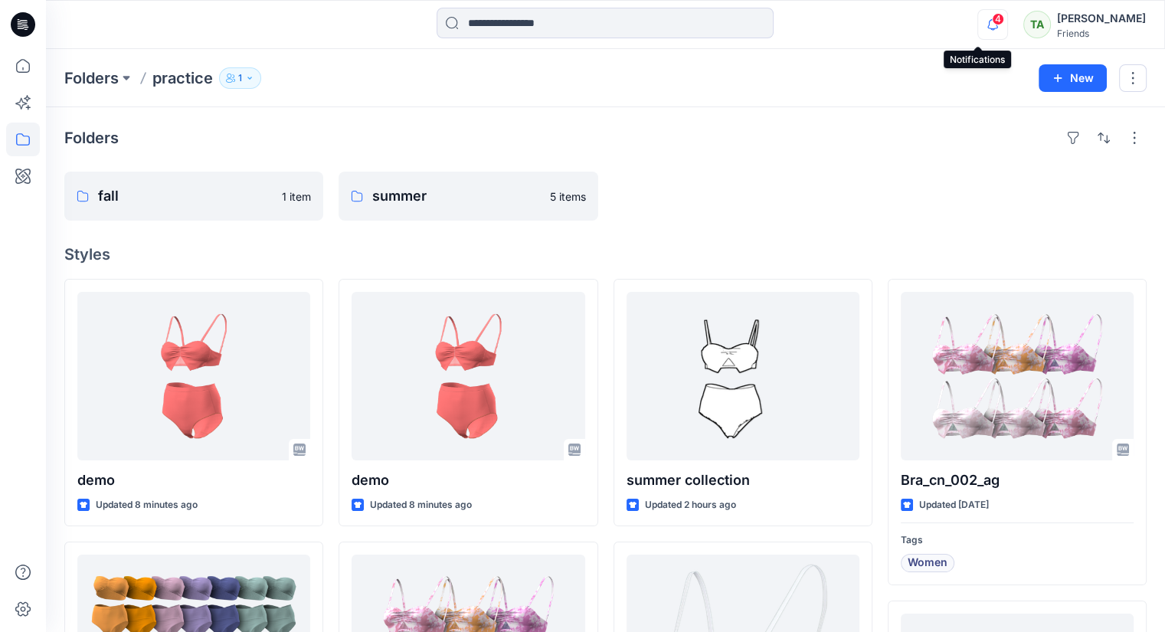
click at [980, 25] on icon "button" at bounding box center [992, 24] width 29 height 31
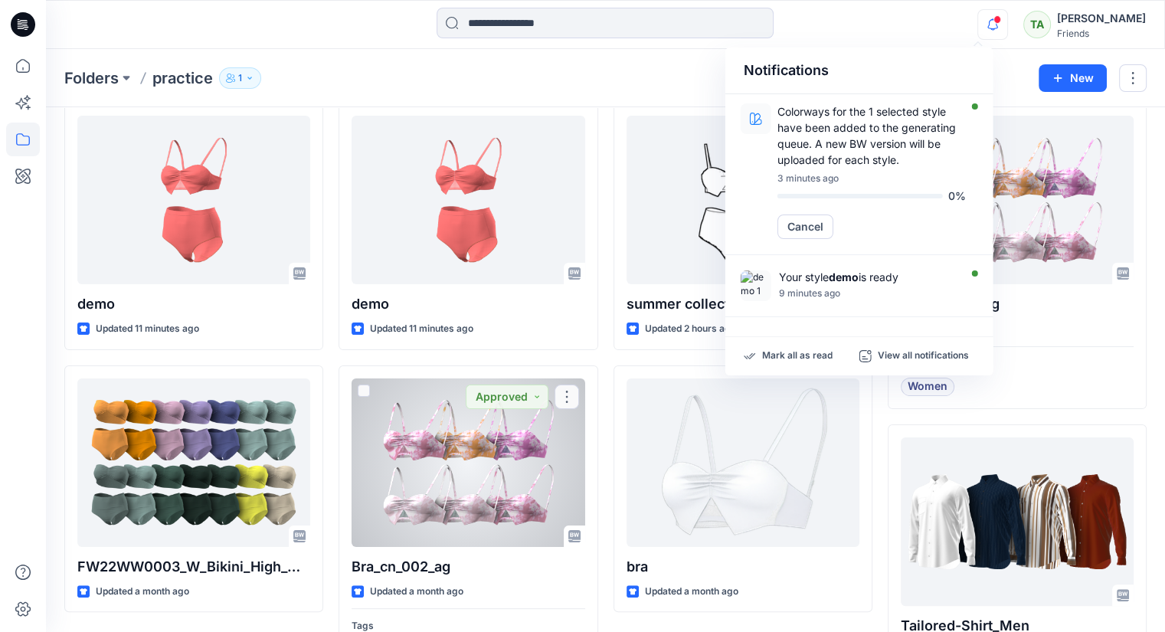
scroll to position [178, 0]
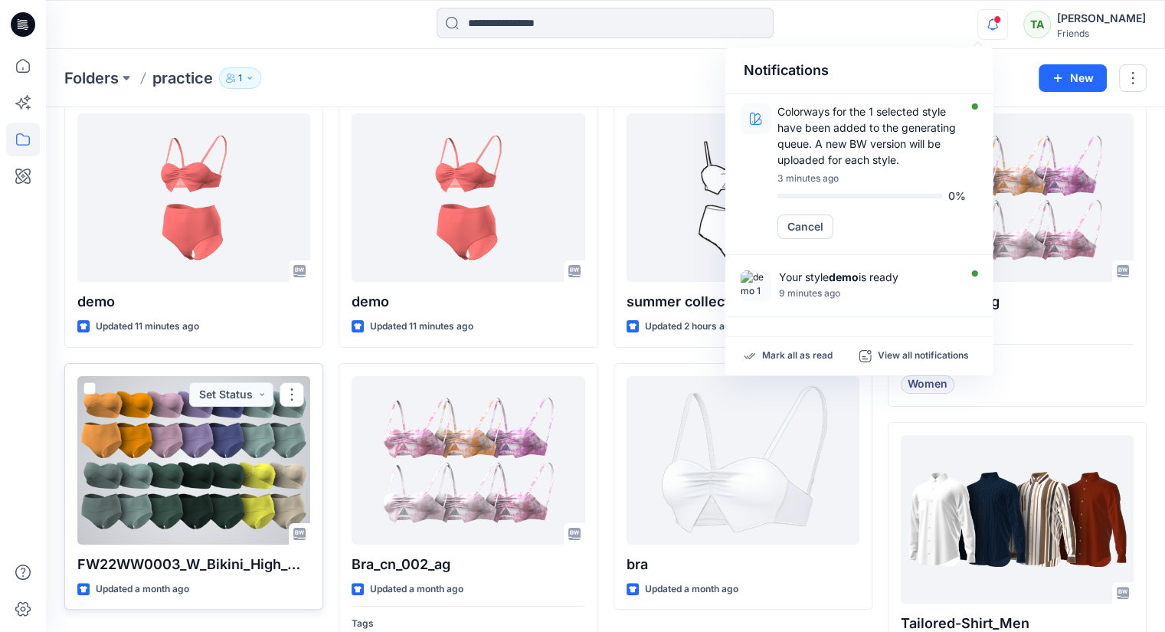
click at [196, 457] on div at bounding box center [193, 460] width 233 height 169
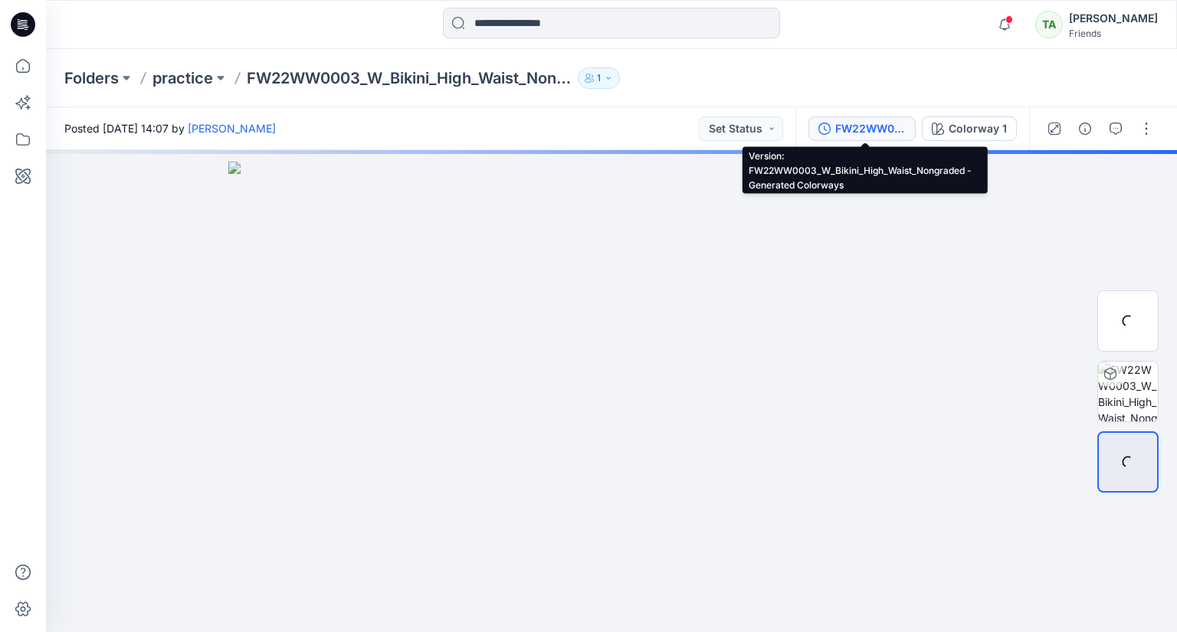
click at [866, 136] on div "FW22WW0003_W_Bikini_High_Waist_Nongraded - Generated Colorways" at bounding box center [870, 128] width 70 height 17
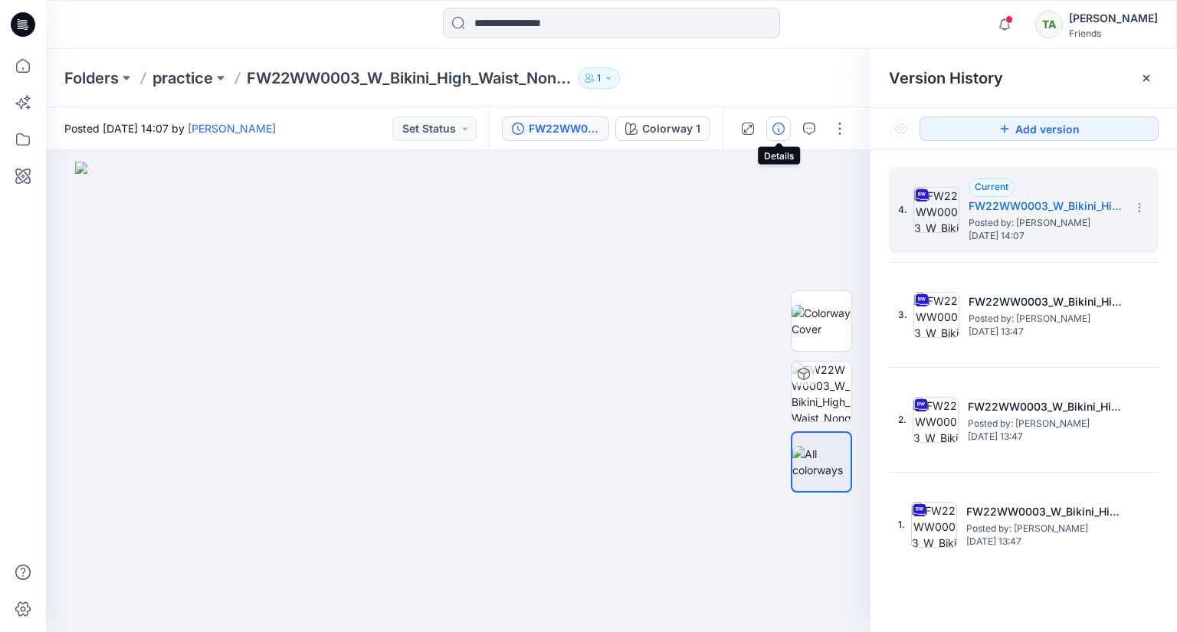
click at [779, 131] on icon "button" at bounding box center [778, 129] width 12 height 12
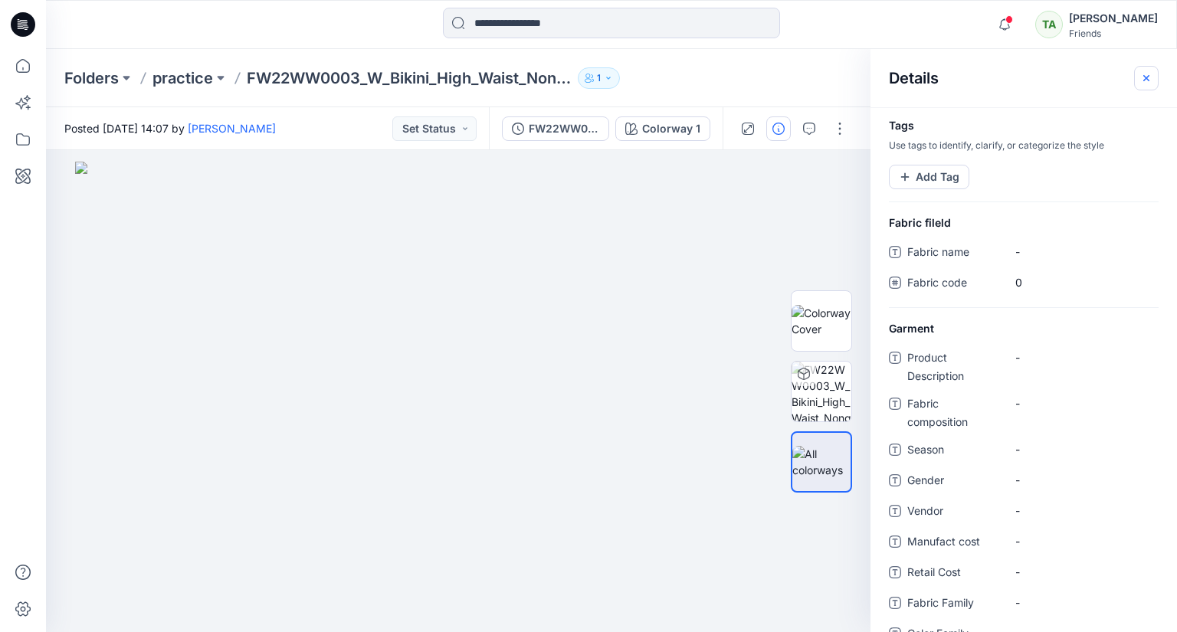
click at [1155, 84] on button "button" at bounding box center [1146, 78] width 25 height 25
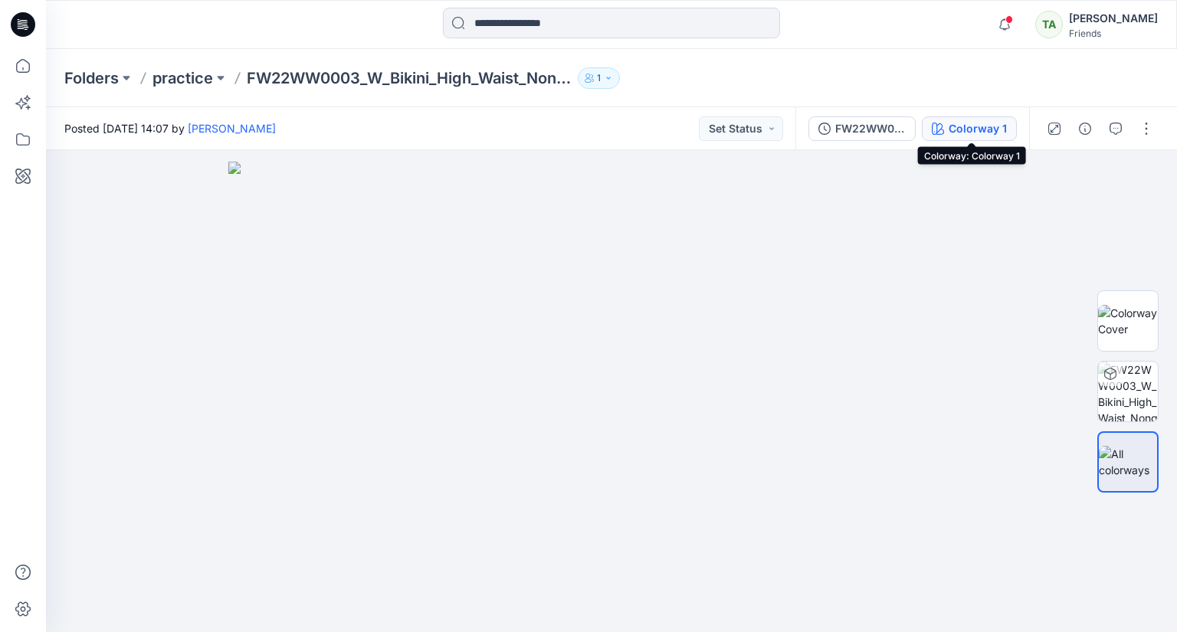
click at [977, 136] on div "Colorway 1" at bounding box center [977, 128] width 58 height 17
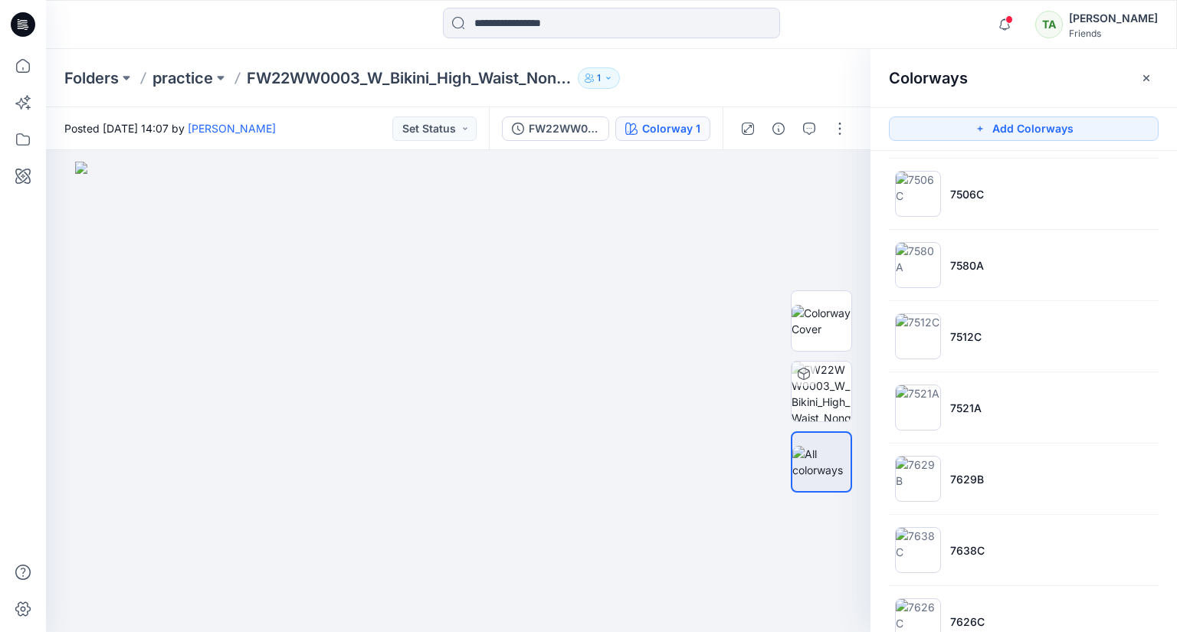
scroll to position [944, 0]
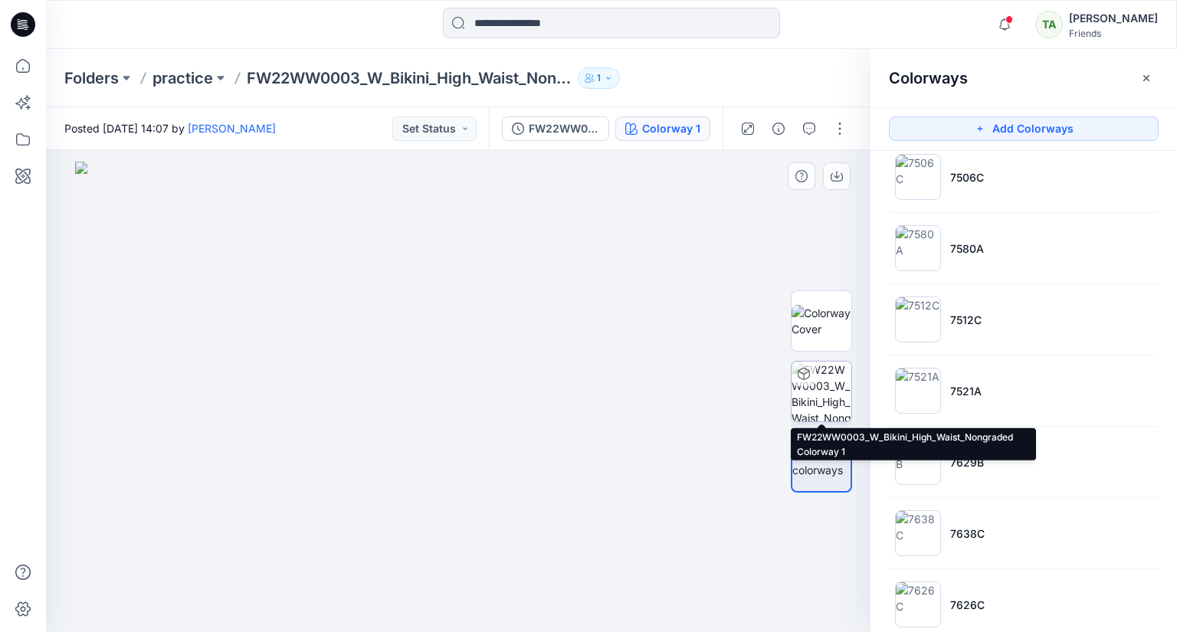
click at [838, 387] on img at bounding box center [821, 392] width 60 height 60
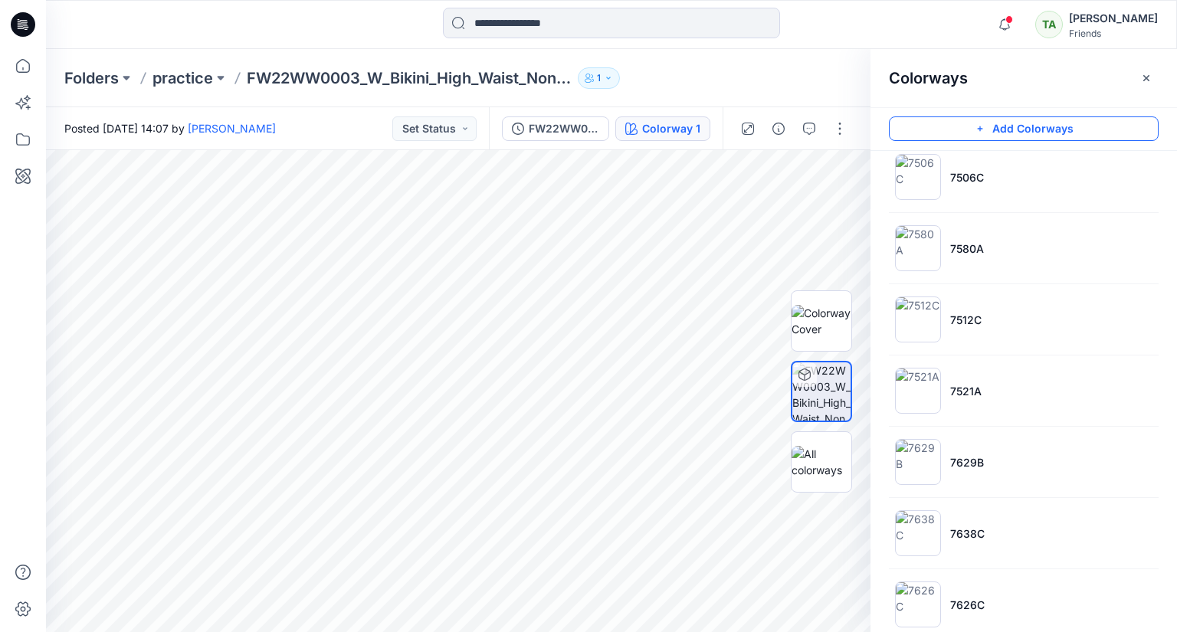
click at [1013, 130] on button "Add Colorways" at bounding box center [1024, 128] width 270 height 25
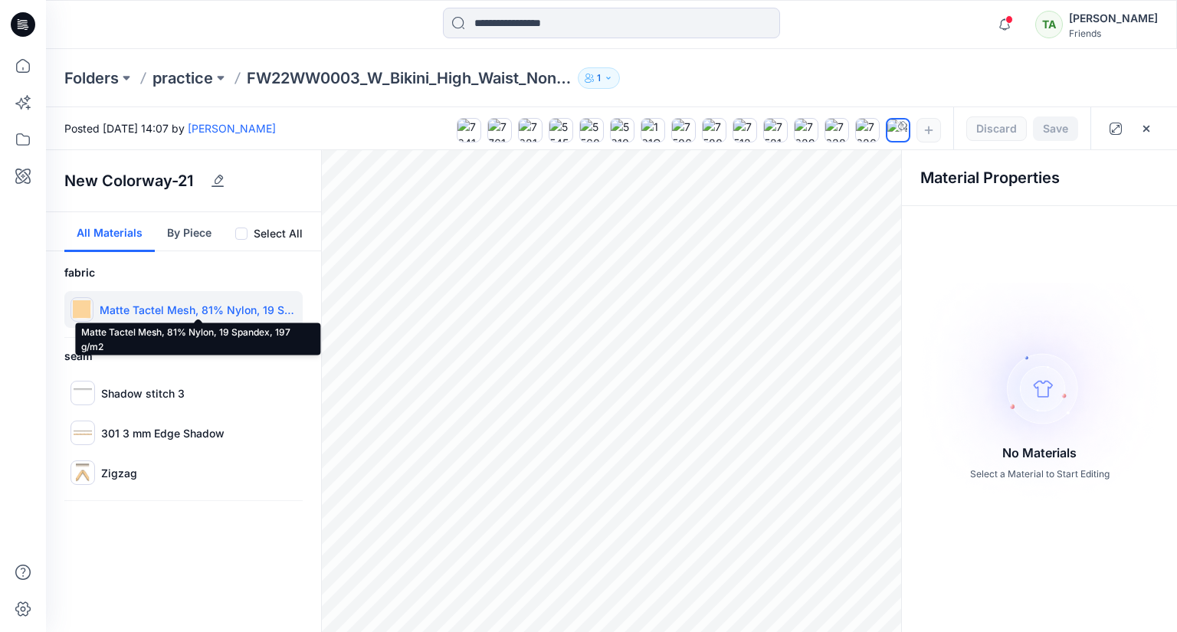
click at [249, 315] on p "Matte Tactel Mesh, 81% Nylon, 19 Spandex, 197 g/m2" at bounding box center [198, 310] width 197 height 16
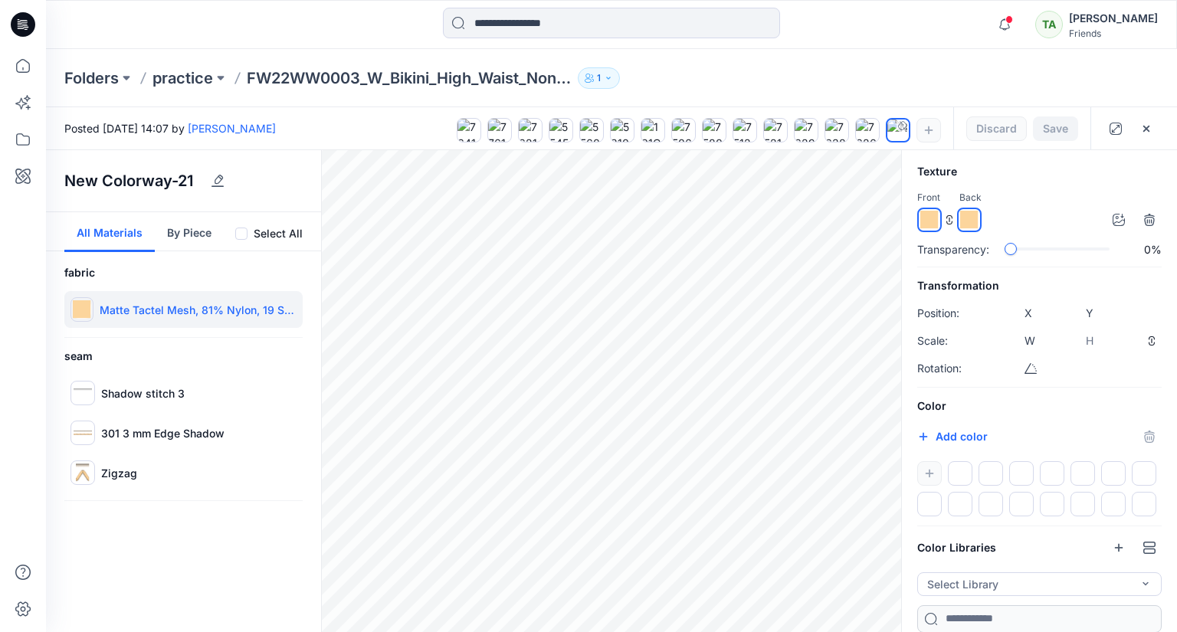
scroll to position [66, 0]
click at [952, 432] on button "Add color" at bounding box center [952, 436] width 70 height 18
click at [1121, 548] on icon "button" at bounding box center [1118, 547] width 12 height 12
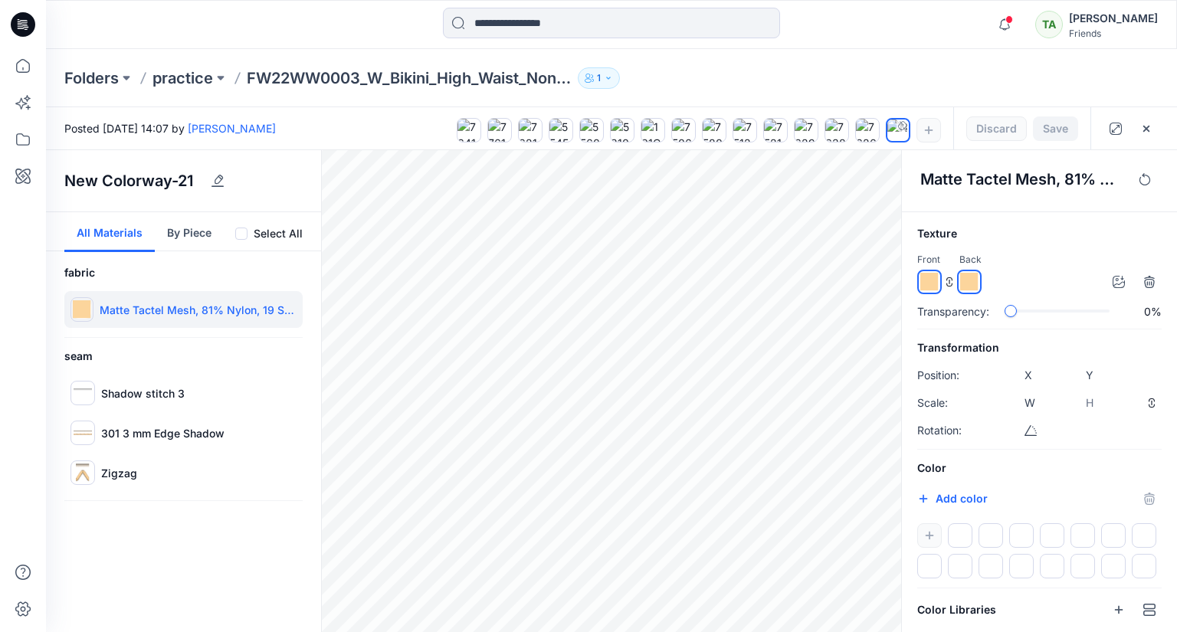
scroll to position [0, 0]
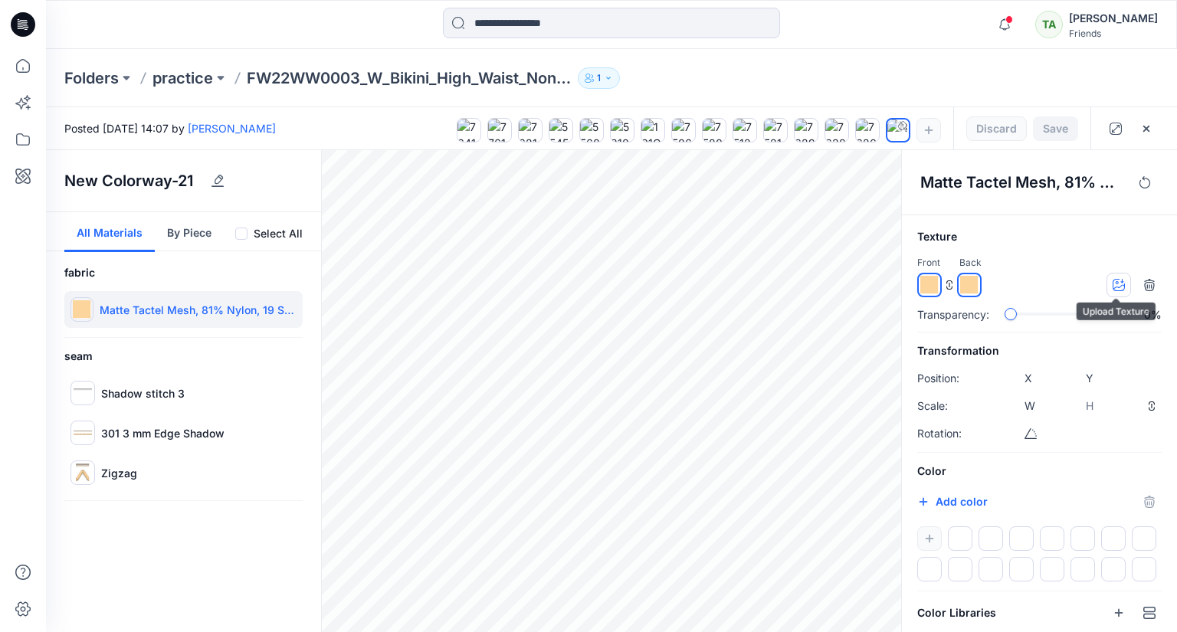
click at [1121, 286] on button "button" at bounding box center [1118, 285] width 25 height 25
type input "***"
click at [1029, 321] on div at bounding box center [1060, 314] width 100 height 16
click at [988, 325] on div "Texture Front Back Transparency: 0% Transformation Position: X **** Y **** Scal…" at bounding box center [1039, 517] width 275 height 578
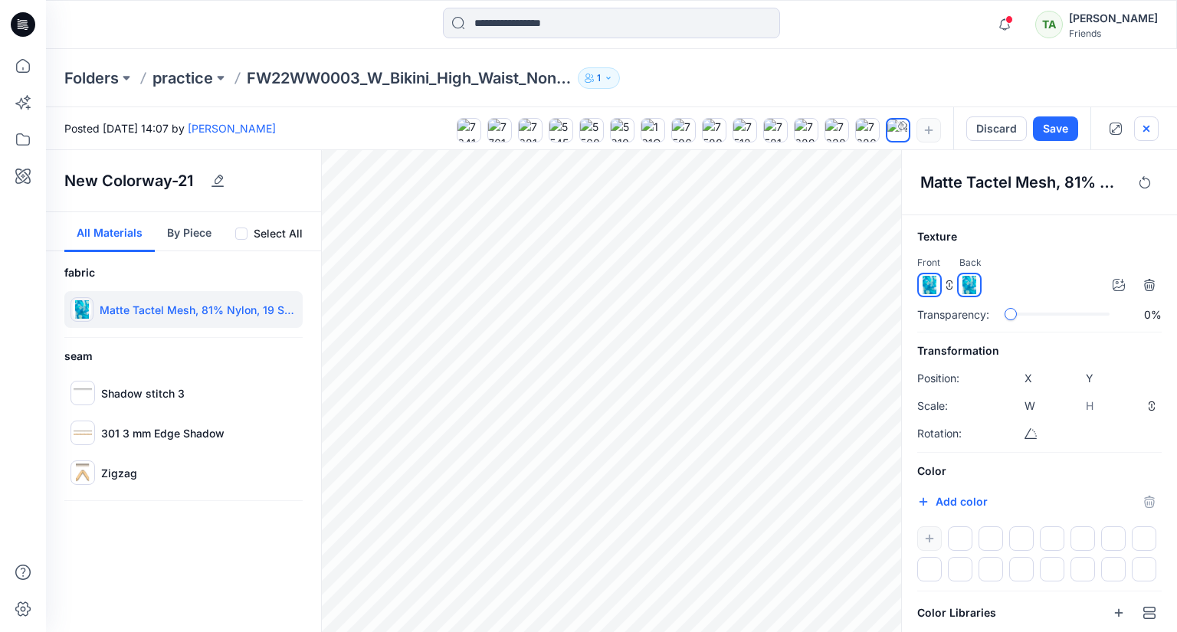
click at [1143, 131] on icon "button" at bounding box center [1146, 129] width 12 height 12
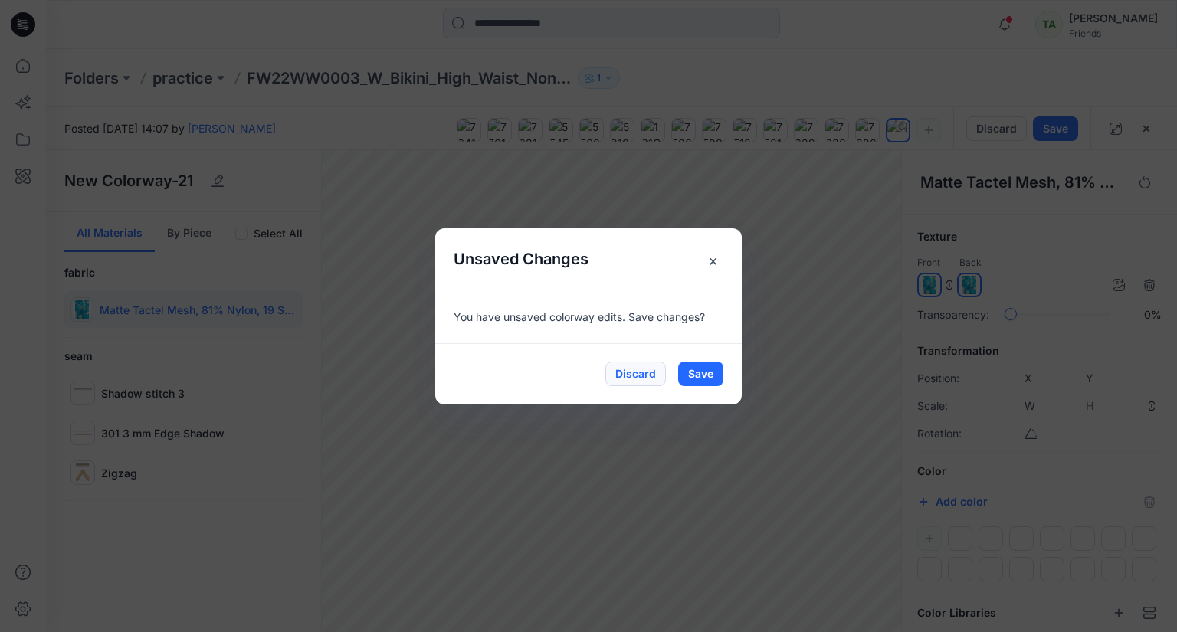
click at [652, 378] on button "Discard" at bounding box center [635, 374] width 61 height 25
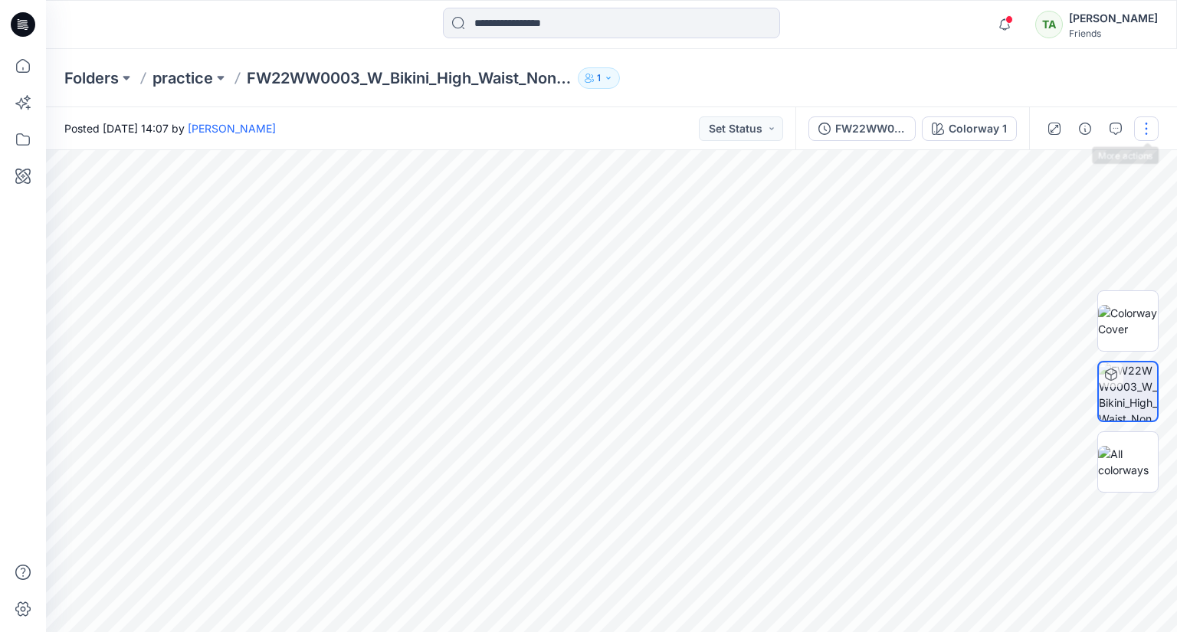
click at [1151, 132] on button "button" at bounding box center [1146, 128] width 25 height 25
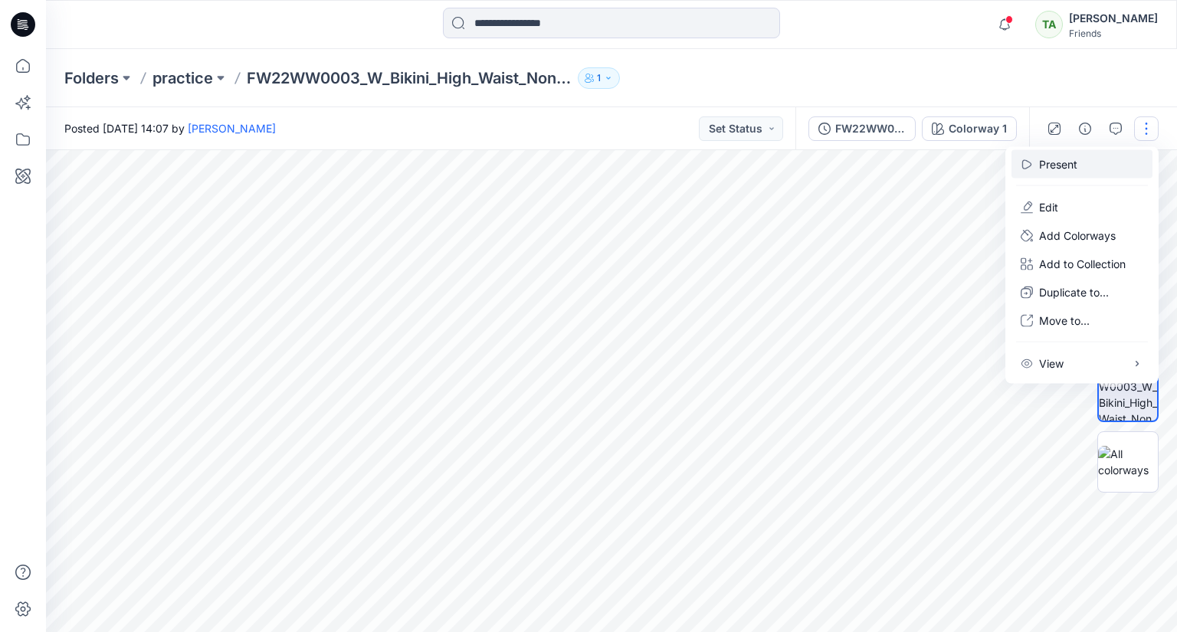
click at [1094, 160] on button "Present" at bounding box center [1081, 164] width 141 height 28
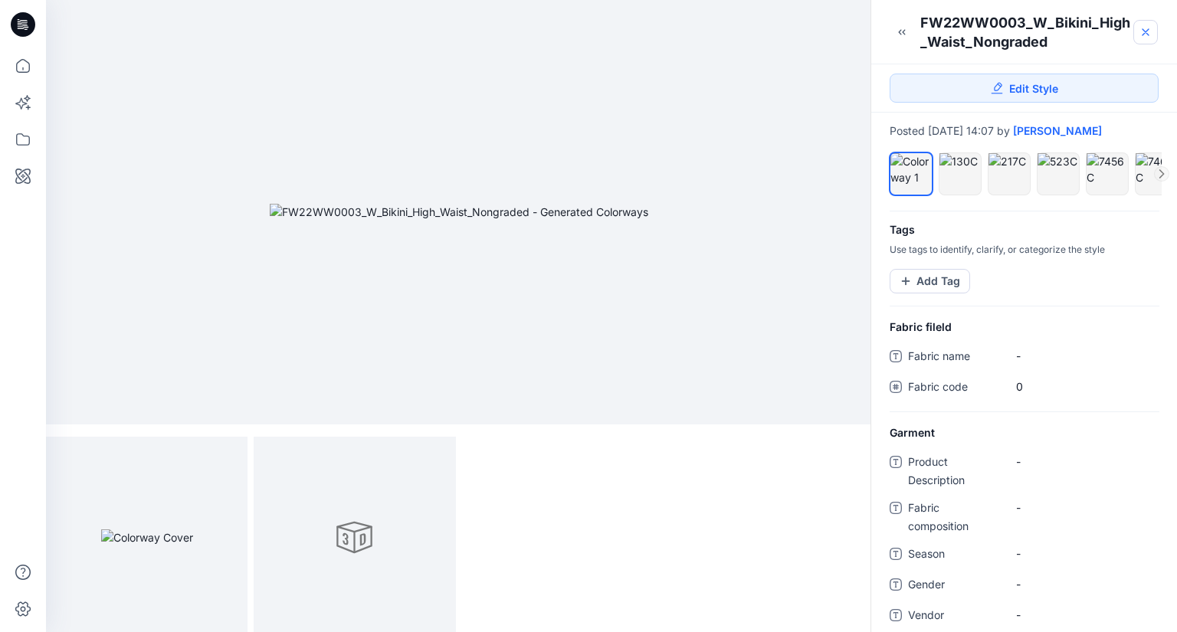
click at [1141, 31] on icon at bounding box center [1145, 32] width 12 height 12
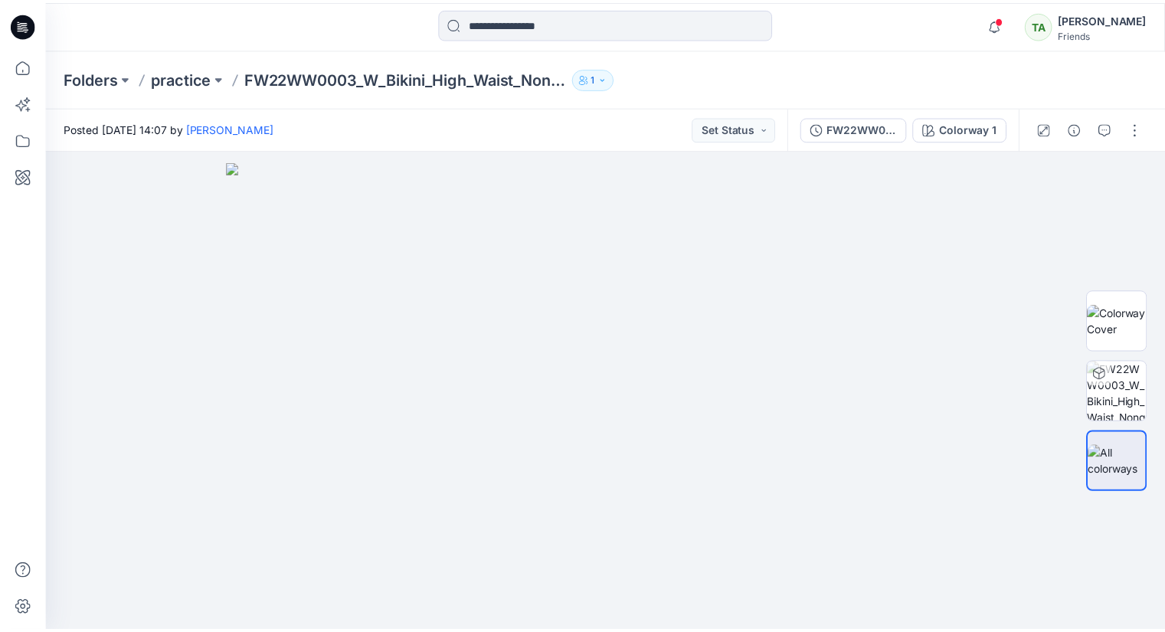
scroll to position [14, 0]
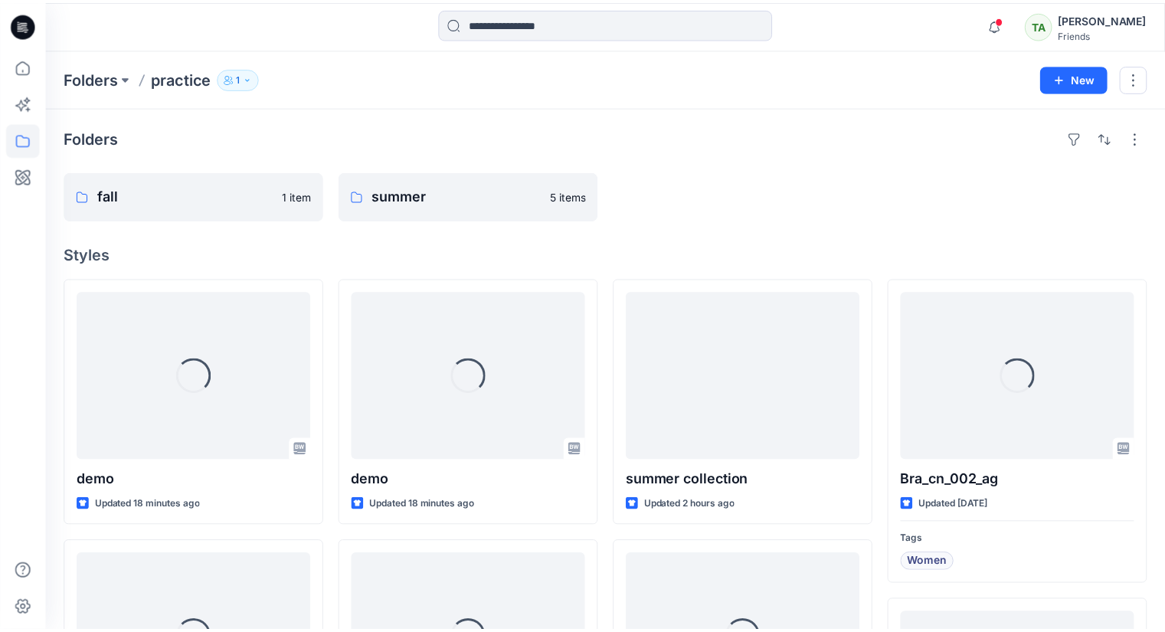
scroll to position [14, 0]
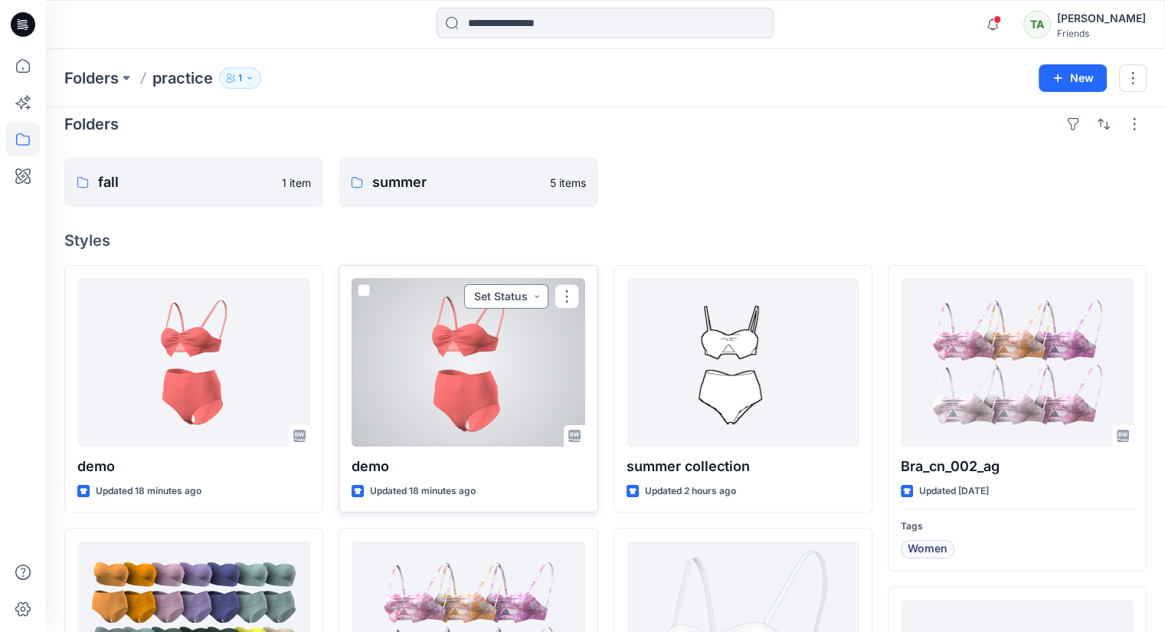
click at [538, 296] on button "Set Status" at bounding box center [506, 296] width 84 height 25
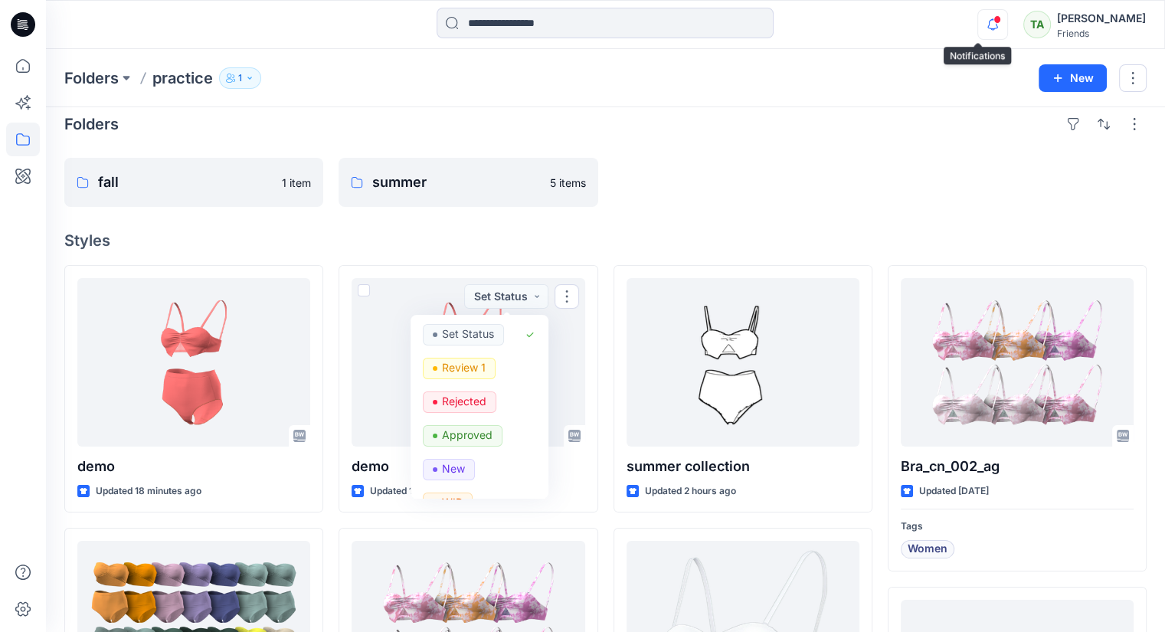
click at [990, 29] on icon "button" at bounding box center [992, 29] width 5 height 2
